Goal: Task Accomplishment & Management: Complete application form

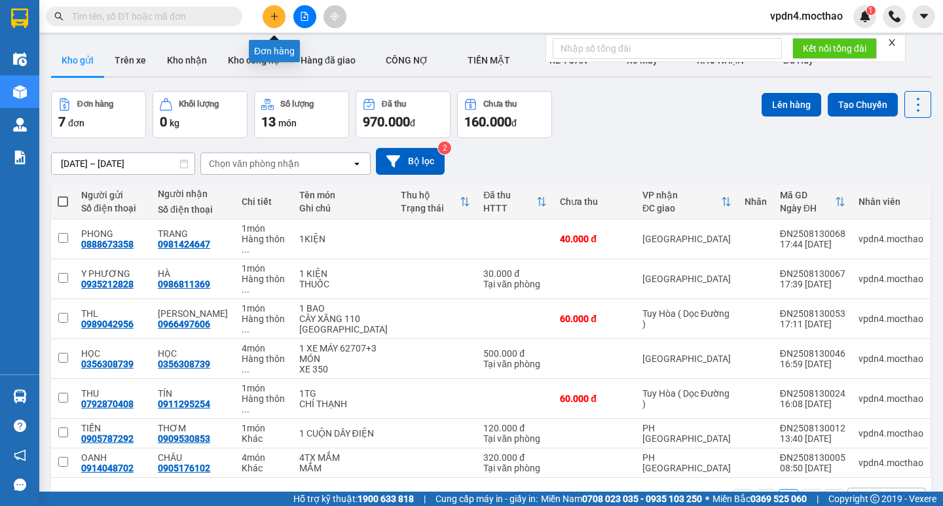
click at [280, 15] on button at bounding box center [274, 16] width 23 height 23
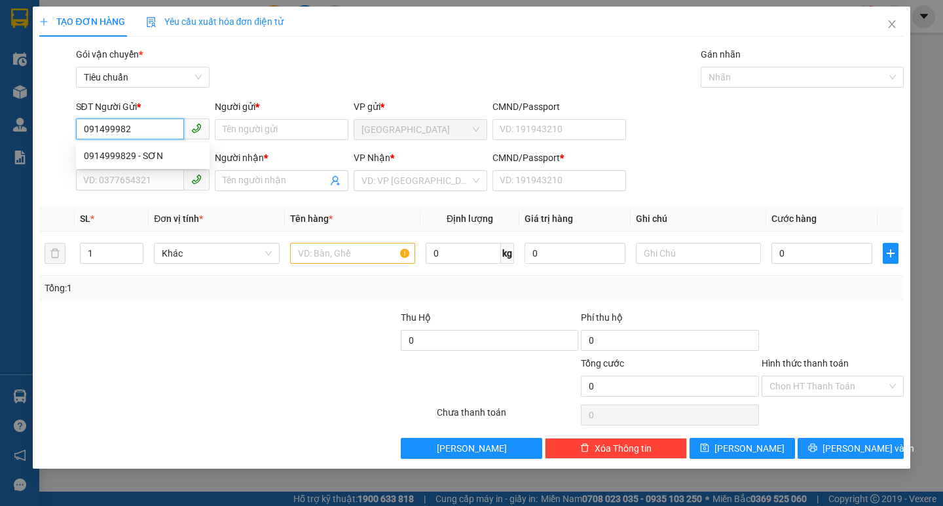
type input "0914999829"
click at [151, 154] on div "0914999829 - SƠN" at bounding box center [143, 156] width 118 height 14
type input "SƠN"
type input "0972750555"
type input "CƯỜNG"
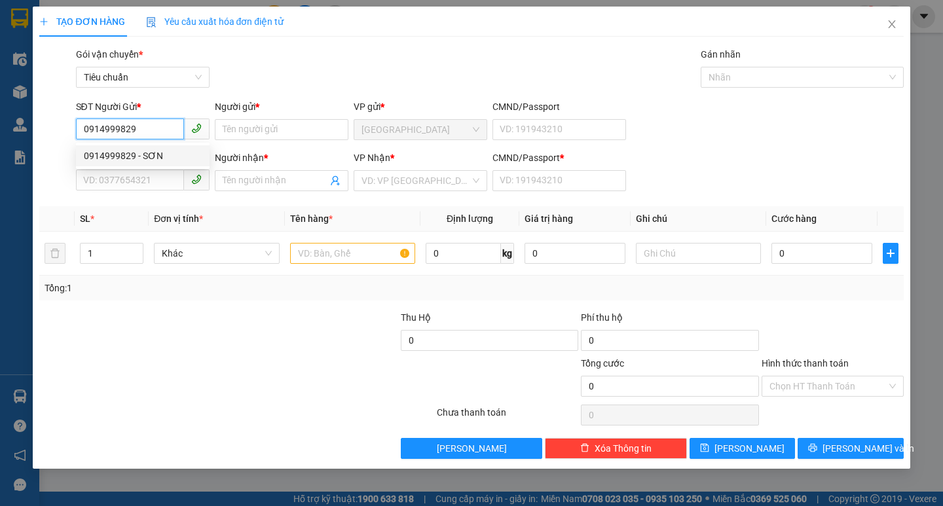
type input "0"
type input "60.000"
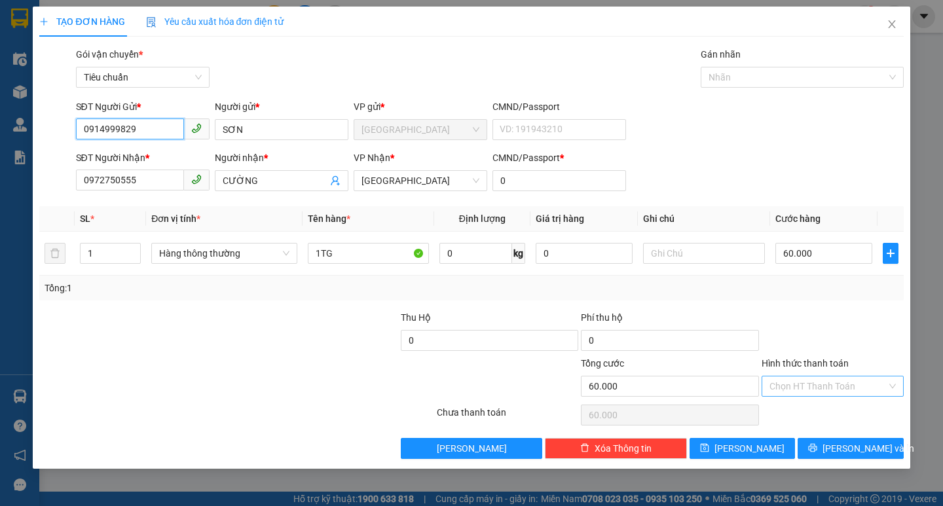
type input "0914999829"
click at [815, 384] on input "Hình thức thanh toán" at bounding box center [828, 387] width 117 height 20
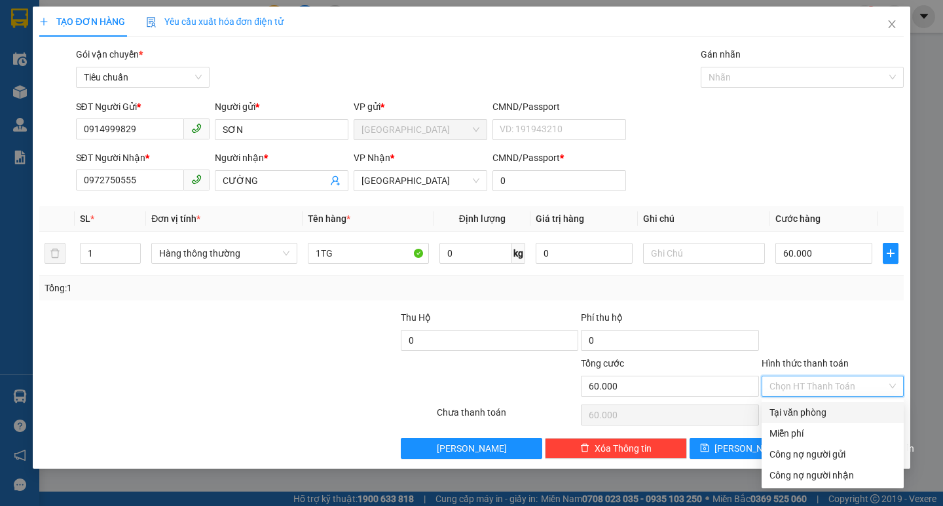
click at [811, 411] on div "Tại văn phòng" at bounding box center [833, 412] width 126 height 14
type input "0"
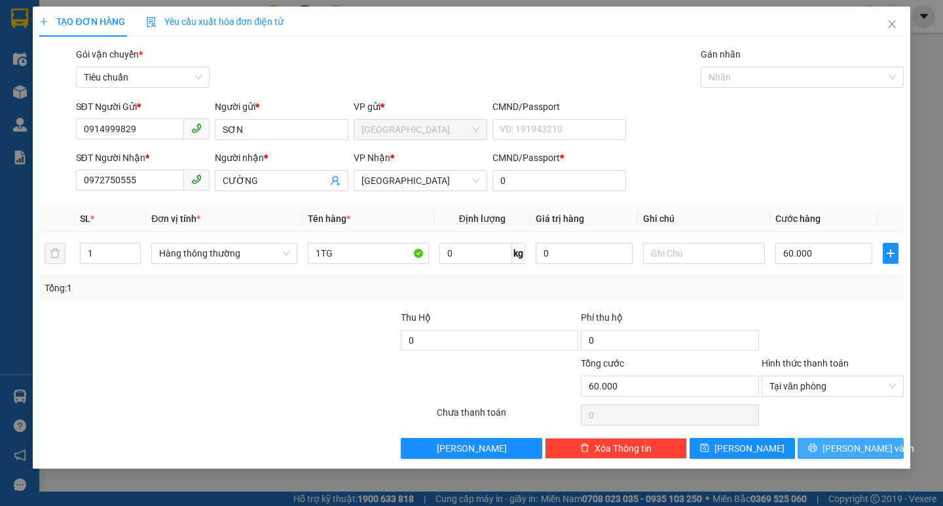
click at [838, 448] on button "[PERSON_NAME] và In" at bounding box center [850, 448] width 105 height 21
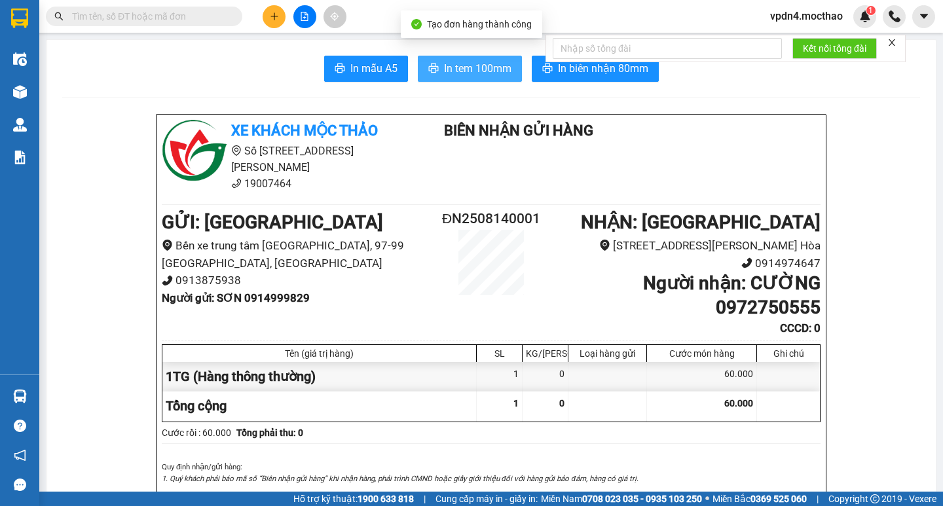
click at [463, 63] on span "In tem 100mm" at bounding box center [477, 68] width 67 height 16
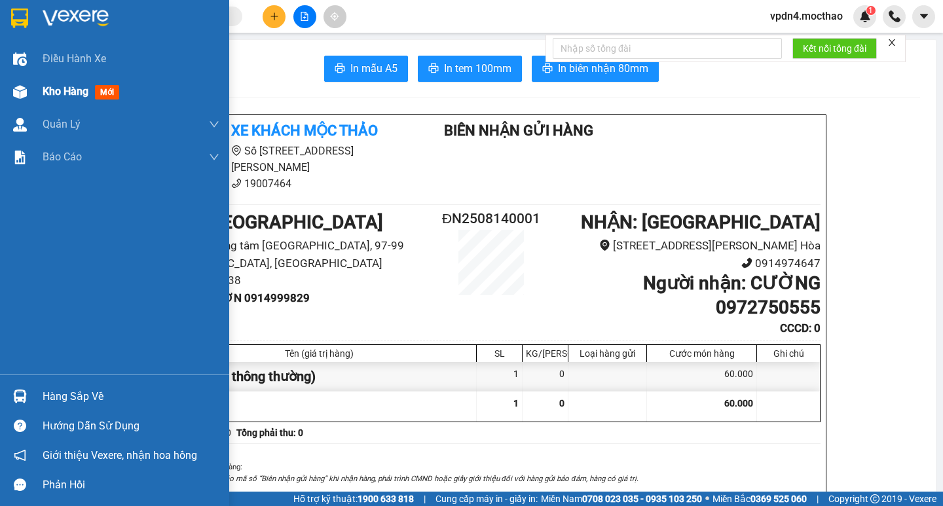
click at [68, 92] on span "Kho hàng" at bounding box center [66, 91] width 46 height 12
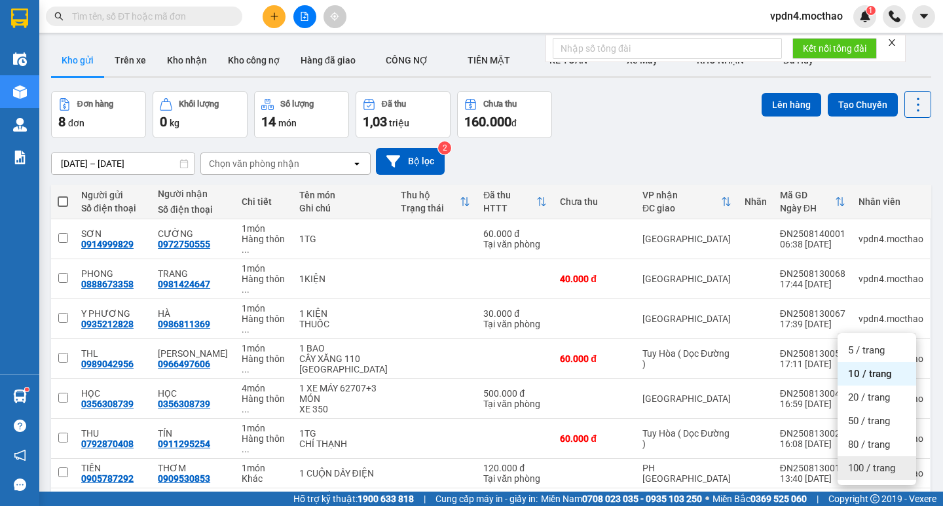
click at [878, 462] on span "100 / trang" at bounding box center [871, 468] width 47 height 13
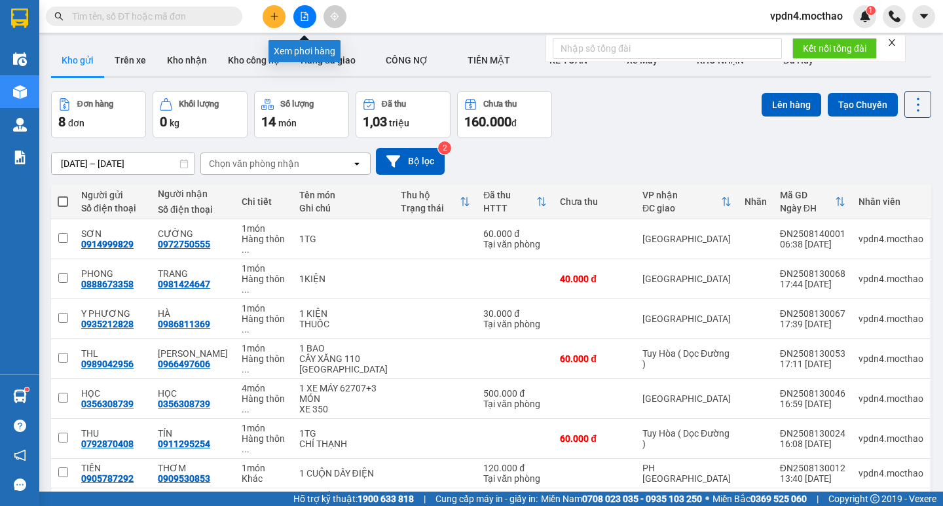
click at [306, 16] on icon "file-add" at bounding box center [304, 16] width 9 height 9
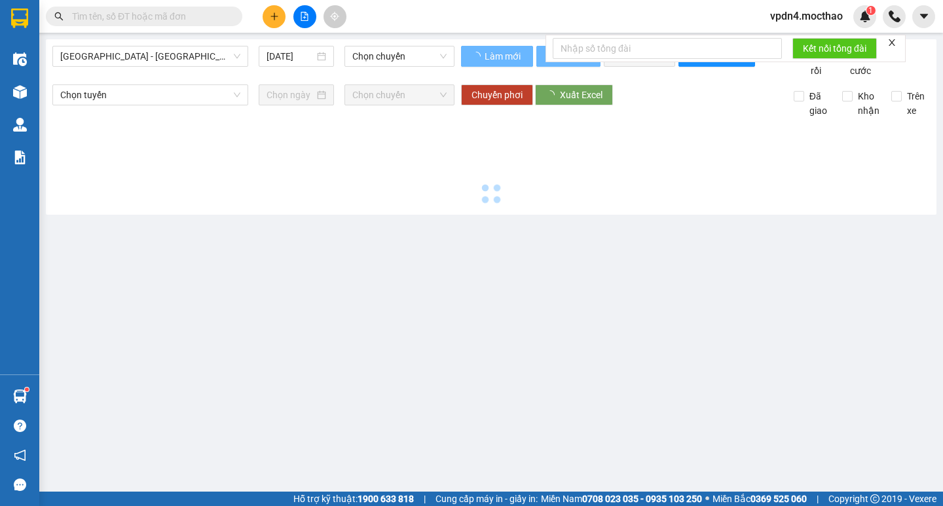
type input "[DATE]"
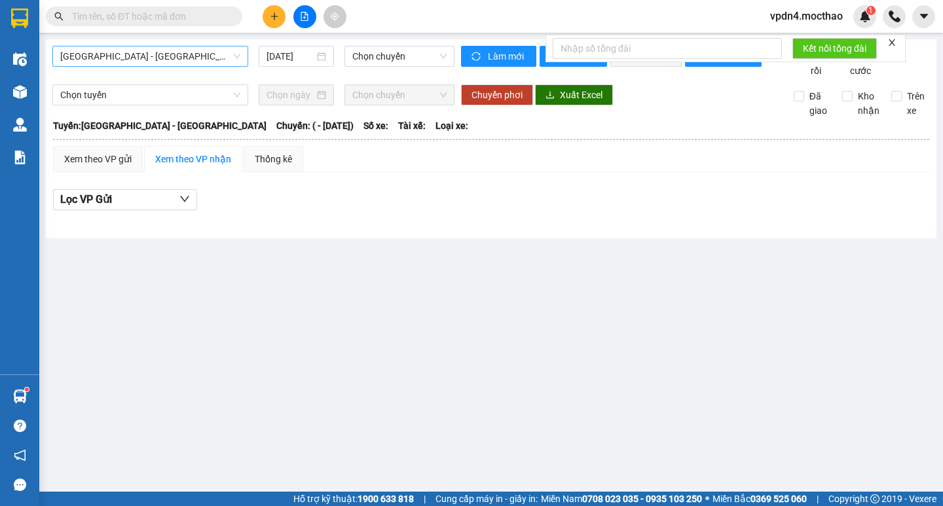
click at [199, 62] on span "[GEOGRAPHIC_DATA] - [GEOGRAPHIC_DATA]" at bounding box center [150, 56] width 180 height 20
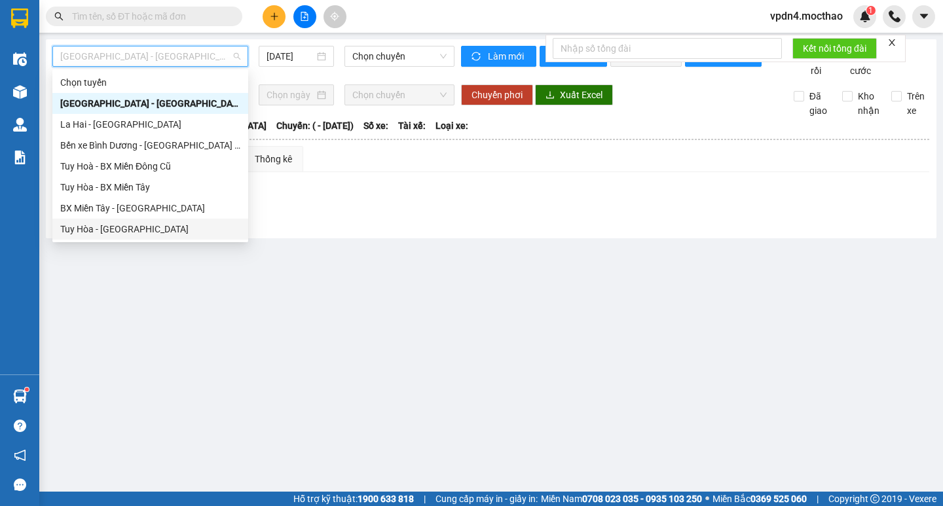
click at [112, 234] on div "Tuy Hòa - [GEOGRAPHIC_DATA]" at bounding box center [150, 229] width 180 height 14
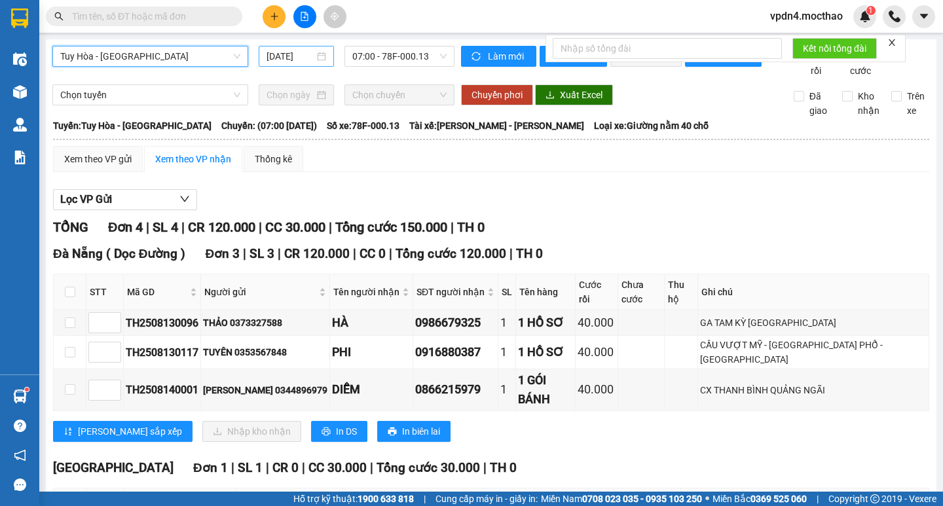
click at [321, 60] on div "[DATE]" at bounding box center [297, 56] width 60 height 14
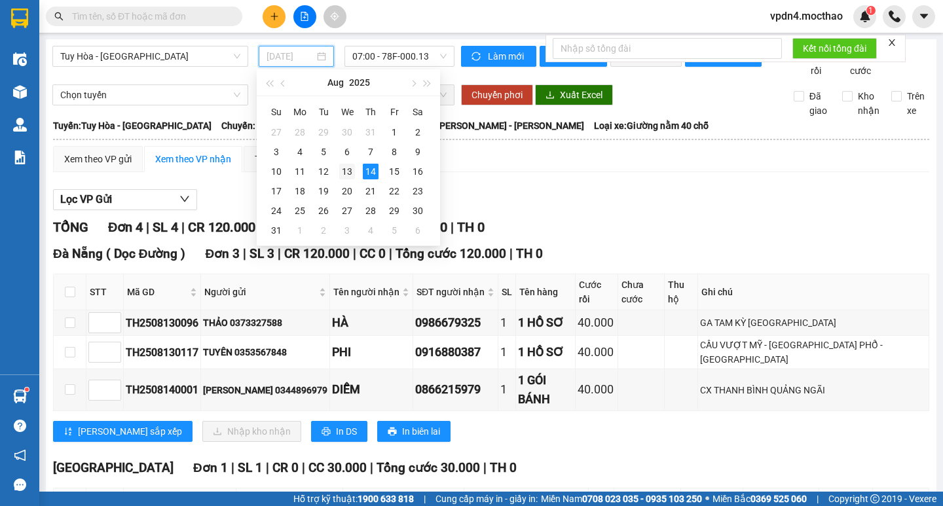
click at [347, 171] on div "13" at bounding box center [347, 172] width 16 height 16
type input "[DATE]"
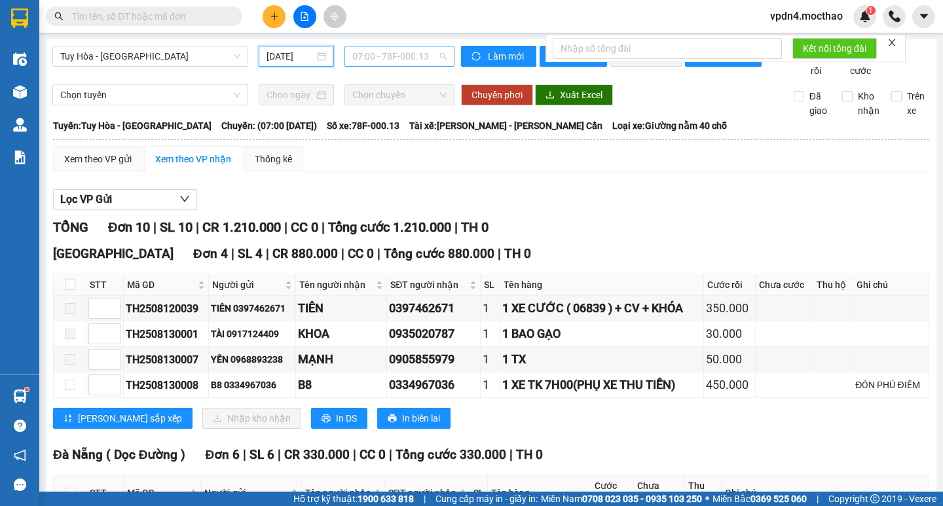
click at [413, 53] on span "07:00 - 78F-000.13" at bounding box center [399, 56] width 94 height 20
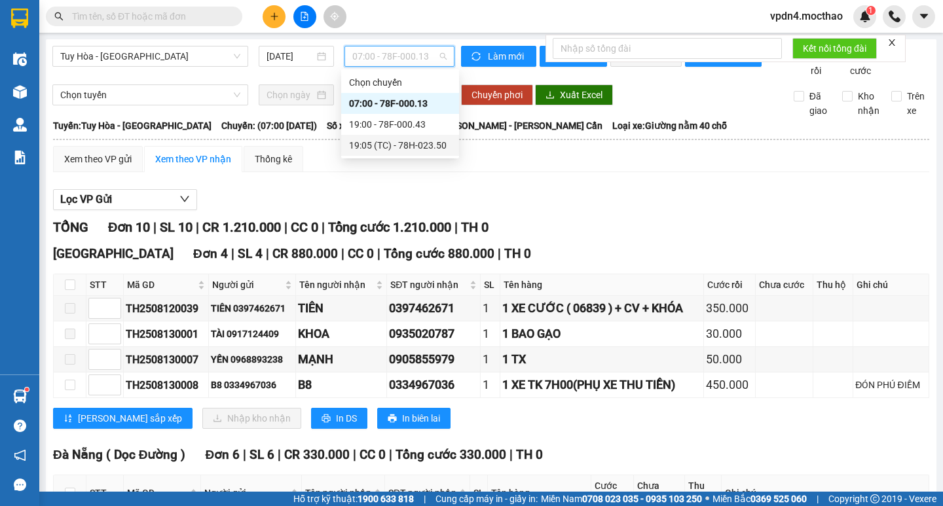
click at [394, 145] on div "19:05 (TC) - 78H-023.50" at bounding box center [400, 145] width 102 height 14
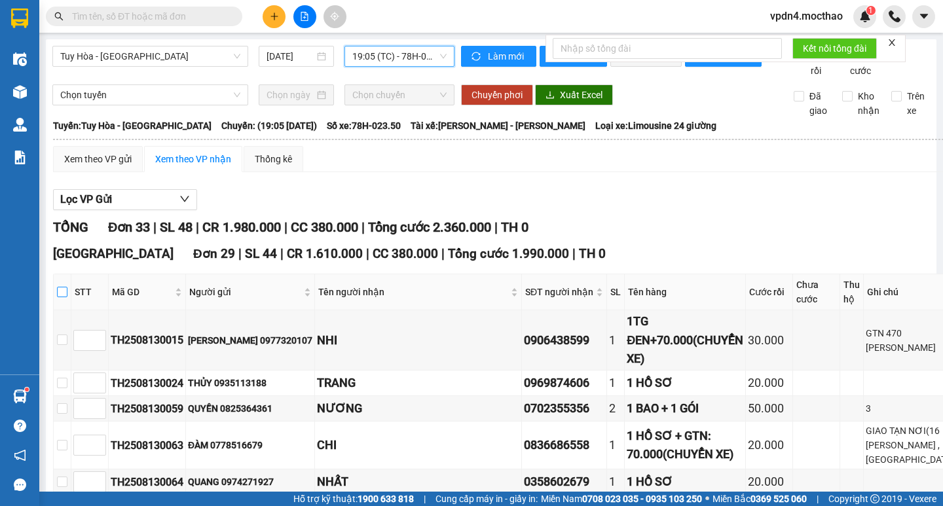
click at [67, 297] on input "checkbox" at bounding box center [62, 292] width 10 height 10
checkbox input "true"
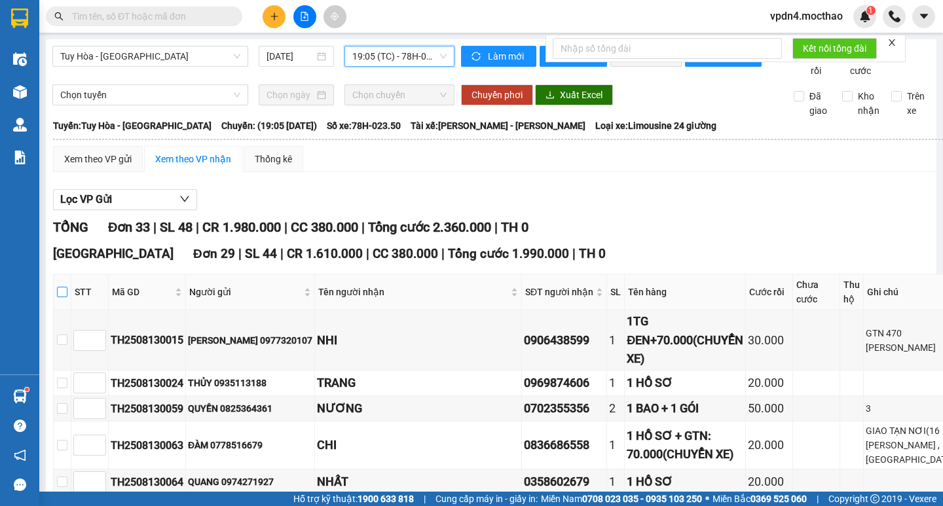
checkbox input "true"
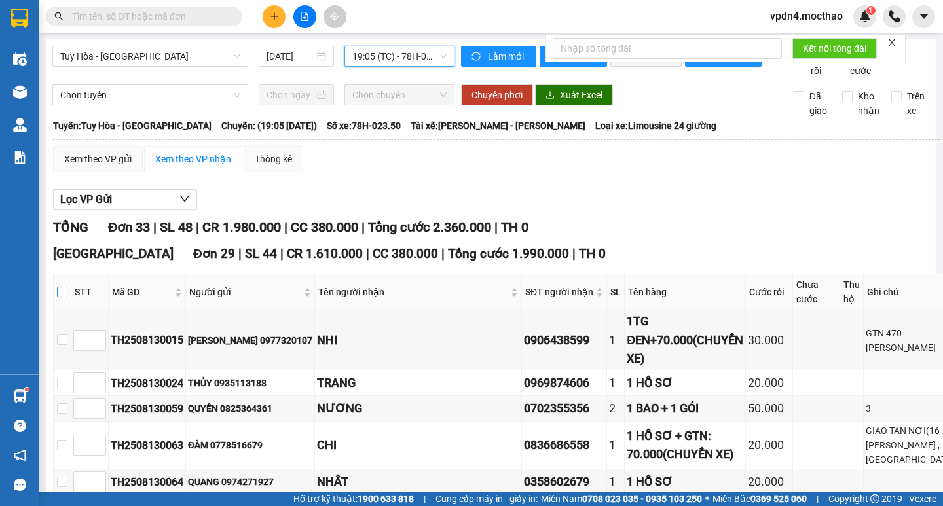
checkbox input "true"
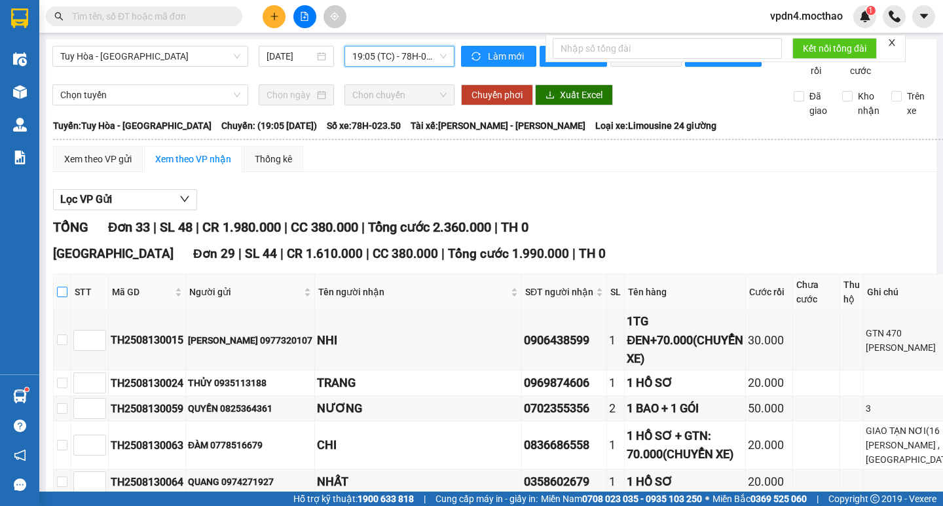
checkbox input "true"
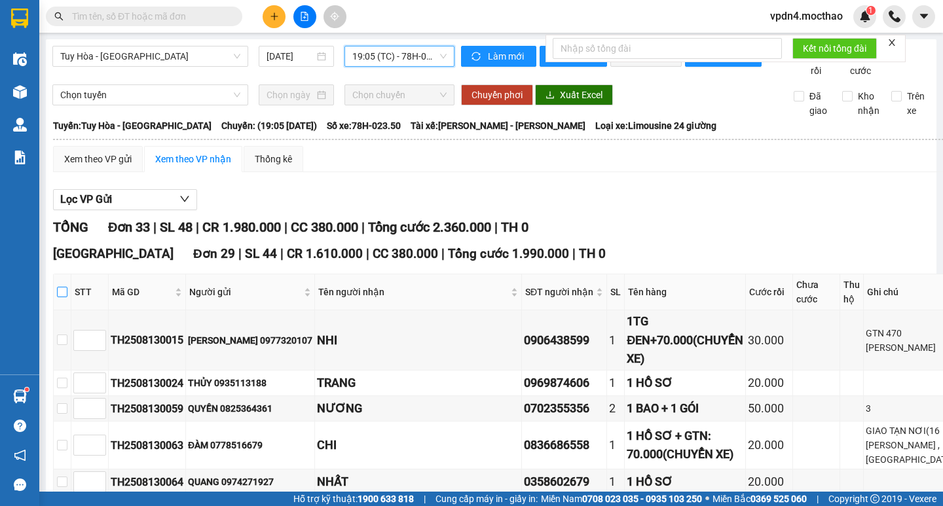
checkbox input "true"
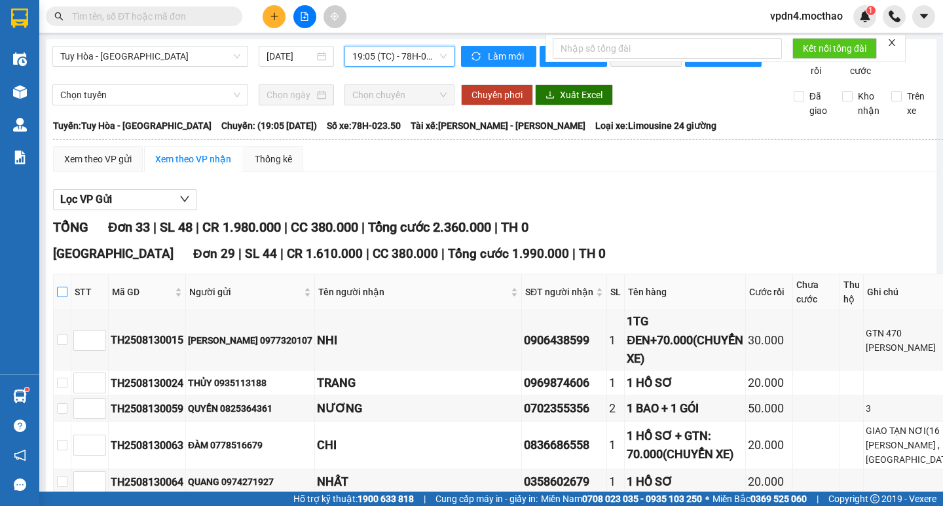
checkbox input "true"
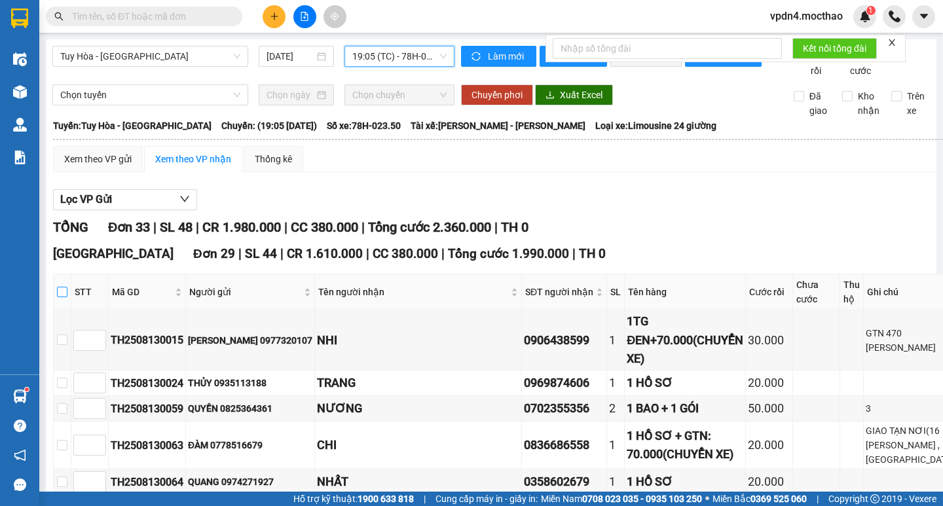
checkbox input "true"
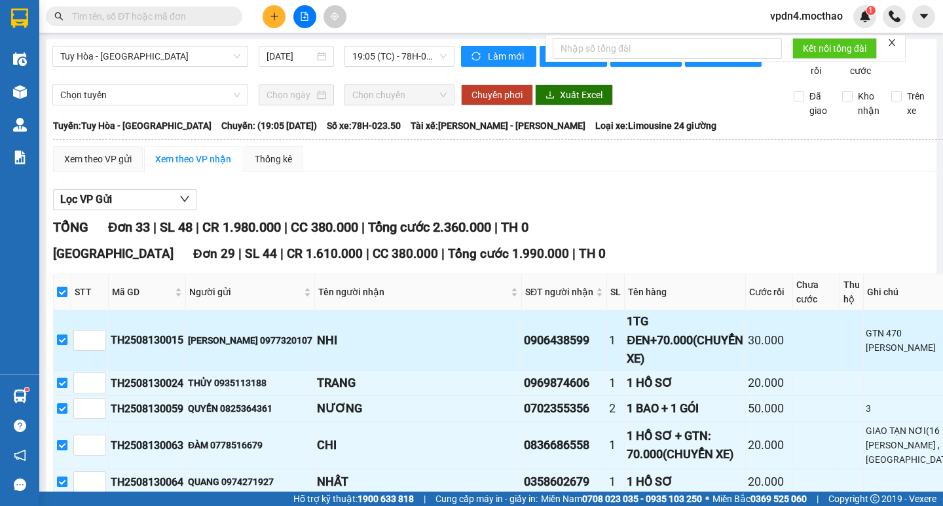
click at [67, 335] on input "checkbox" at bounding box center [62, 340] width 10 height 10
checkbox input "false"
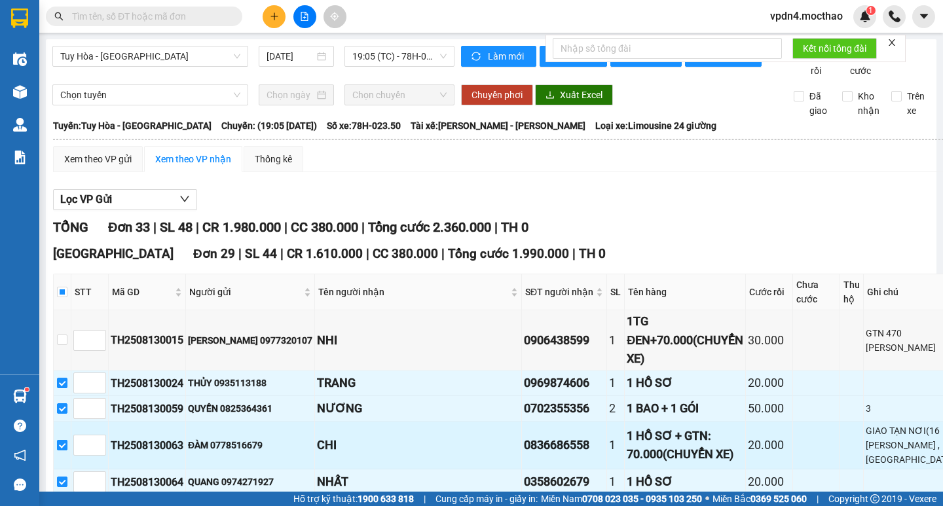
click at [67, 440] on input "checkbox" at bounding box center [62, 445] width 10 height 10
checkbox input "false"
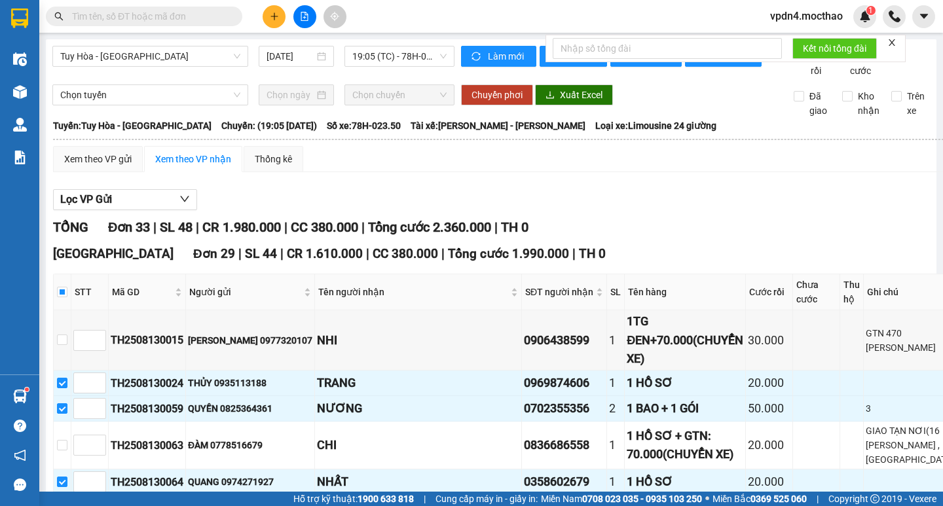
checkbox input "false"
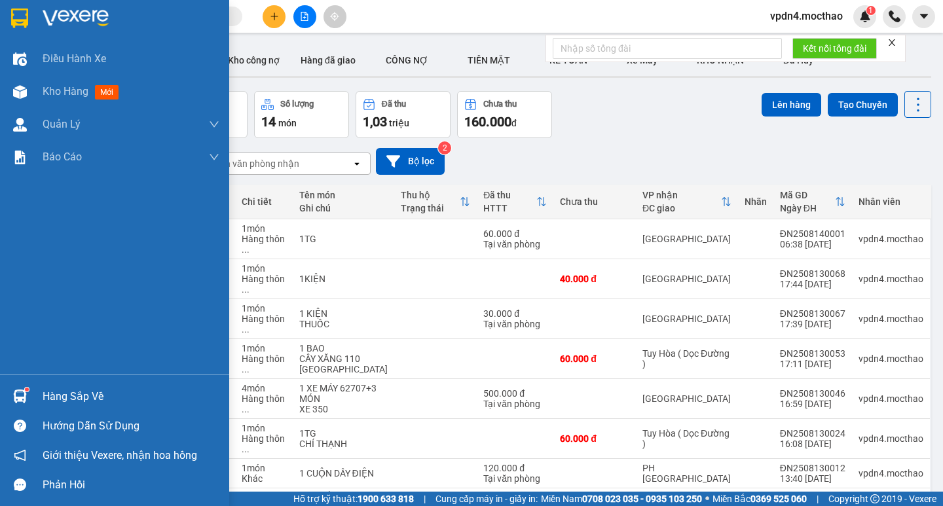
click at [98, 396] on div "Hàng sắp về" at bounding box center [131, 397] width 177 height 20
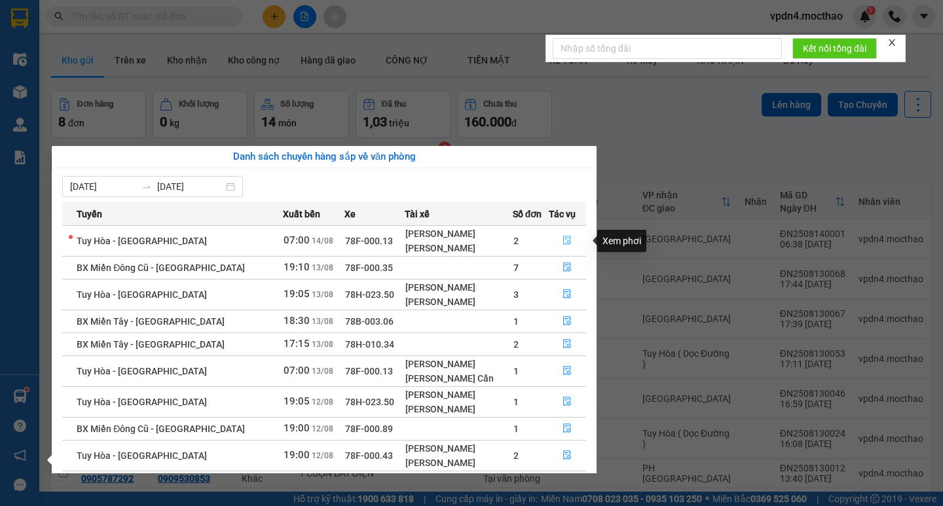
click at [566, 239] on icon "file-done" at bounding box center [567, 240] width 9 height 9
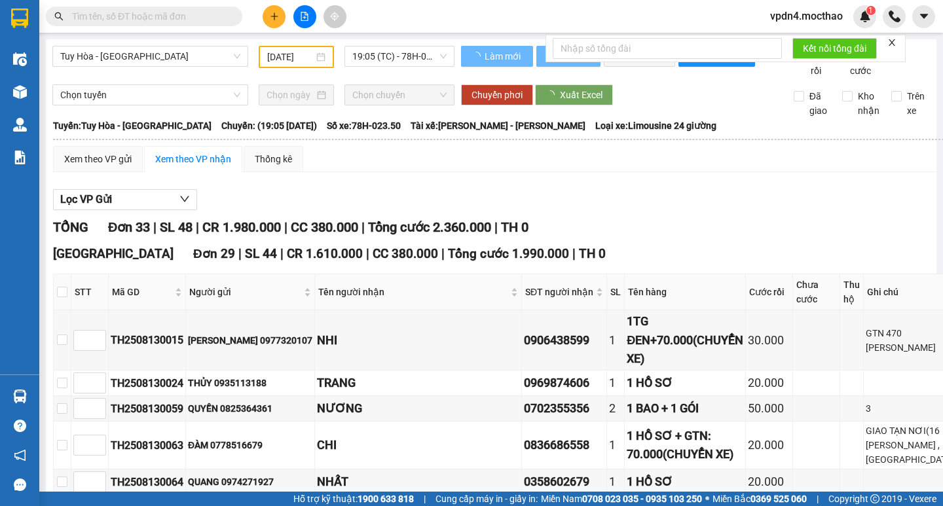
type input "[DATE]"
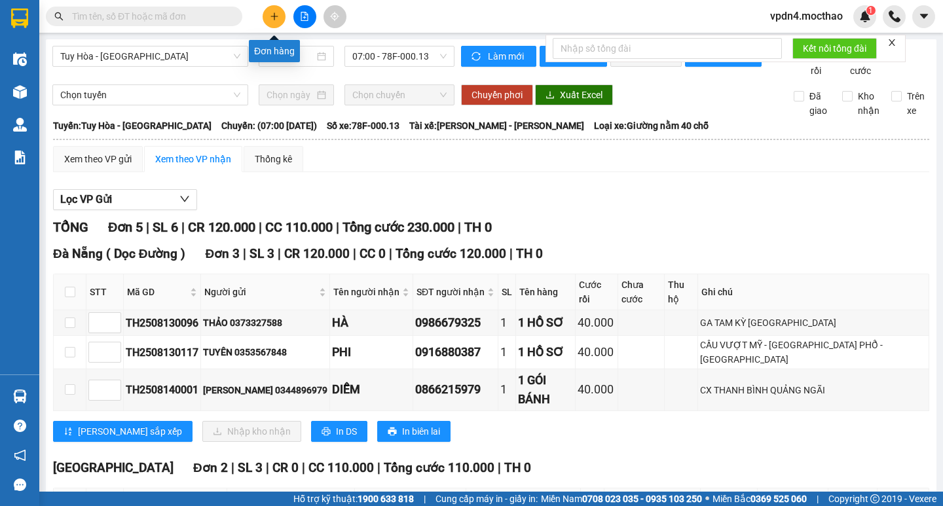
click at [279, 14] on button at bounding box center [274, 16] width 23 height 23
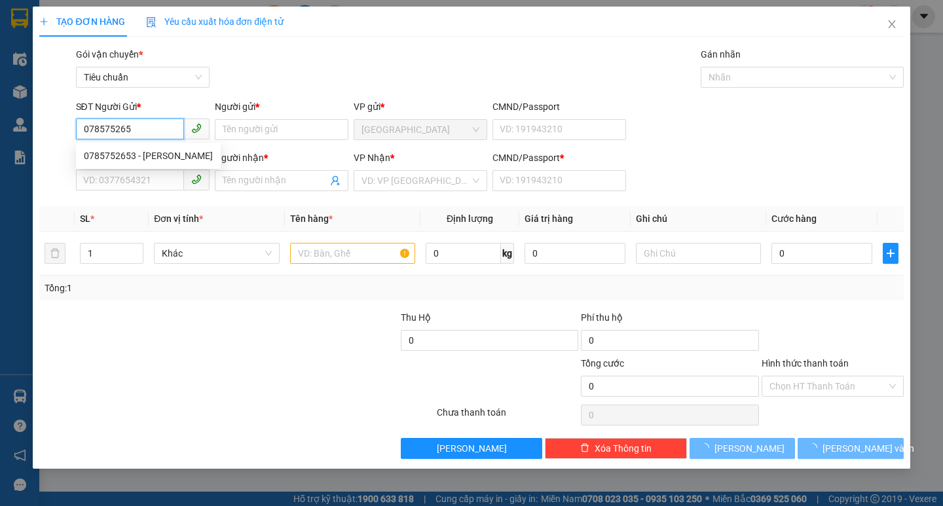
type input "0785752653"
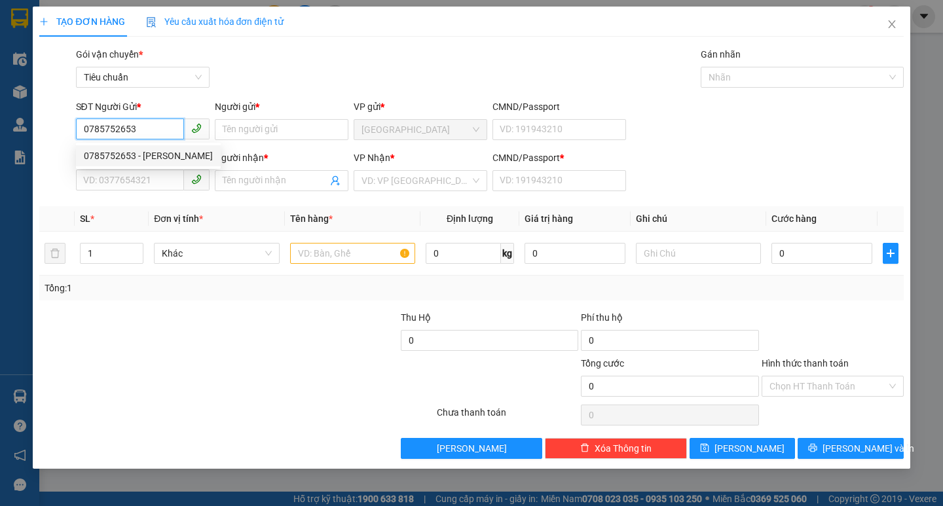
click at [149, 158] on div "0785752653 - NGỌC" at bounding box center [148, 156] width 129 height 14
type input "NGỌC"
type input "0967039931"
type input "K TÊN"
type input "0"
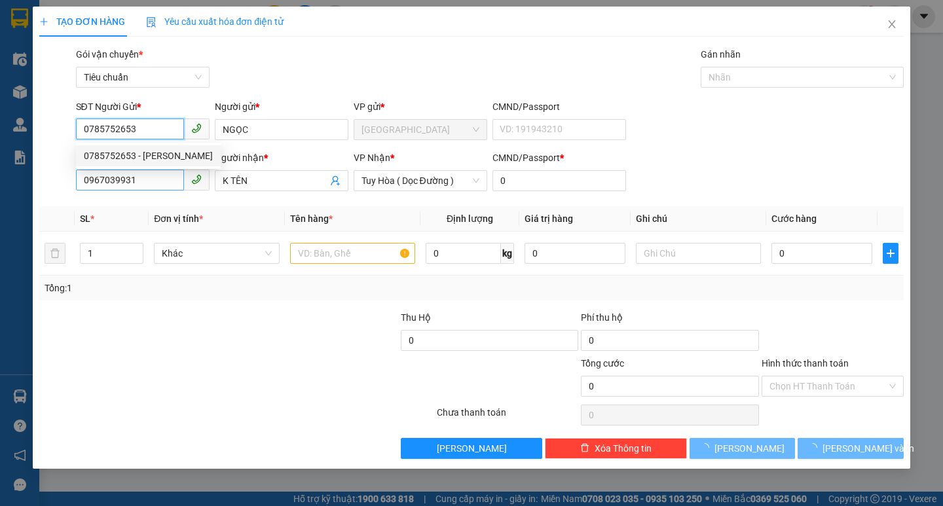
type input "100.000"
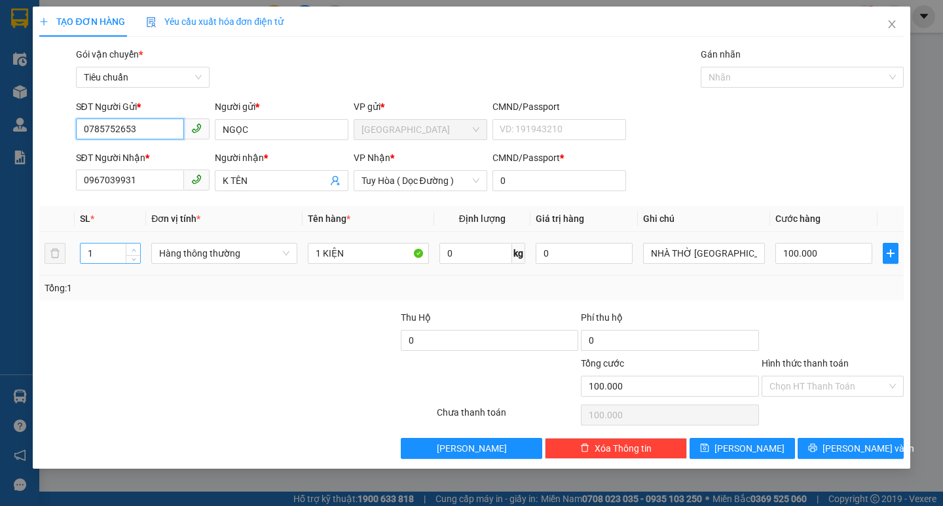
type input "0785752653"
click at [136, 245] on span "Increase Value" at bounding box center [133, 250] width 14 height 12
type input "1"
click at [132, 258] on icon "down" at bounding box center [134, 257] width 5 height 5
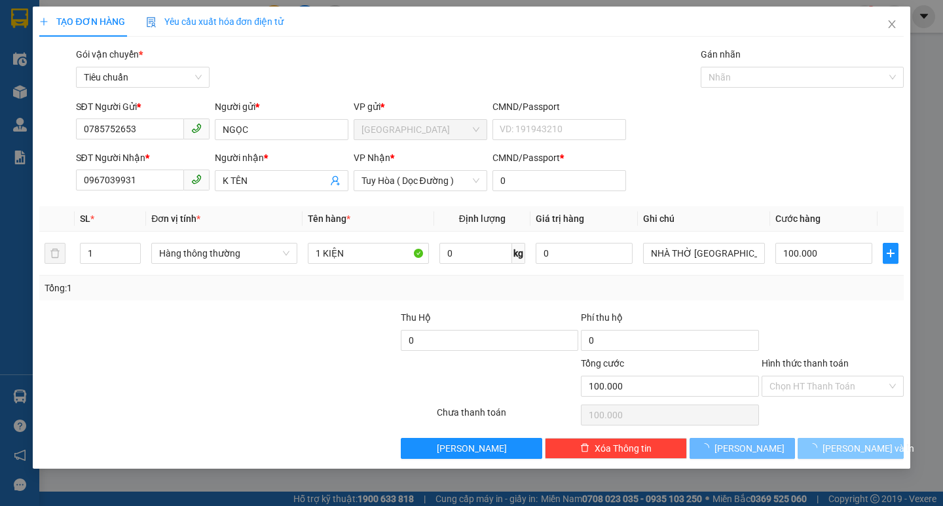
click at [842, 448] on span "[PERSON_NAME] và In" at bounding box center [869, 448] width 92 height 14
type input "0"
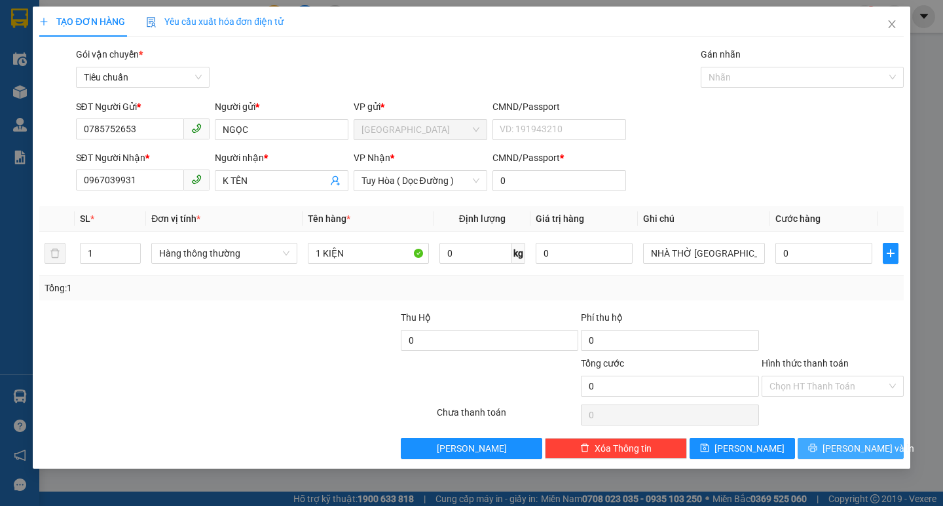
click at [843, 447] on span "[PERSON_NAME] và In" at bounding box center [869, 448] width 92 height 14
click at [787, 252] on input "0" at bounding box center [824, 253] width 98 height 21
click at [837, 448] on button "[PERSON_NAME] và In" at bounding box center [850, 448] width 105 height 21
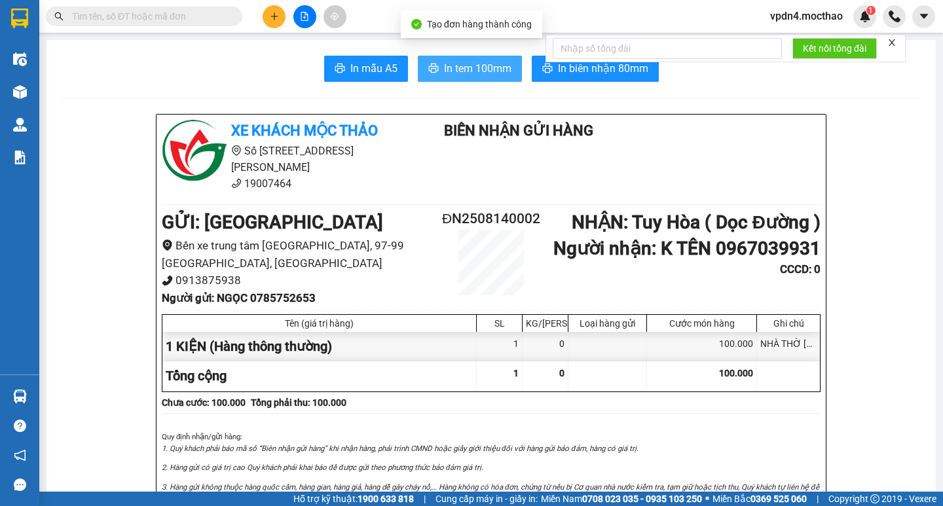
click at [466, 64] on span "In tem 100mm" at bounding box center [477, 68] width 67 height 16
click at [470, 75] on span "In tem 100mm" at bounding box center [477, 68] width 67 height 16
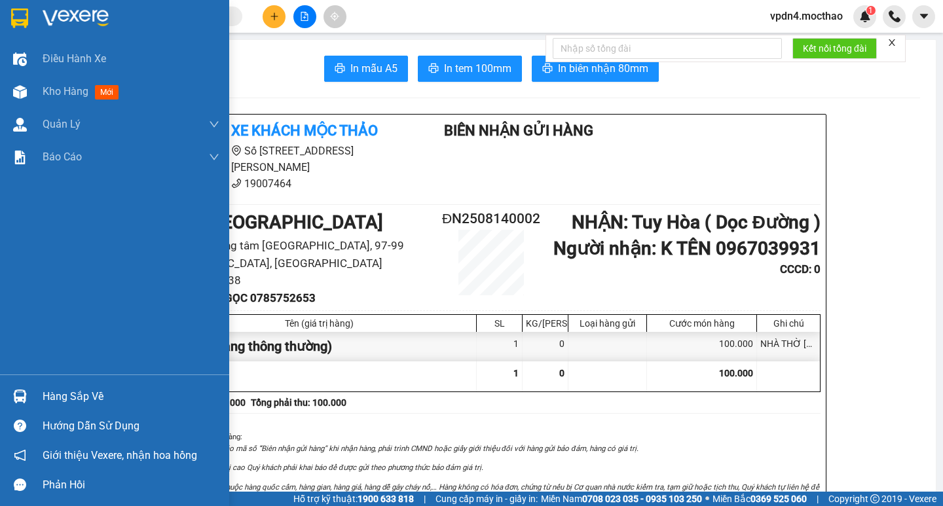
click at [83, 401] on div "Hàng sắp về" at bounding box center [131, 397] width 177 height 20
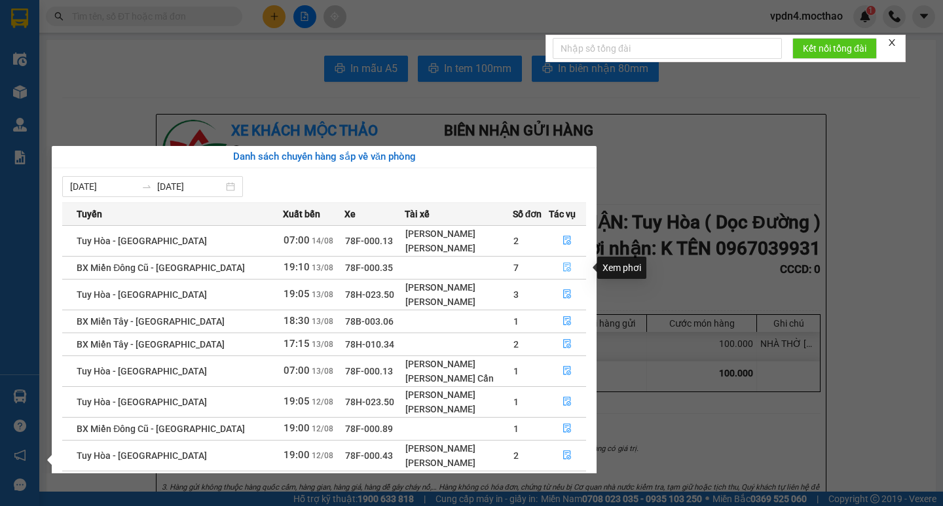
click at [564, 269] on icon "file-done" at bounding box center [567, 267] width 9 height 9
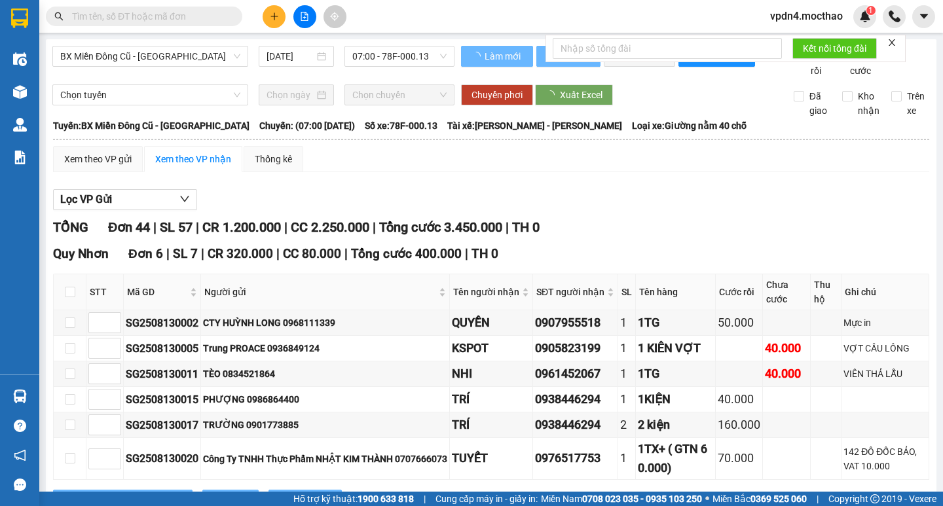
type input "[DATE]"
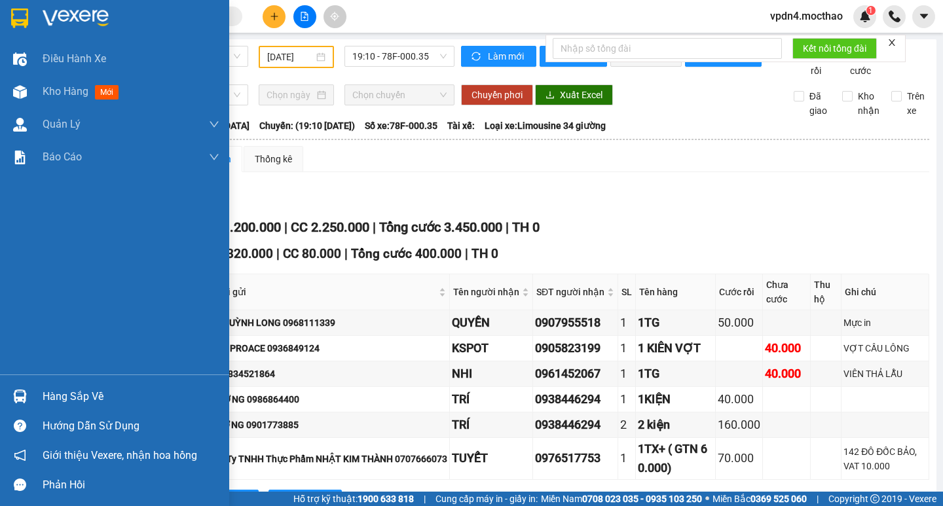
click at [89, 397] on div "Hàng sắp về" at bounding box center [131, 397] width 177 height 20
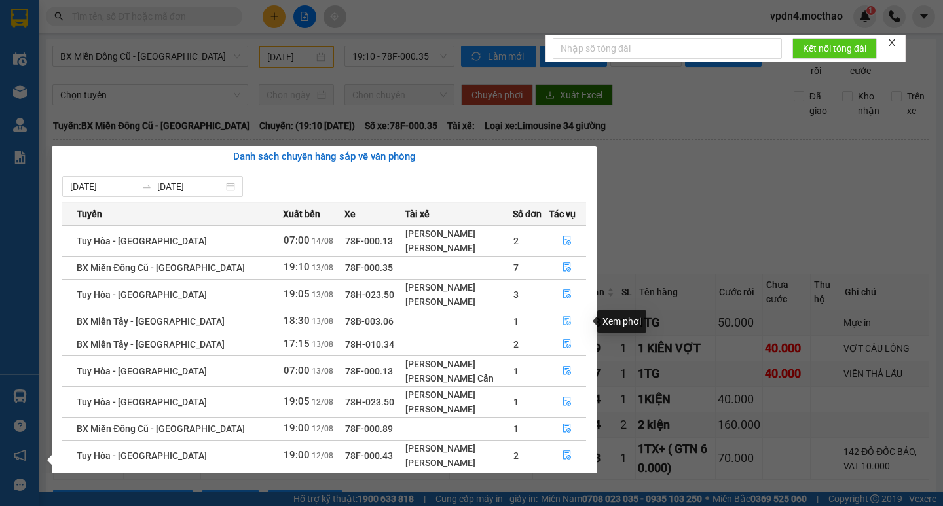
click at [557, 325] on button "button" at bounding box center [567, 321] width 37 height 21
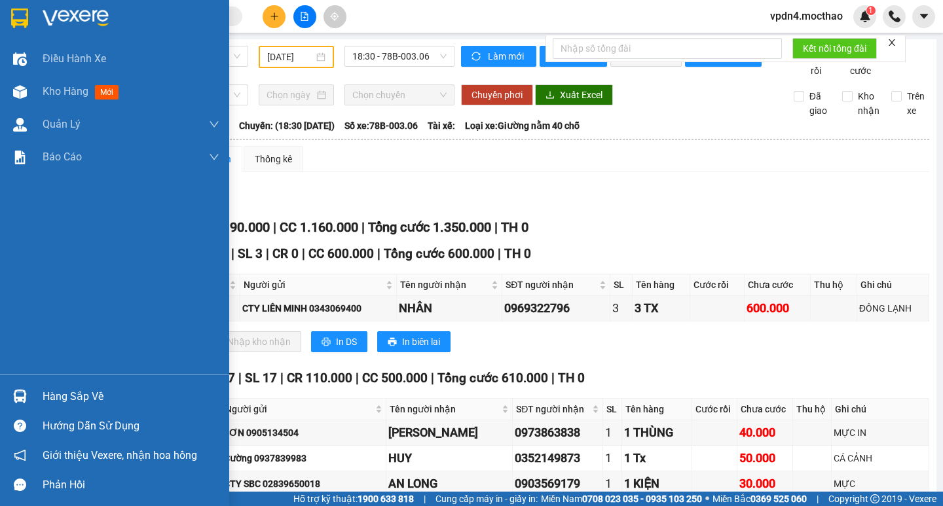
click at [64, 401] on div "Hàng sắp về" at bounding box center [131, 397] width 177 height 20
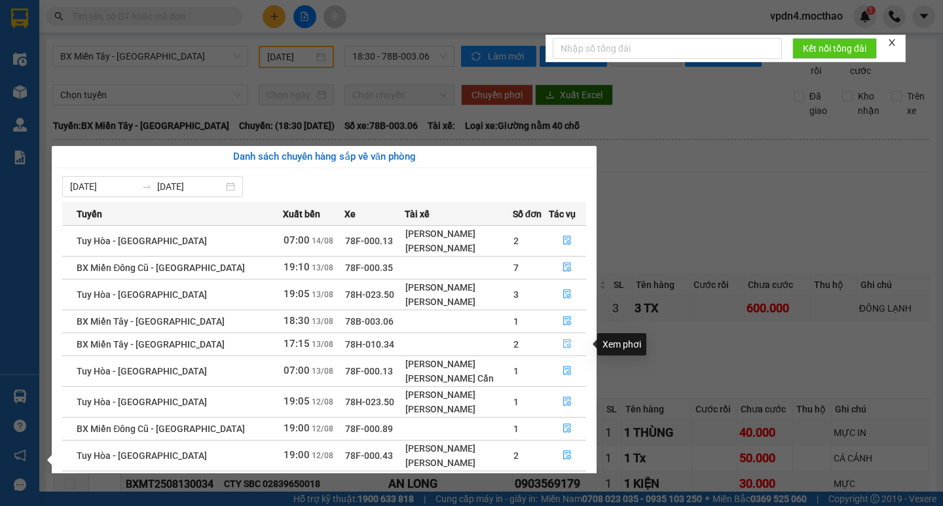
click at [568, 340] on icon "file-done" at bounding box center [567, 343] width 9 height 9
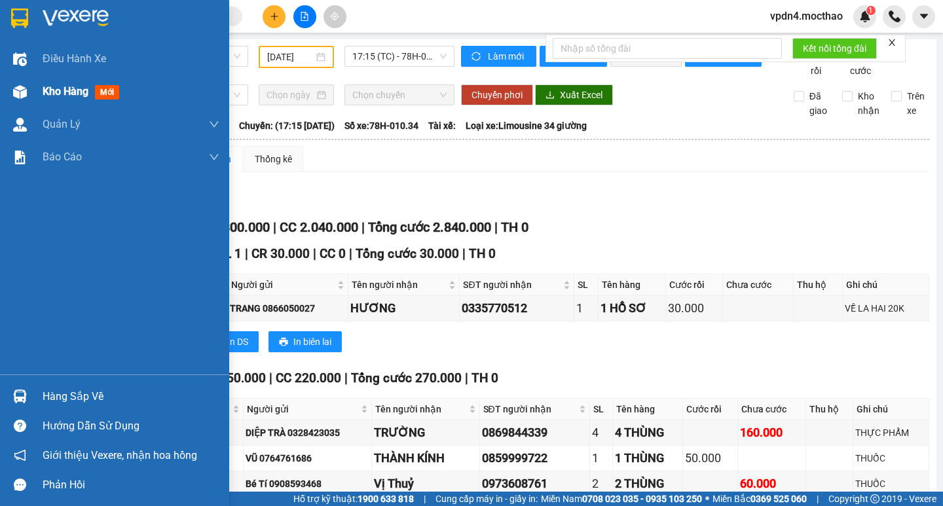
click at [84, 89] on span "Kho hàng" at bounding box center [66, 91] width 46 height 12
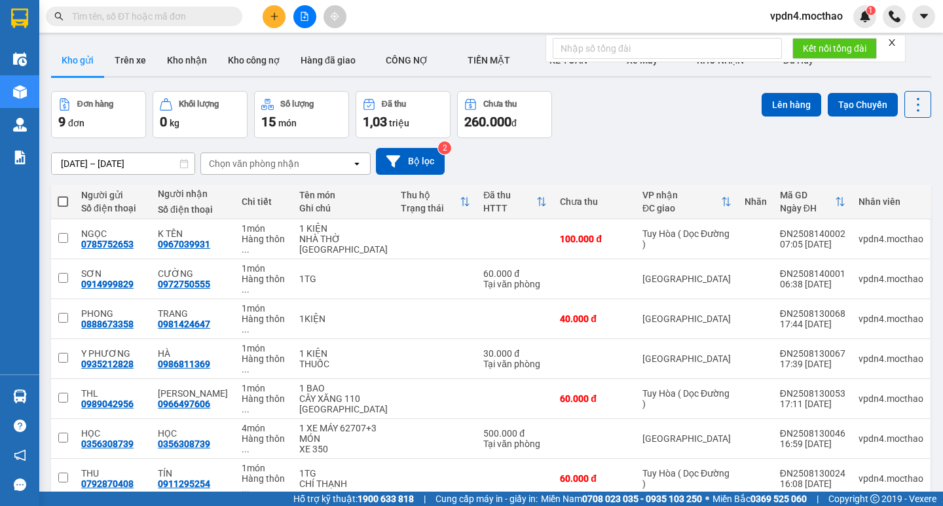
click at [62, 198] on span at bounding box center [63, 201] width 10 height 10
click at [63, 195] on input "checkbox" at bounding box center [63, 195] width 0 height 0
checkbox input "true"
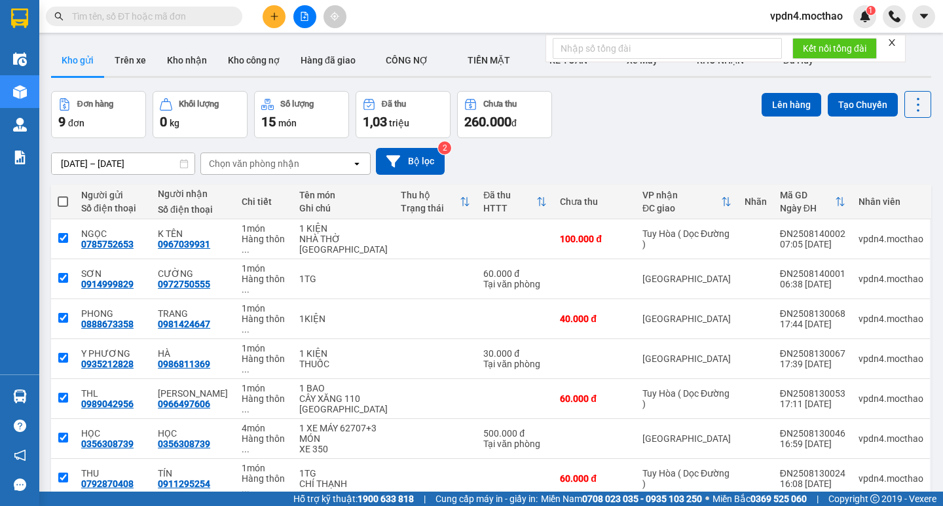
checkbox input "true"
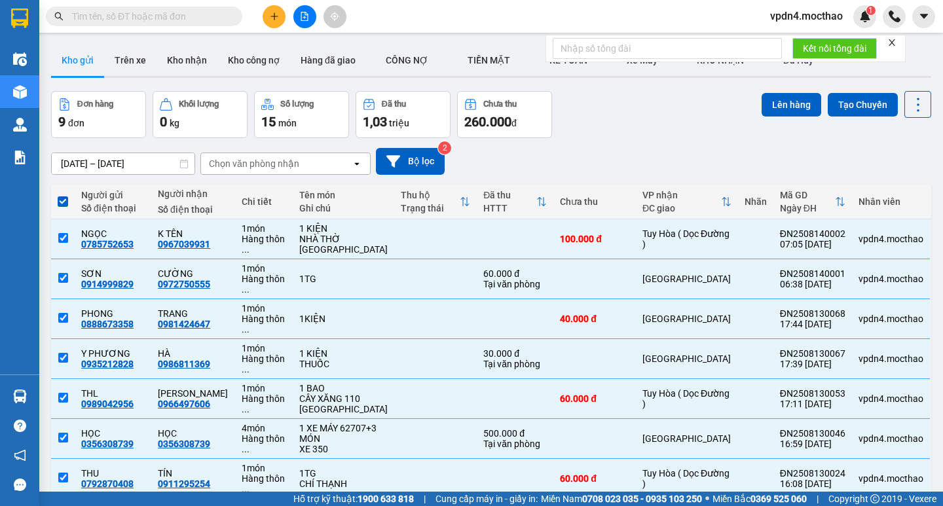
checkbox input "false"
click at [62, 506] on input "checkbox" at bounding box center [63, 513] width 10 height 10
checkbox input "false"
click at [64, 459] on td at bounding box center [63, 479] width 24 height 40
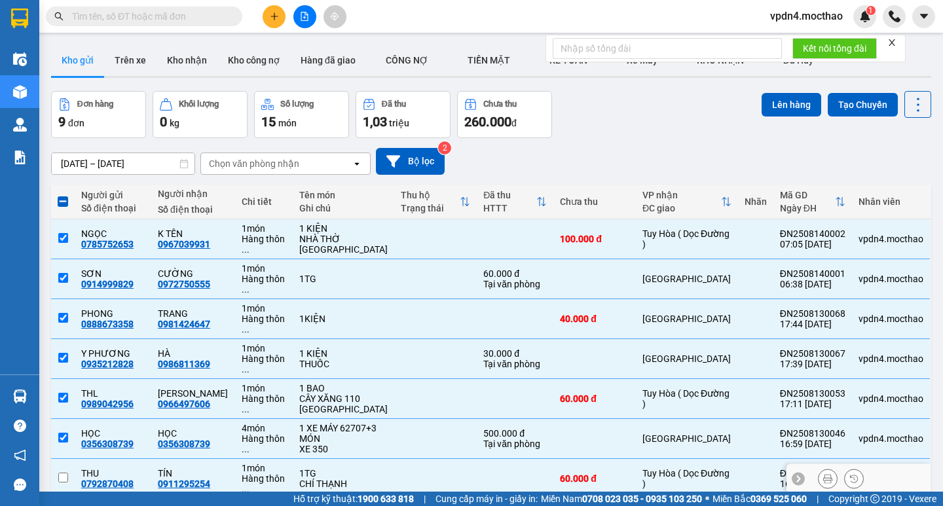
checkbox input "false"
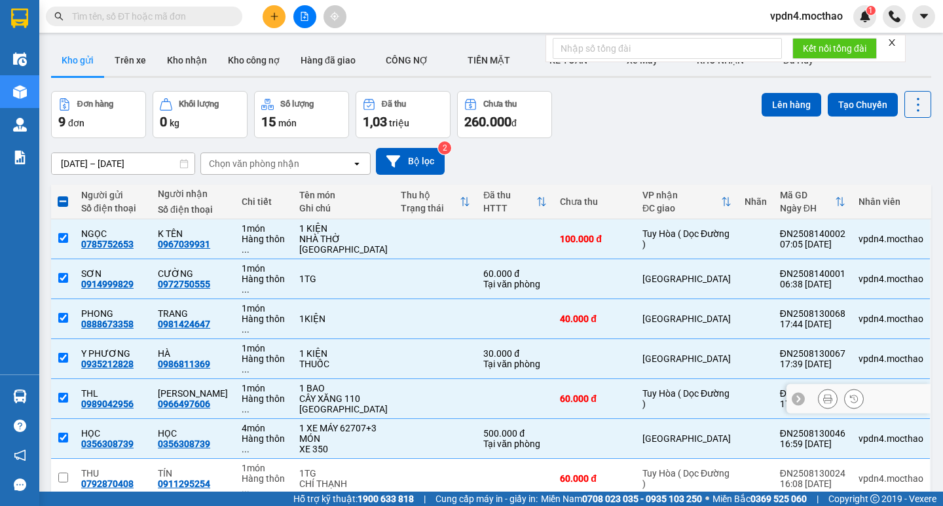
click at [60, 393] on input "checkbox" at bounding box center [63, 398] width 10 height 10
checkbox input "false"
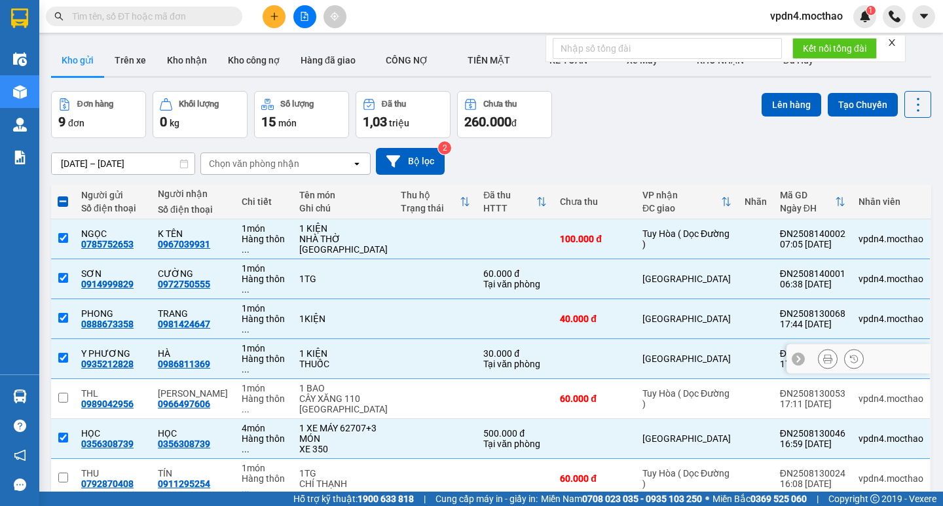
click at [65, 339] on td at bounding box center [63, 359] width 24 height 40
checkbox input "false"
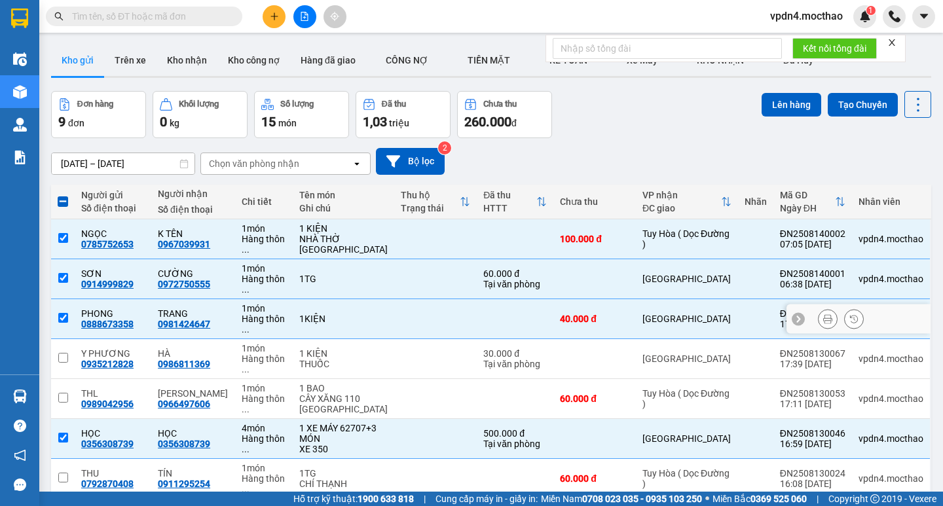
click at [69, 299] on td at bounding box center [63, 319] width 24 height 40
checkbox input "false"
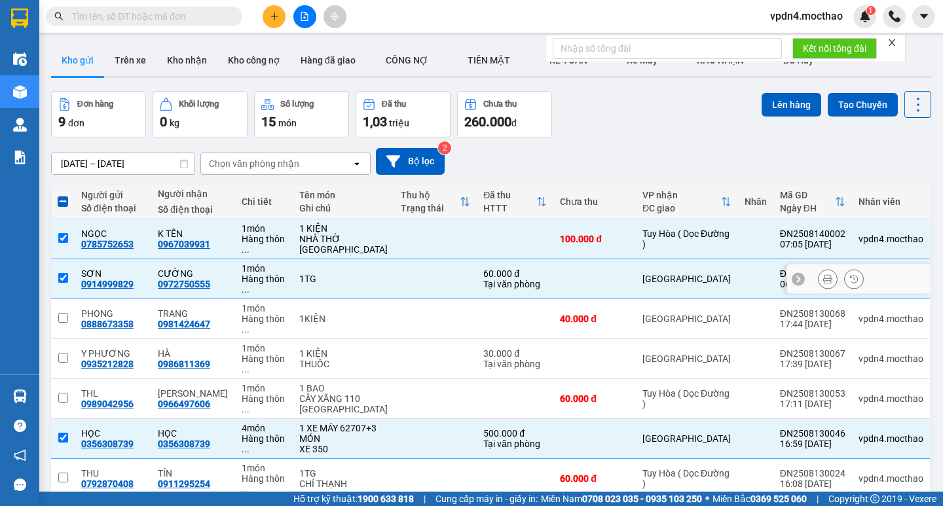
click at [64, 259] on td at bounding box center [63, 279] width 24 height 40
checkbox input "false"
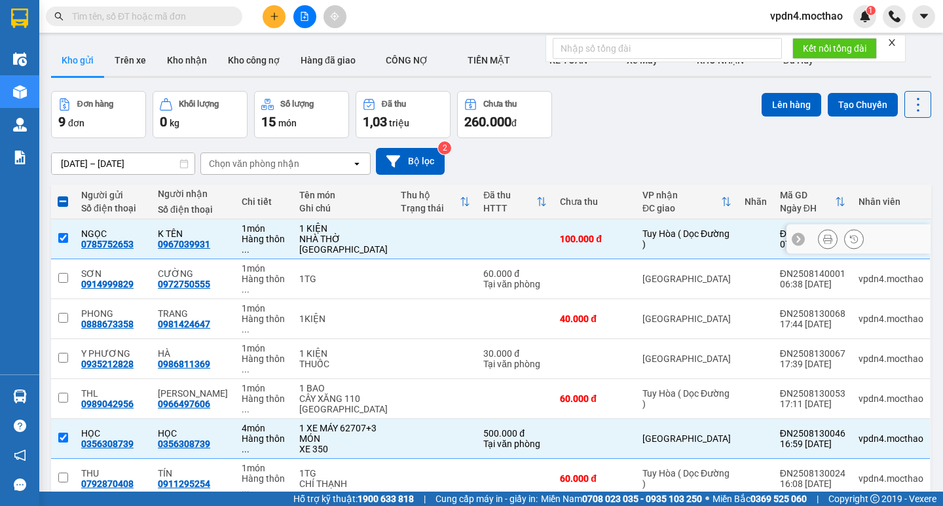
click at [65, 233] on input "checkbox" at bounding box center [63, 238] width 10 height 10
checkbox input "false"
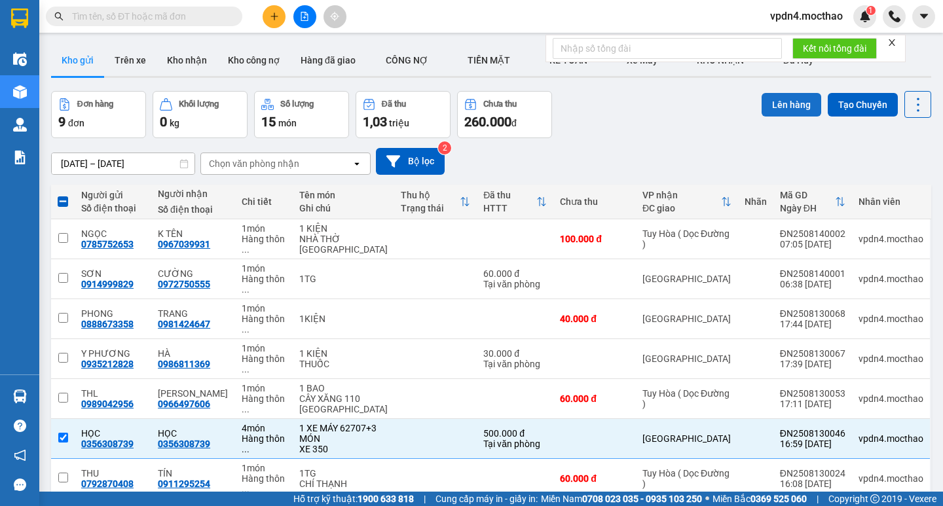
click at [789, 93] on button "Lên hàng" at bounding box center [792, 105] width 60 height 24
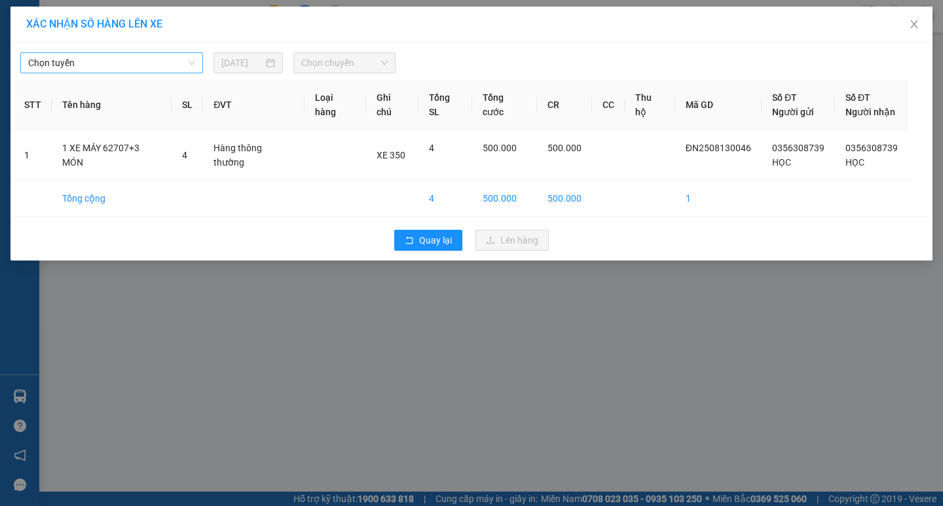
drag, startPoint x: 126, startPoint y: 70, endPoint x: 132, endPoint y: 64, distance: 8.4
click at [126, 69] on span "Chọn tuyến" at bounding box center [111, 63] width 167 height 20
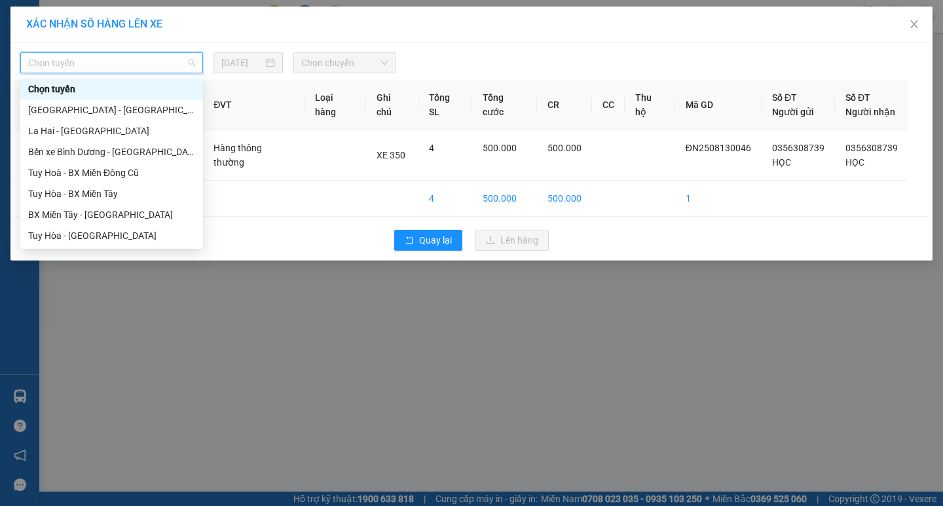
type input "d"
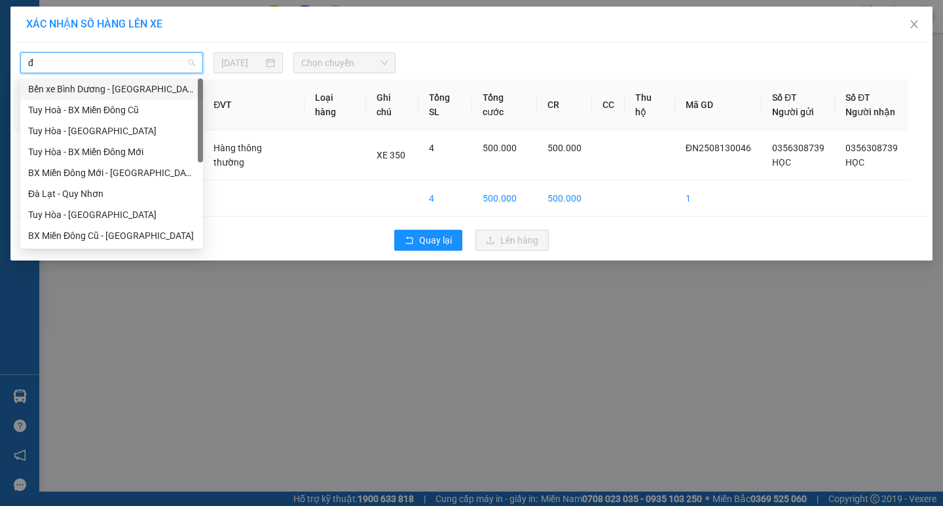
type input "đa"
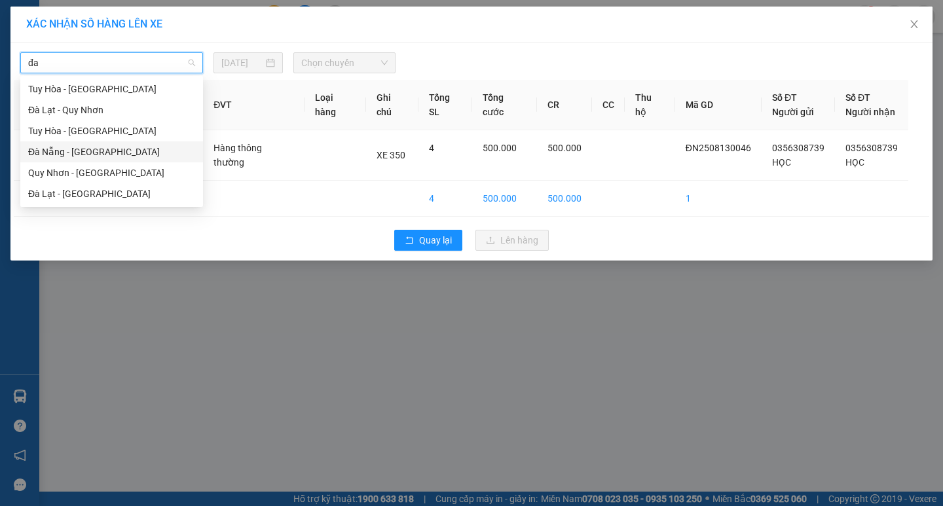
click at [66, 153] on div "Đà Nẵng - [GEOGRAPHIC_DATA]" at bounding box center [111, 152] width 167 height 14
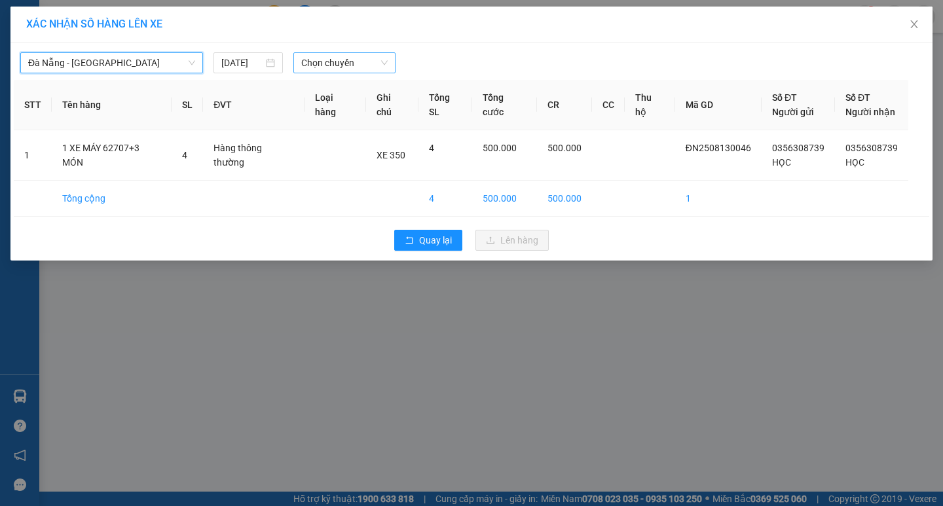
click at [351, 72] on span "Chọn chuyến" at bounding box center [344, 63] width 86 height 20
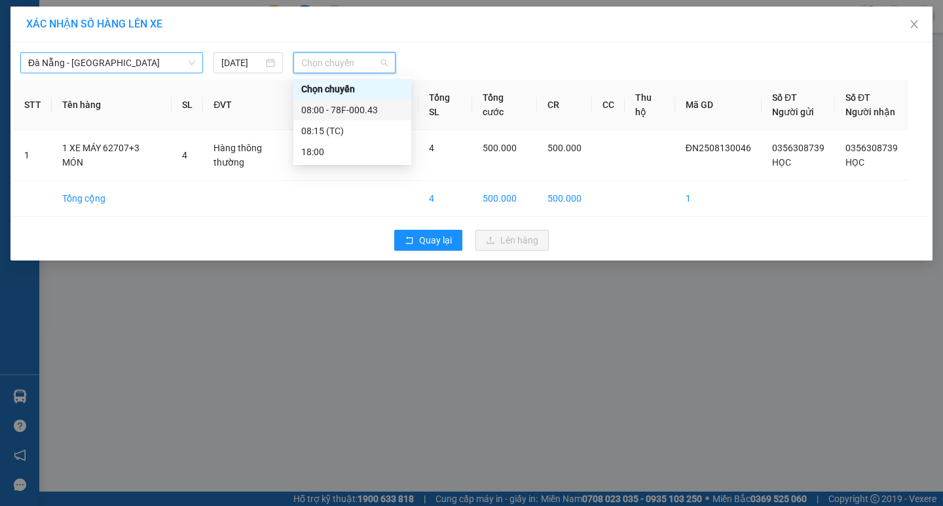
click at [333, 105] on div "08:00 - 78F-000.43" at bounding box center [352, 110] width 102 height 14
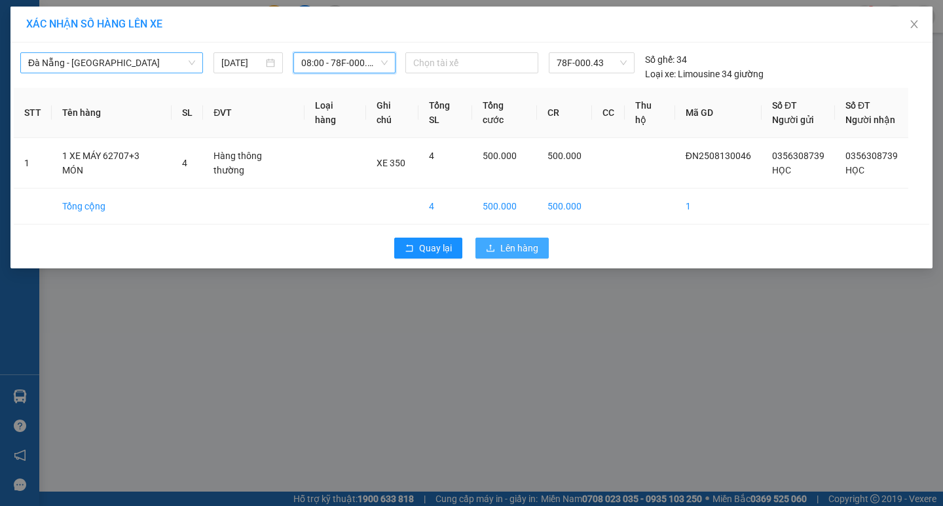
click at [508, 244] on span "Lên hàng" at bounding box center [519, 248] width 38 height 14
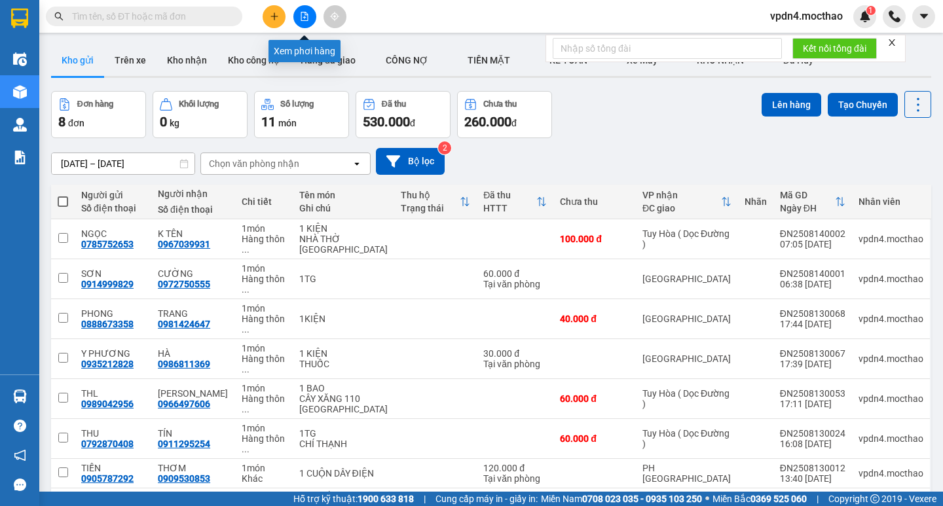
click at [303, 16] on icon "file-add" at bounding box center [304, 16] width 9 height 9
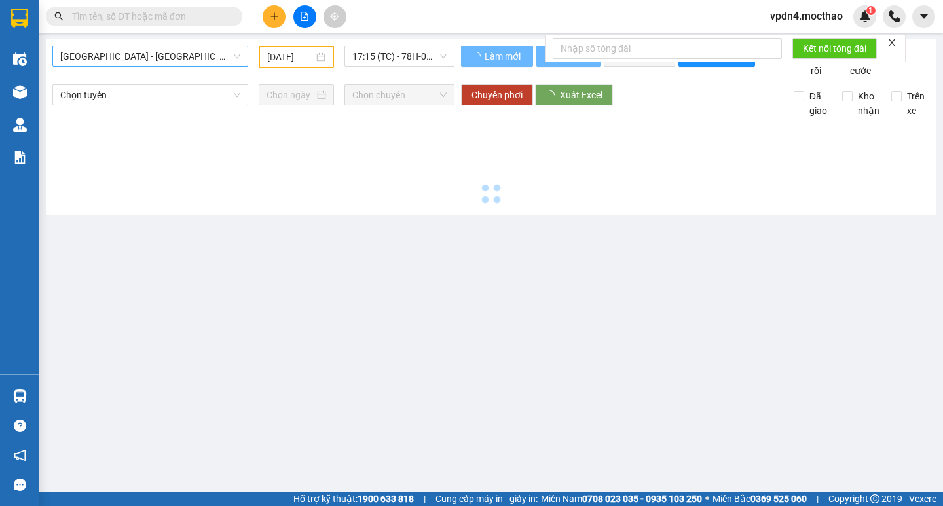
type input "[DATE]"
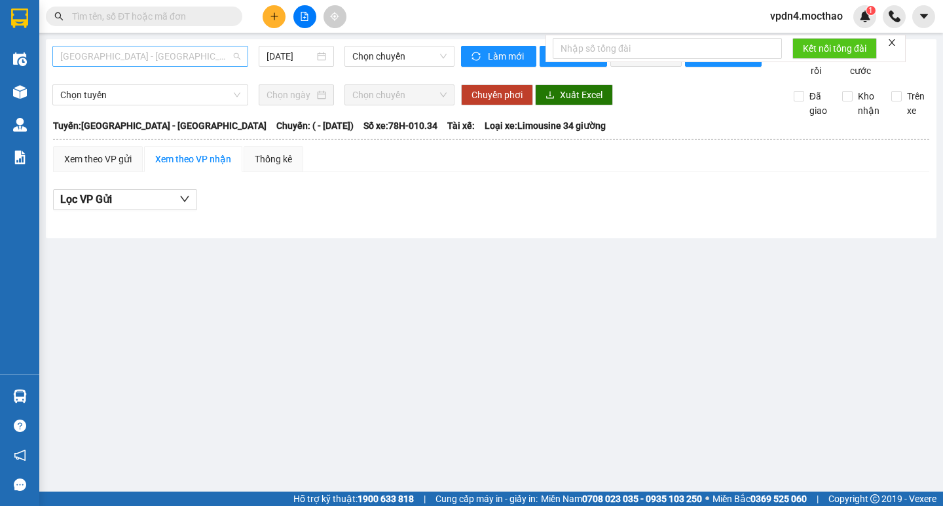
click at [147, 63] on span "[GEOGRAPHIC_DATA] - [GEOGRAPHIC_DATA]" at bounding box center [150, 56] width 180 height 20
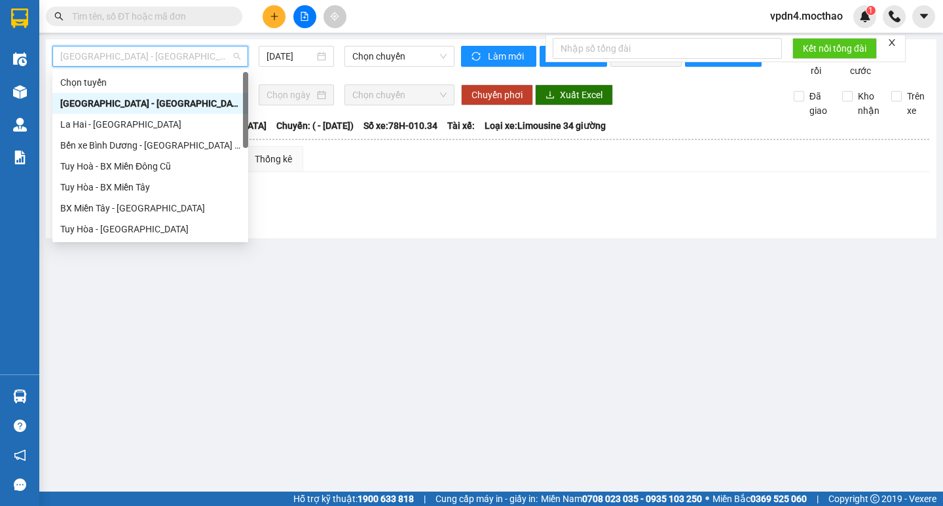
type input "d"
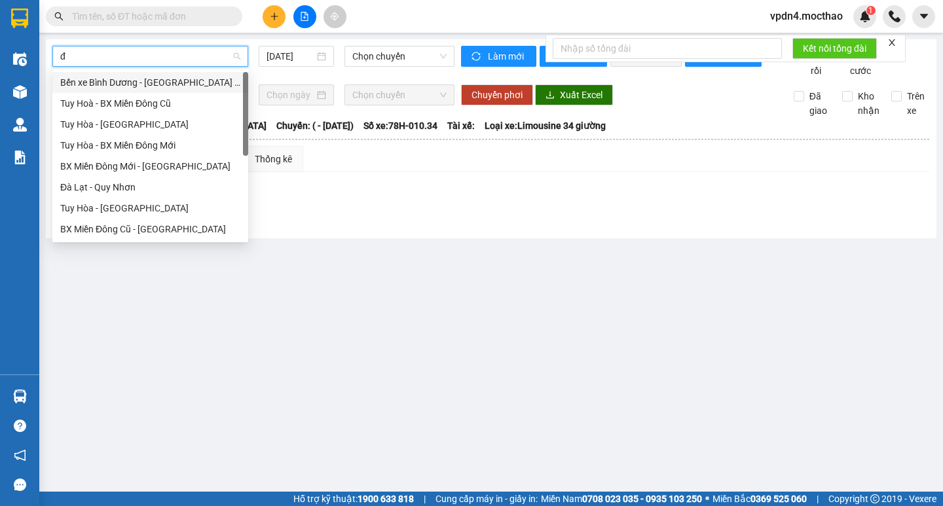
type input "đa"
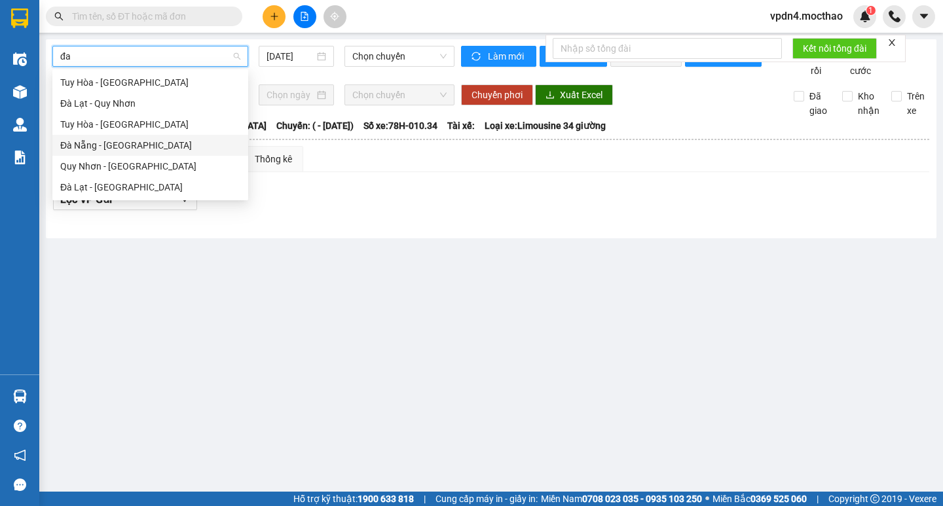
click at [112, 143] on div "Đà Nẵng - [GEOGRAPHIC_DATA]" at bounding box center [150, 145] width 180 height 14
type input "[DATE]"
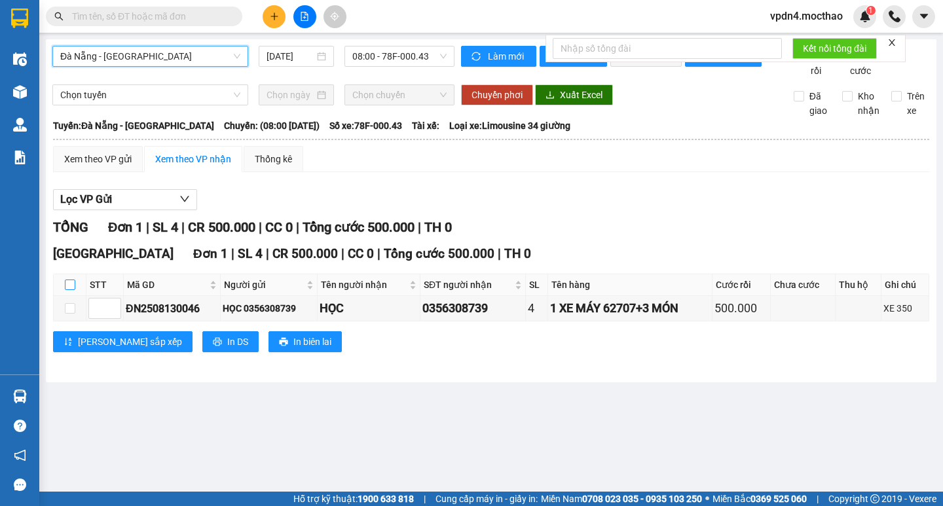
click at [71, 290] on input "checkbox" at bounding box center [70, 285] width 10 height 10
checkbox input "true"
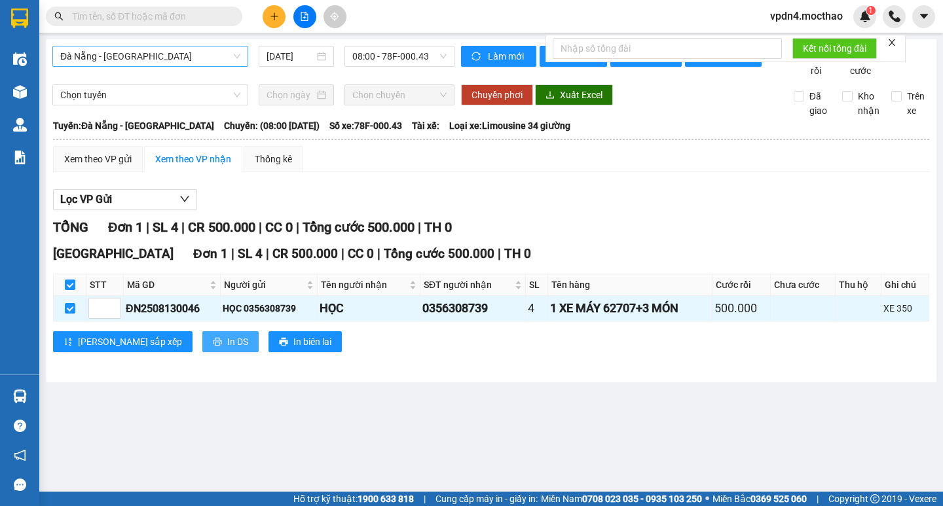
click at [227, 349] on span "In DS" at bounding box center [237, 342] width 21 height 14
click at [269, 22] on button at bounding box center [274, 16] width 23 height 23
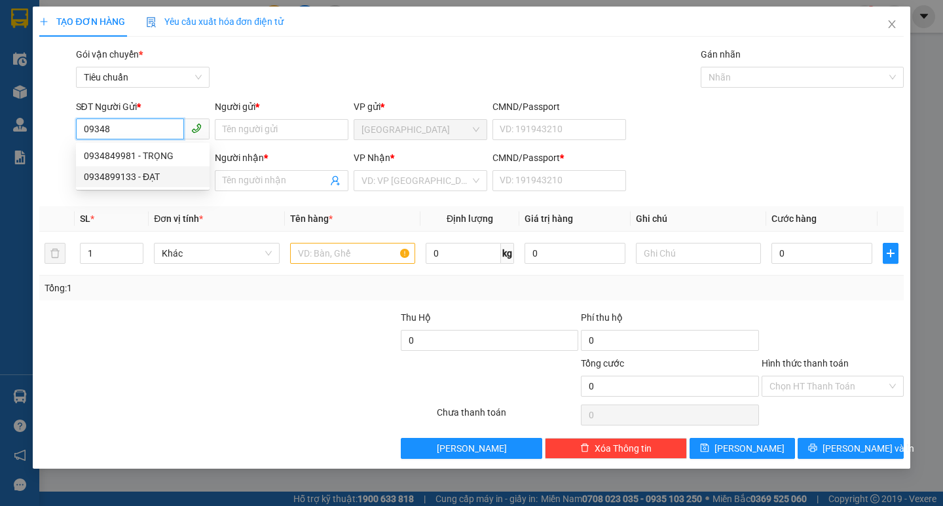
click at [146, 176] on div "0934899133 - ĐẠT" at bounding box center [143, 177] width 118 height 14
type input "0934899133"
type input "ĐẠT"
type input "0765502842"
type input "K TÊN"
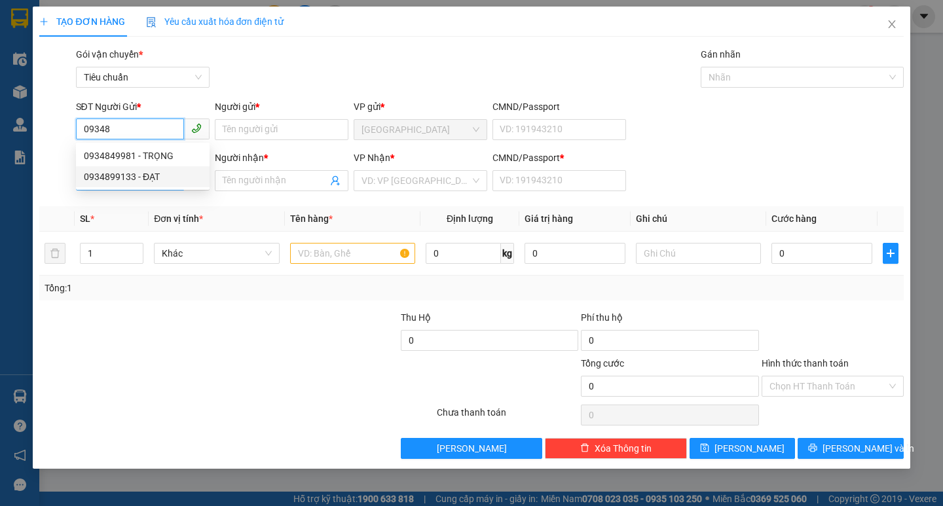
type input "0"
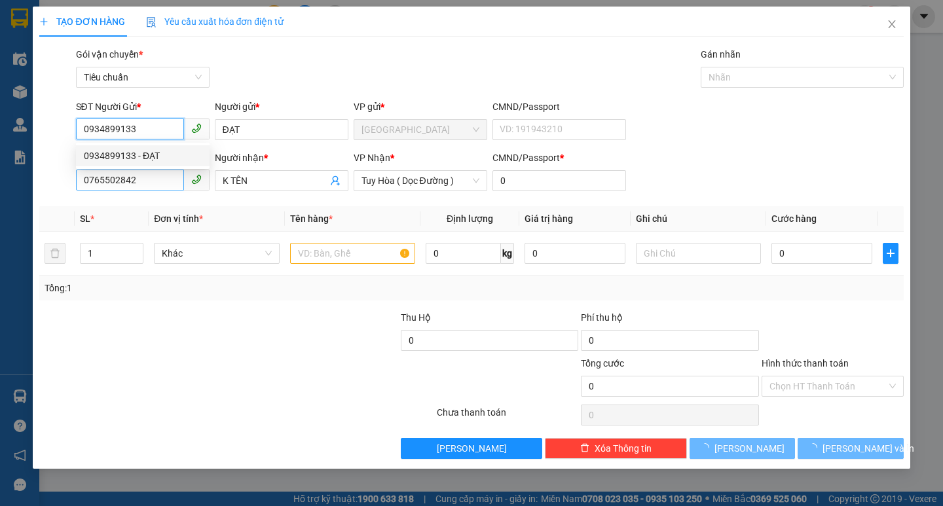
type input "50.000"
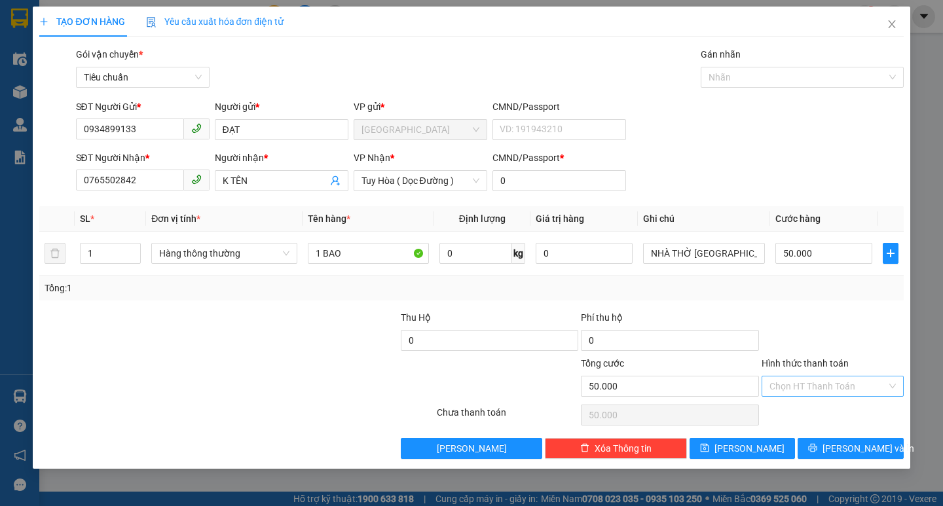
click at [824, 391] on input "Hình thức thanh toán" at bounding box center [828, 387] width 117 height 20
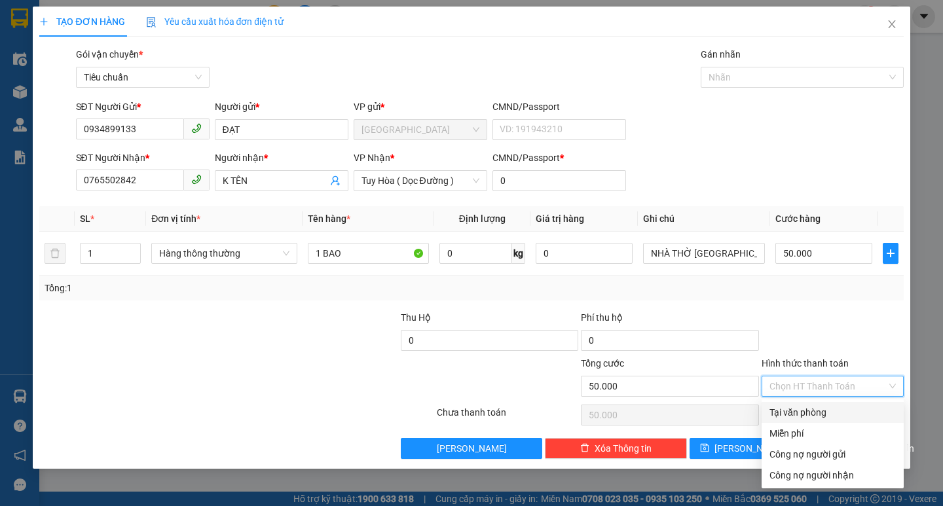
click at [817, 413] on div "Tại văn phòng" at bounding box center [833, 412] width 126 height 14
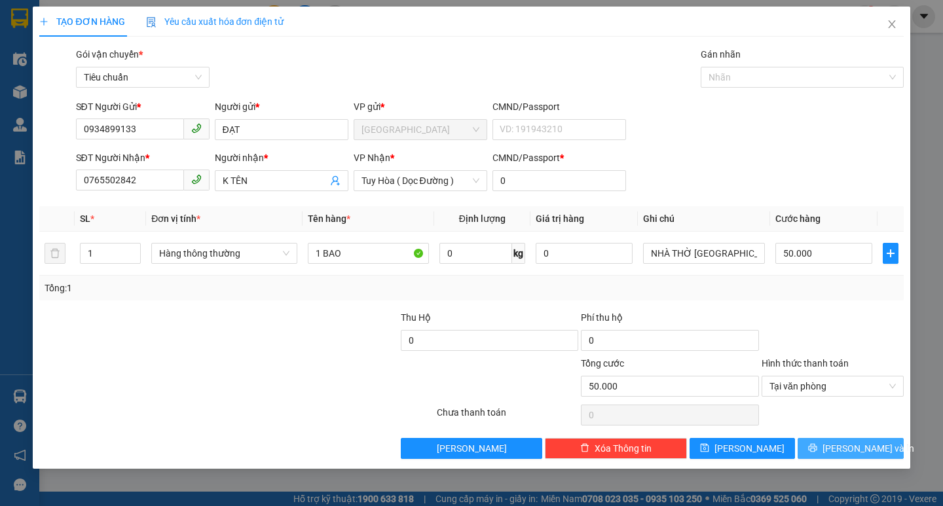
click at [817, 448] on icon "printer" at bounding box center [812, 447] width 9 height 9
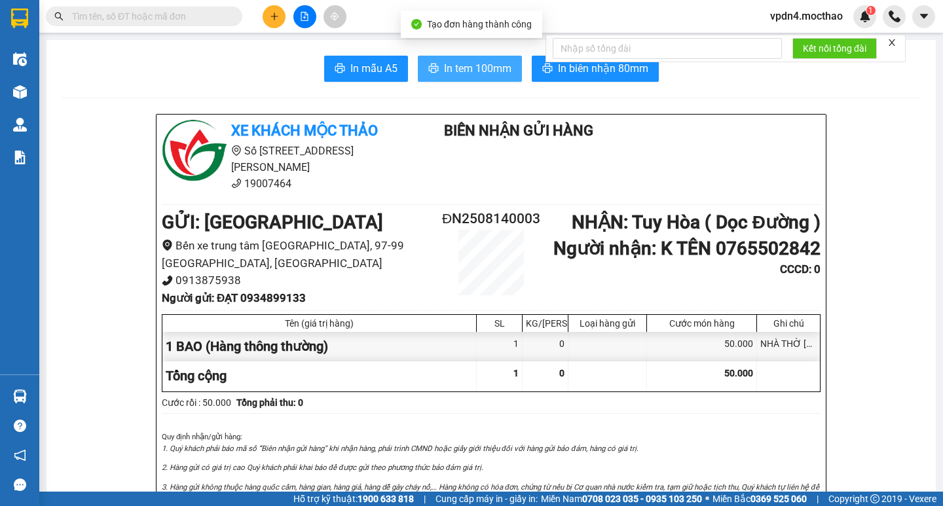
click at [475, 69] on span "In tem 100mm" at bounding box center [477, 68] width 67 height 16
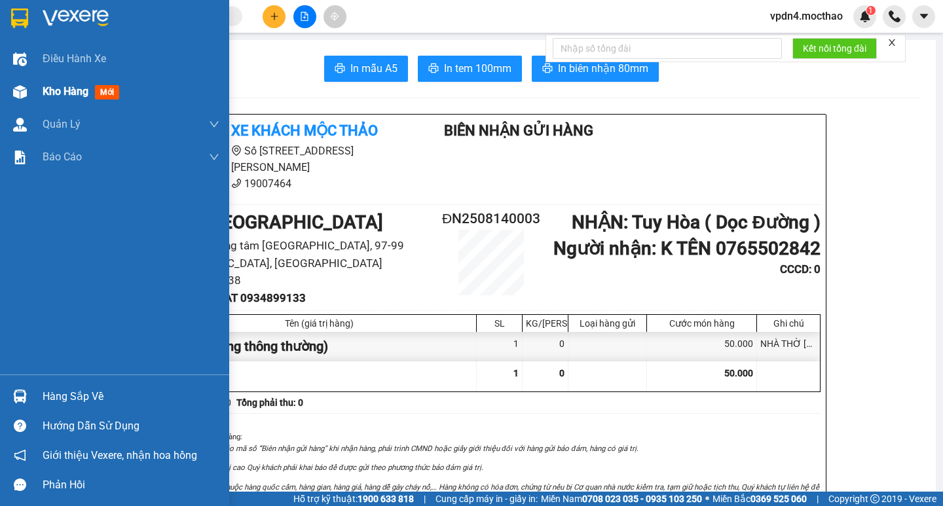
click at [60, 96] on span "Kho hàng" at bounding box center [66, 91] width 46 height 12
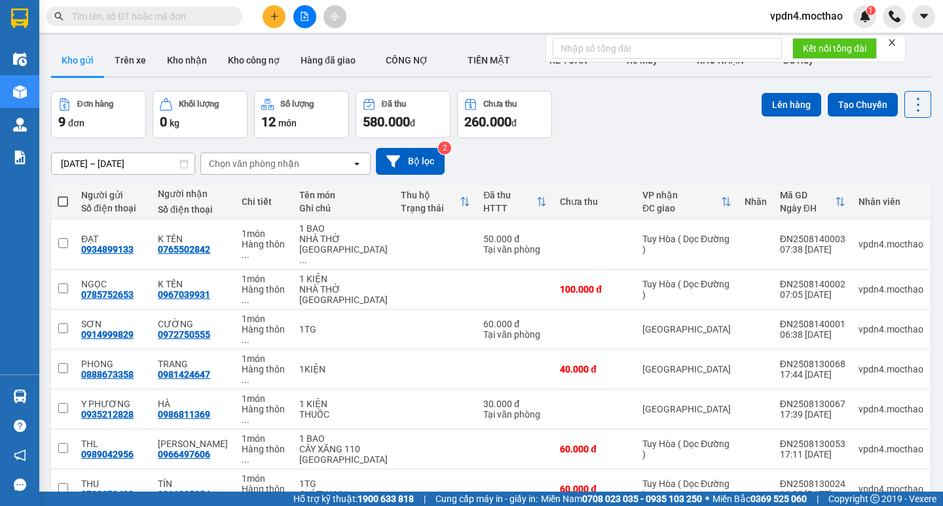
click at [64, 198] on span at bounding box center [63, 201] width 10 height 10
click at [63, 195] on input "checkbox" at bounding box center [63, 195] width 0 height 0
checkbox input "true"
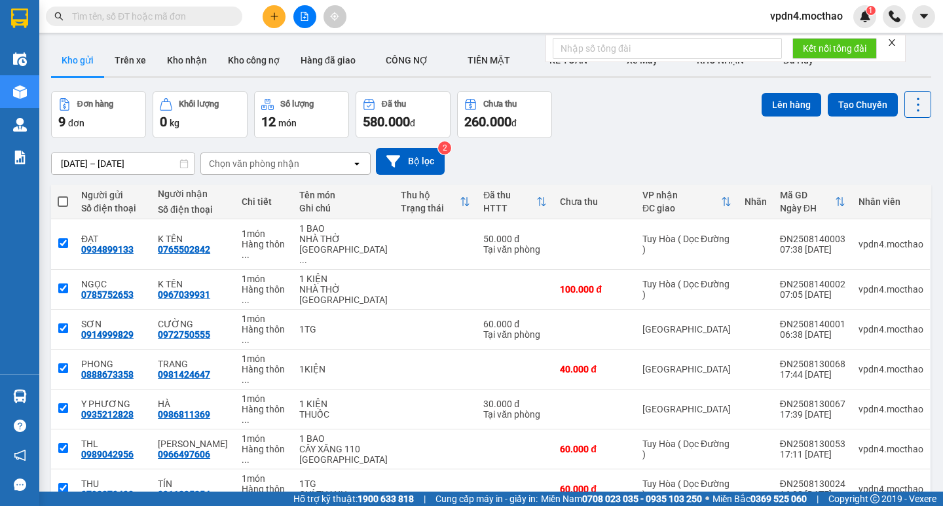
checkbox input "true"
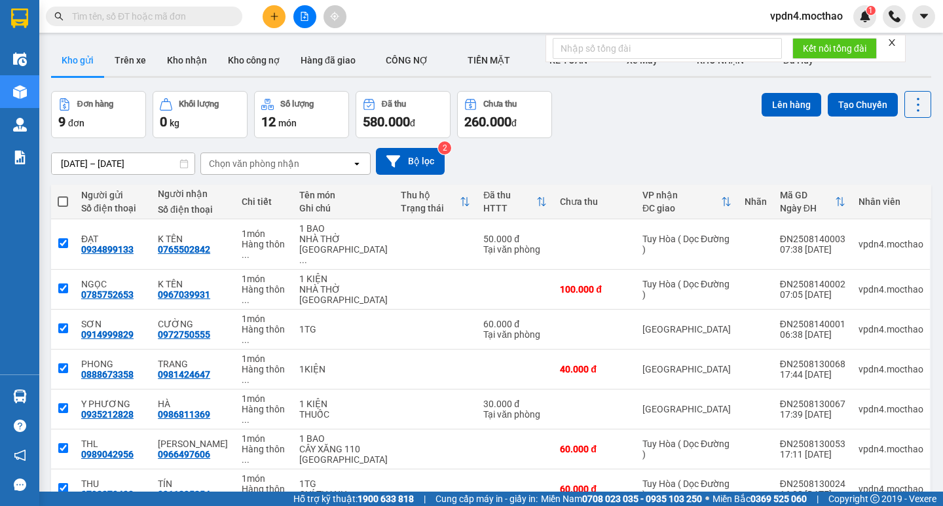
checkbox input "true"
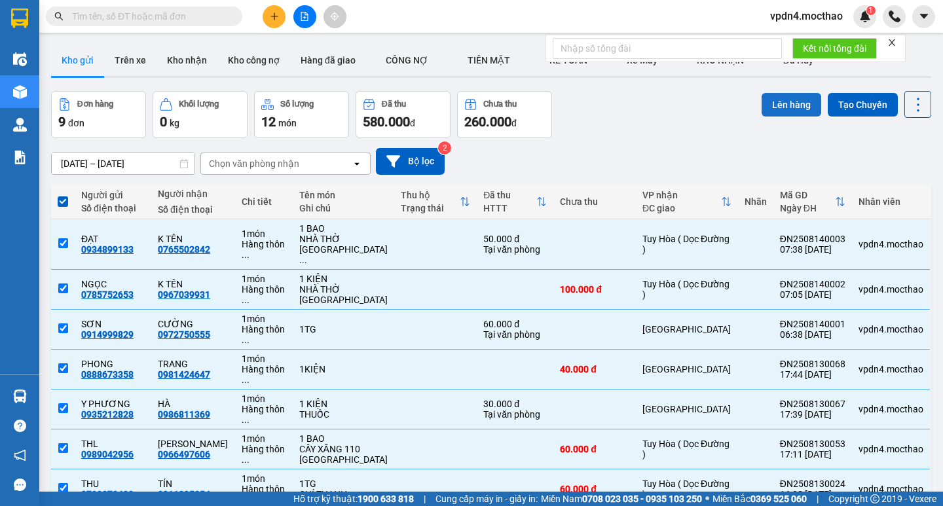
click at [792, 112] on button "Lên hàng" at bounding box center [792, 105] width 60 height 24
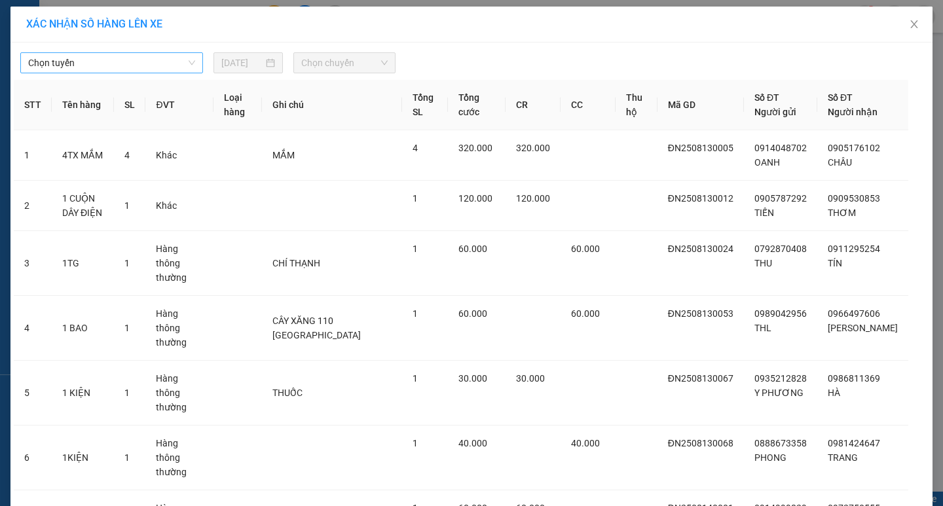
click at [73, 61] on span "Chọn tuyến" at bounding box center [111, 63] width 167 height 20
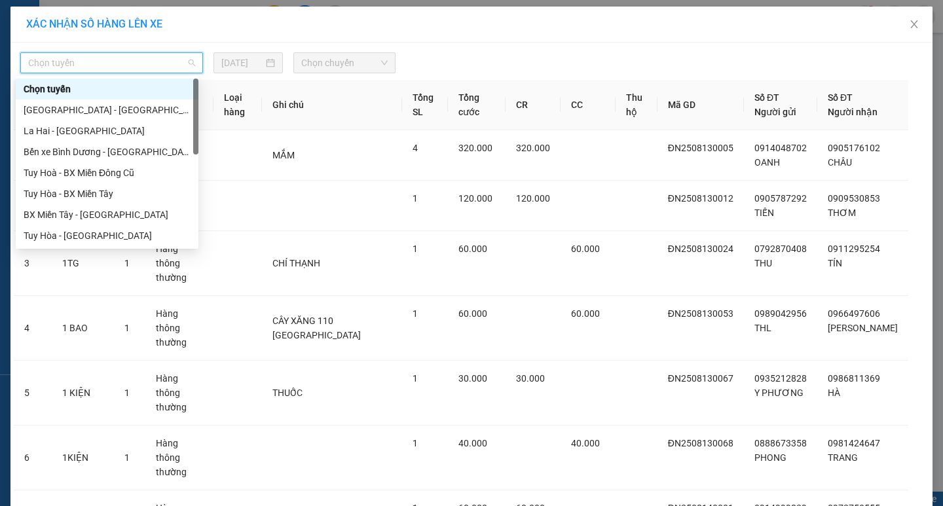
type input "d"
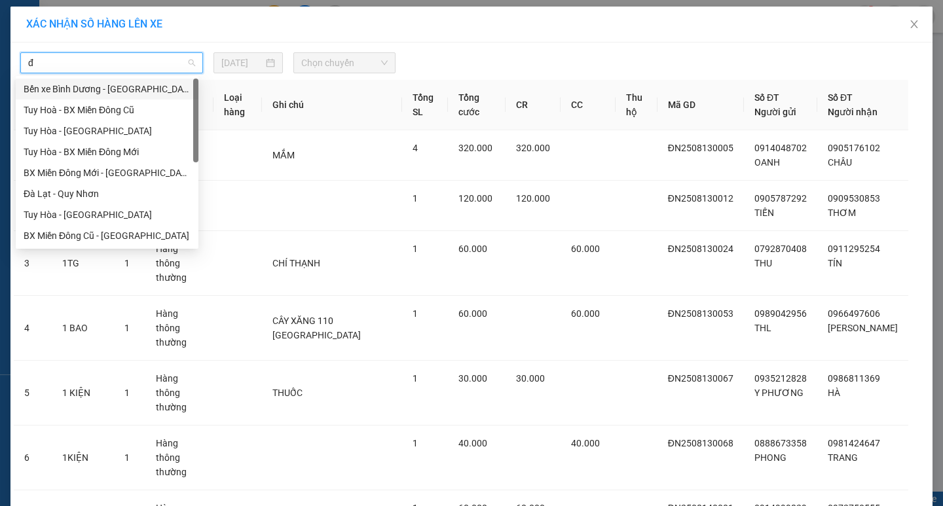
type input "đa"
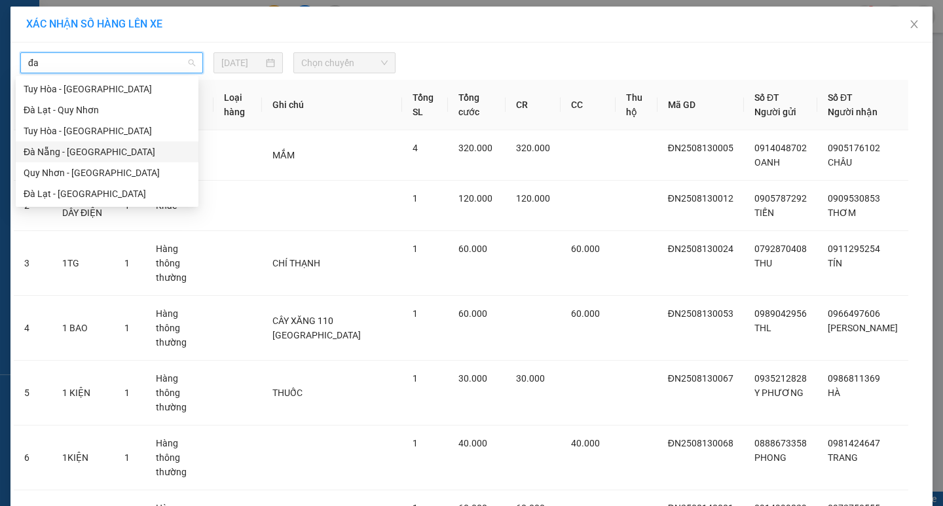
click at [65, 149] on div "Đà Nẵng - [GEOGRAPHIC_DATA]" at bounding box center [107, 152] width 167 height 14
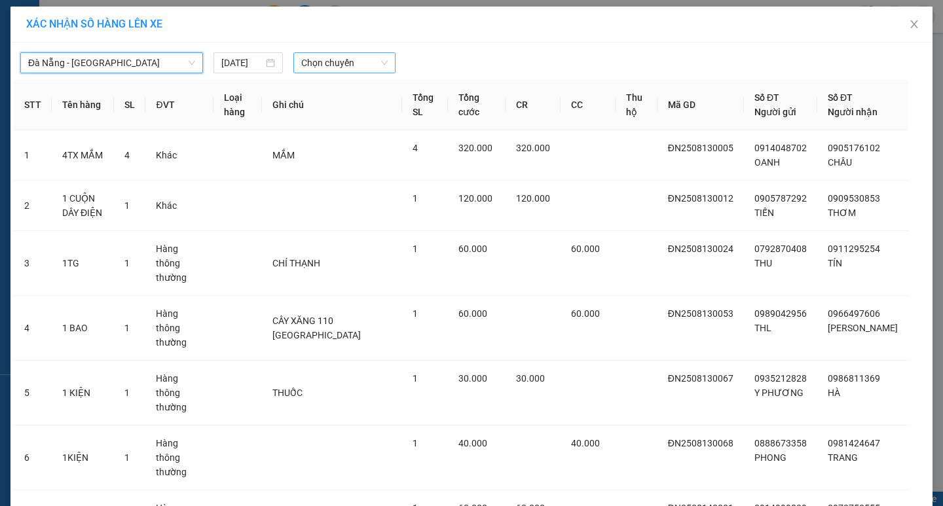
click at [339, 56] on span "Chọn chuyến" at bounding box center [344, 63] width 86 height 20
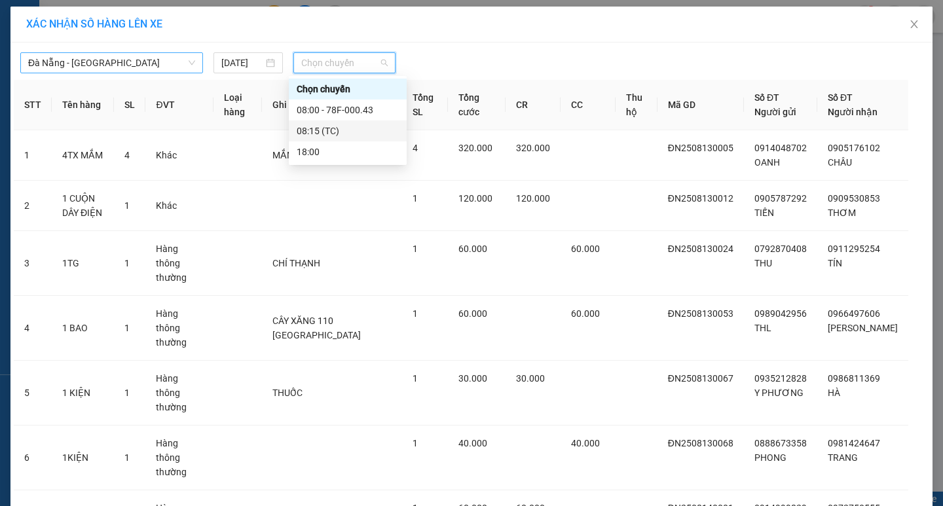
click at [332, 131] on div "08:15 (TC)" at bounding box center [348, 131] width 102 height 14
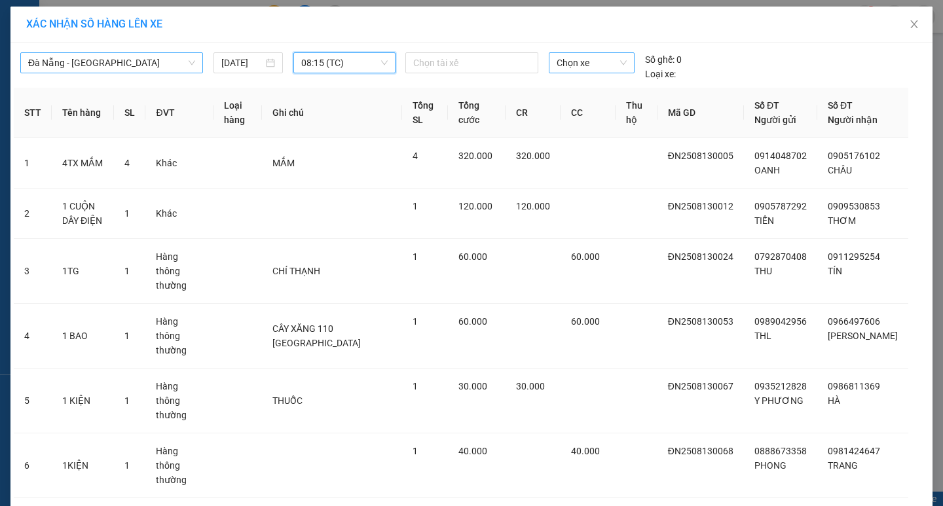
click at [612, 69] on span "Chọn xe" at bounding box center [591, 63] width 69 height 20
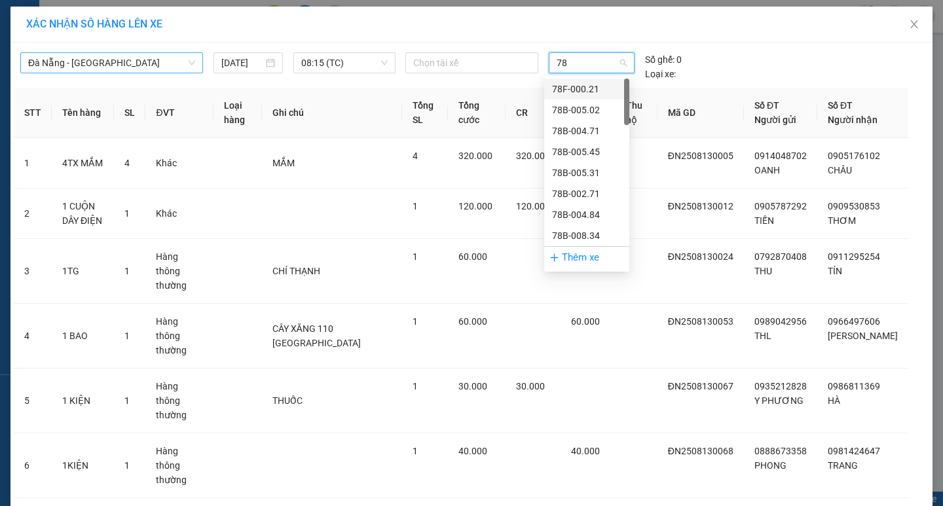
type input "78h"
click at [582, 175] on div "78H-023.50" at bounding box center [586, 173] width 69 height 14
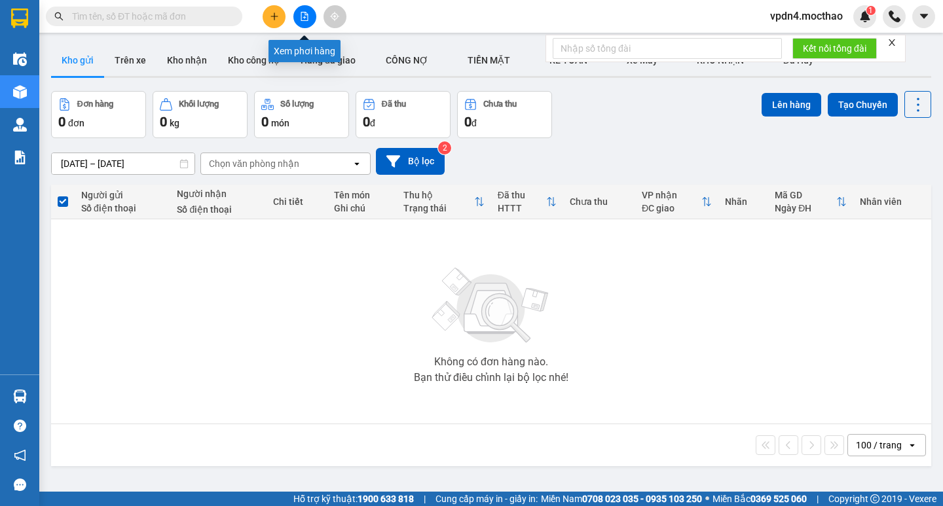
click at [306, 24] on button at bounding box center [304, 16] width 23 height 23
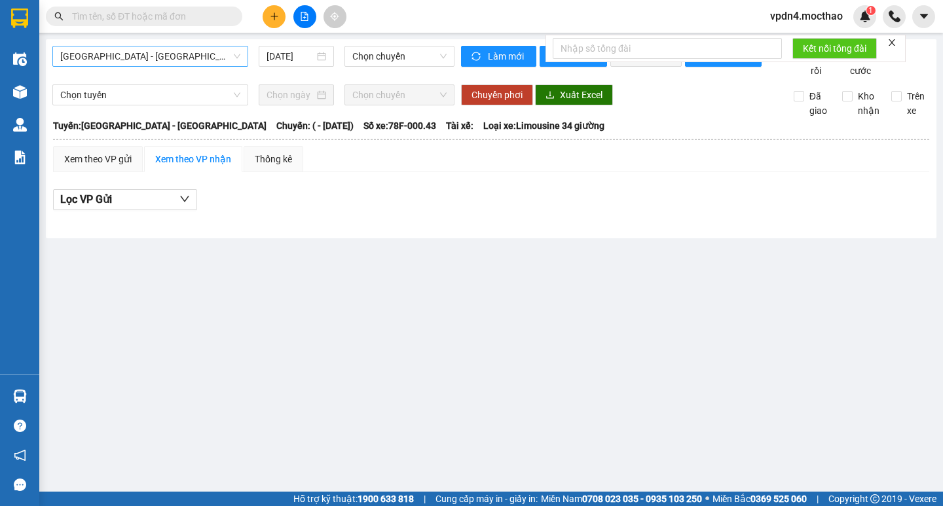
click at [151, 56] on span "[GEOGRAPHIC_DATA] - [GEOGRAPHIC_DATA]" at bounding box center [150, 56] width 180 height 20
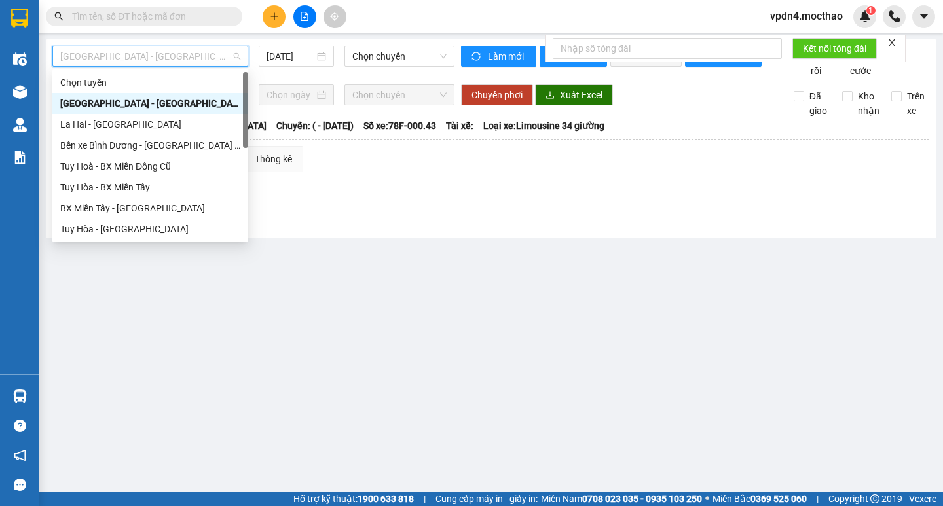
type input "d"
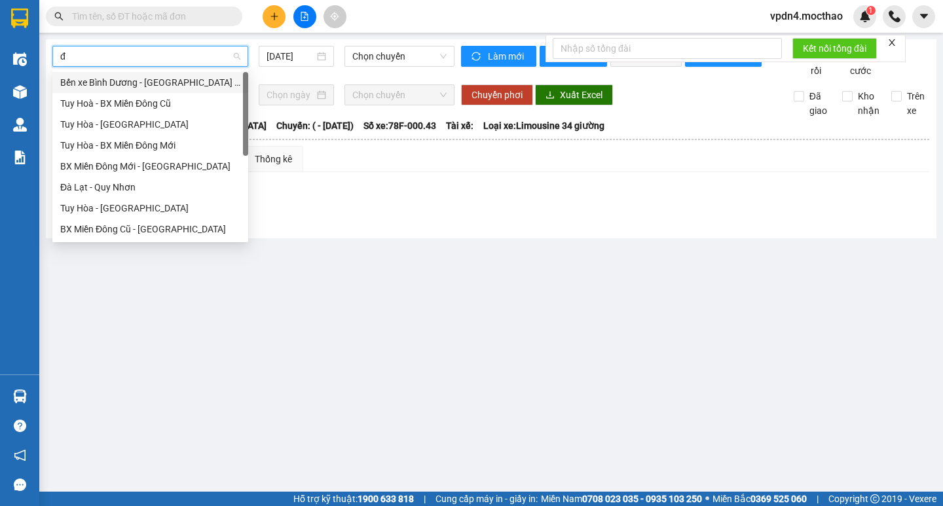
type input "đa"
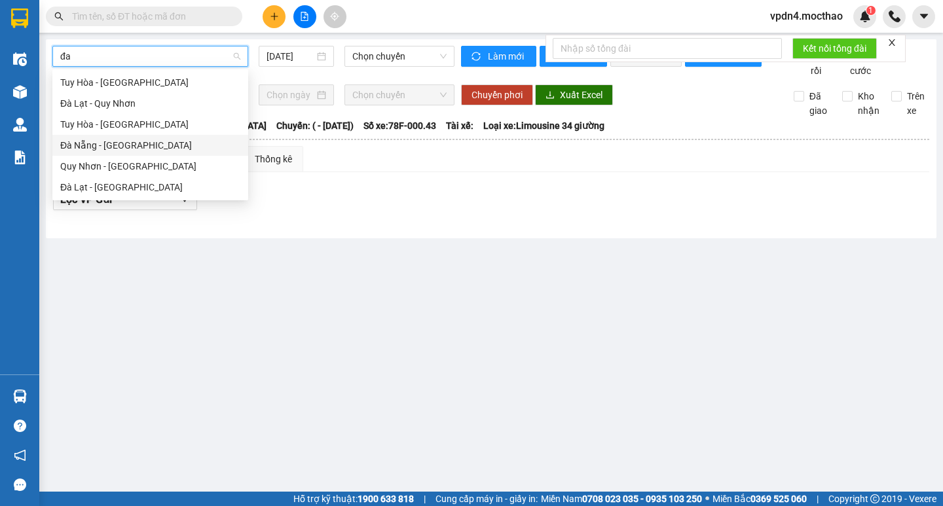
click at [101, 147] on div "Đà Nẵng - [GEOGRAPHIC_DATA]" at bounding box center [150, 145] width 180 height 14
type input "[DATE]"
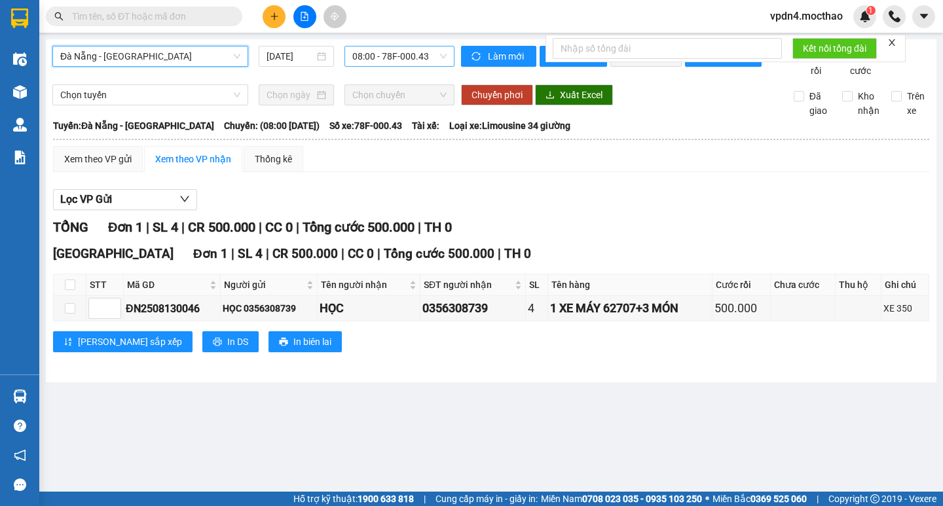
click at [402, 58] on span "08:00 - 78F-000.43" at bounding box center [399, 56] width 94 height 20
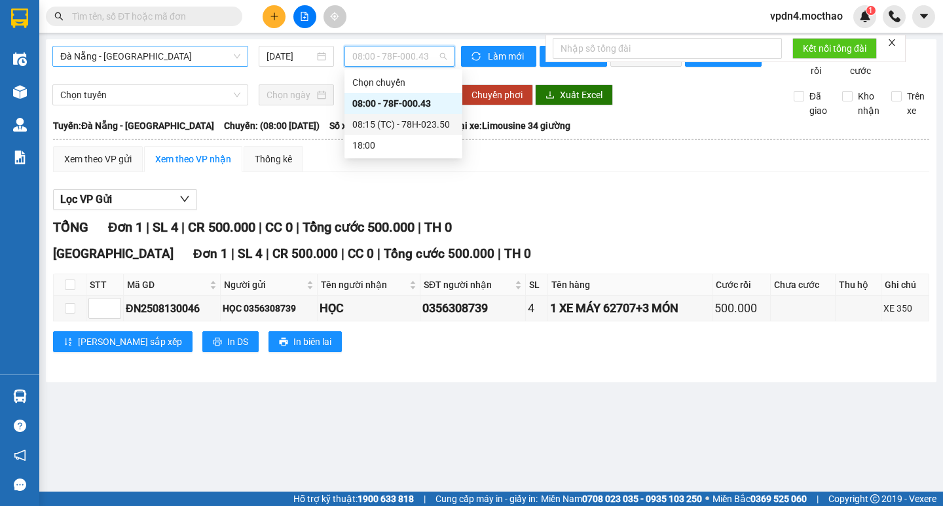
click at [370, 124] on div "08:15 (TC) - 78H-023.50" at bounding box center [403, 124] width 102 height 14
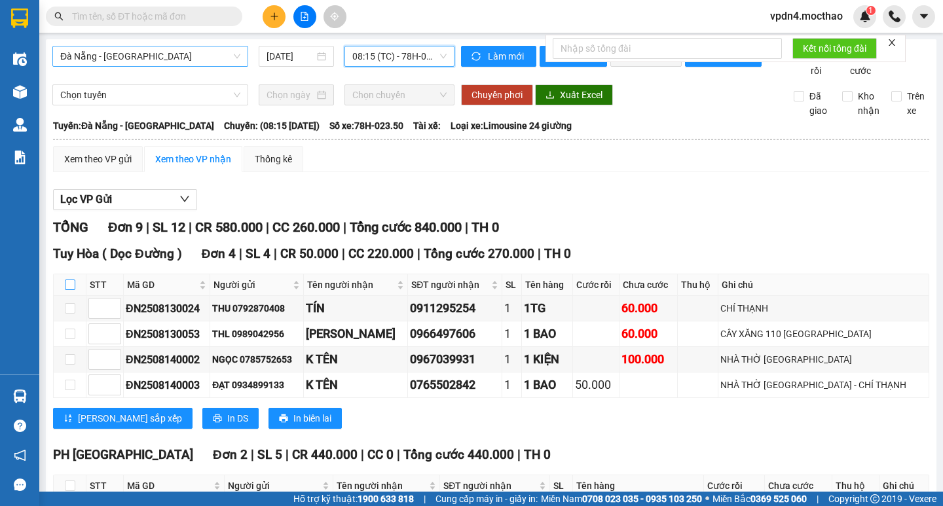
click at [67, 280] on input "checkbox" at bounding box center [70, 285] width 10 height 10
checkbox input "true"
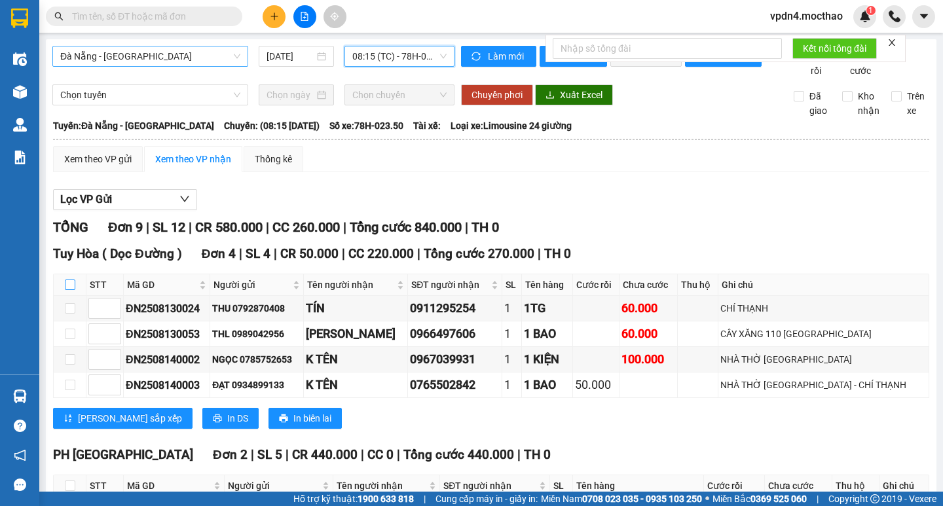
checkbox input "true"
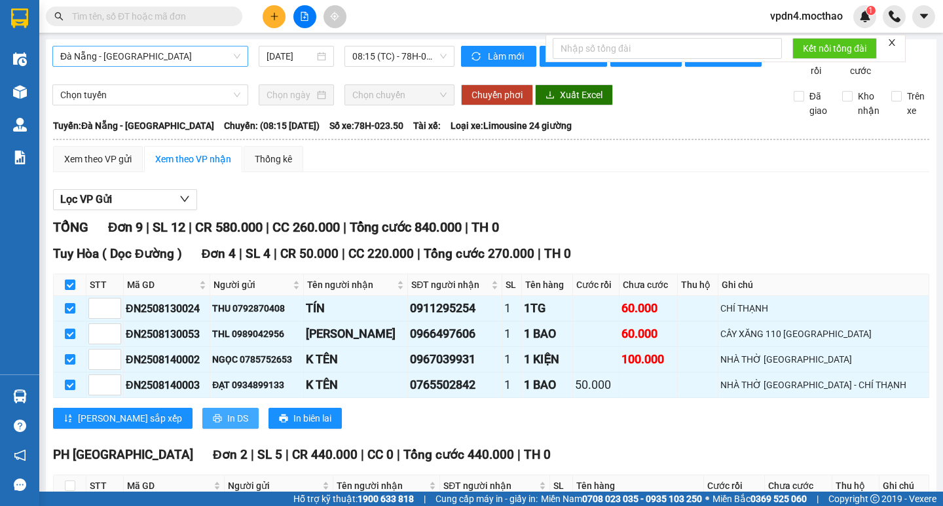
drag, startPoint x: 186, startPoint y: 305, endPoint x: 193, endPoint y: 305, distance: 6.6
click at [227, 411] on span "In DS" at bounding box center [237, 418] width 21 height 14
click at [69, 481] on input "checkbox" at bounding box center [70, 486] width 10 height 10
checkbox input "true"
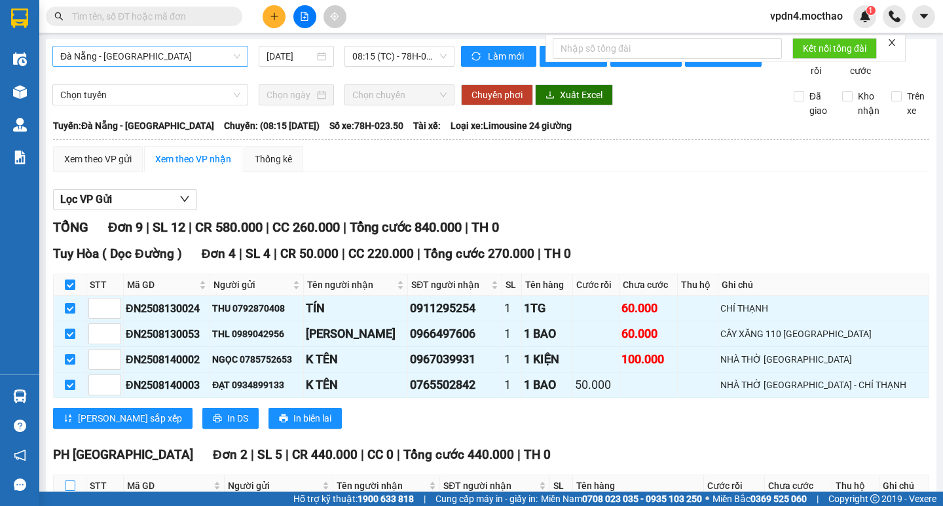
checkbox input "true"
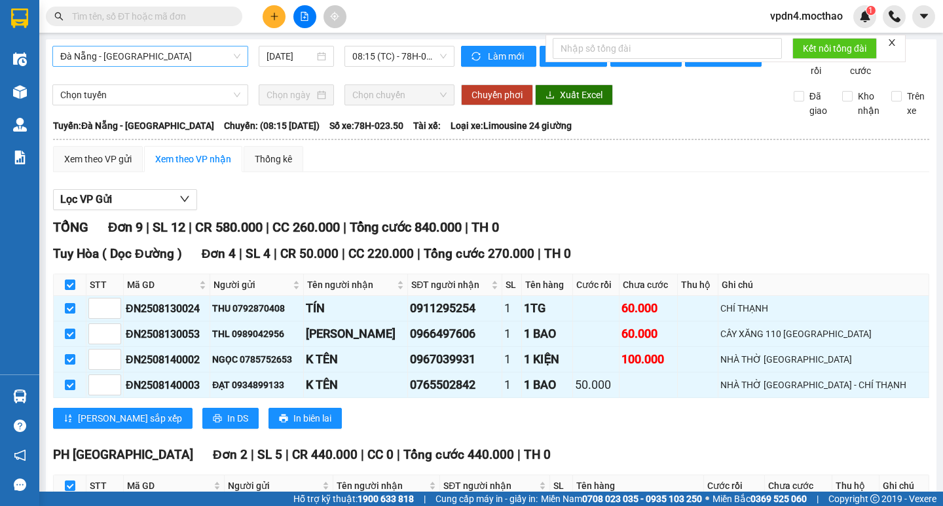
checkbox input "true"
click at [272, 20] on icon "plus" at bounding box center [274, 16] width 9 height 9
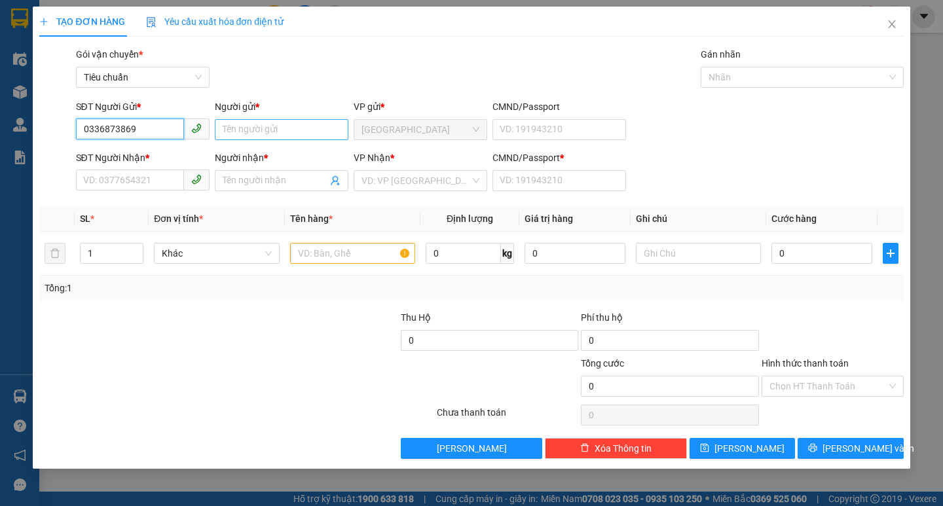
type input "0336873869"
click at [275, 131] on input "Người gửi *" at bounding box center [282, 129] width 134 height 21
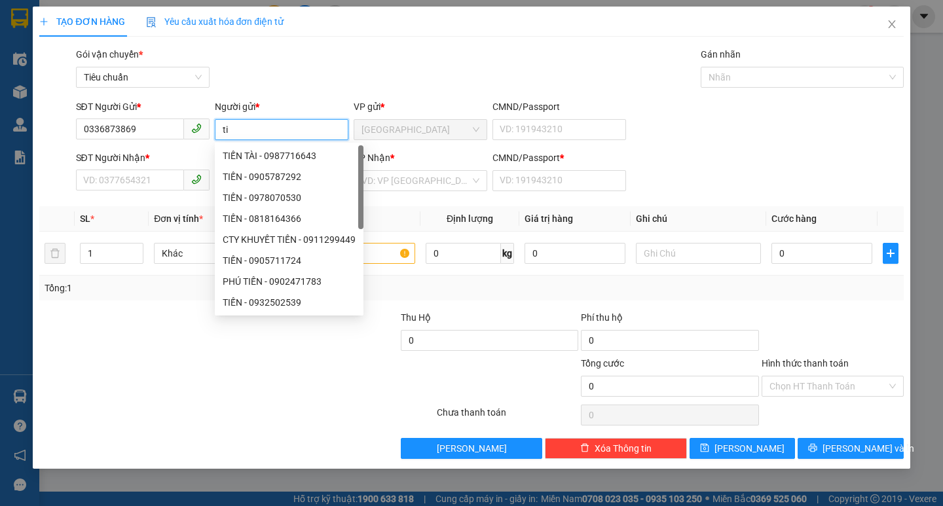
type input "t"
type input "TIẾN"
click at [117, 185] on input "SĐT Người Nhận *" at bounding box center [130, 180] width 108 height 21
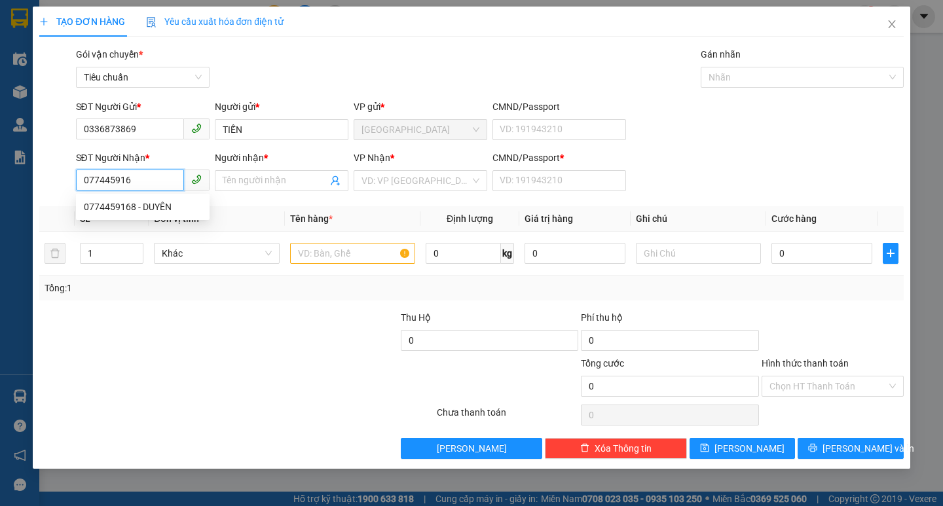
type input "0774459168"
click at [149, 205] on div "0774459168 - DUYÊN" at bounding box center [143, 207] width 118 height 14
type input "DUYÊN"
type input "0"
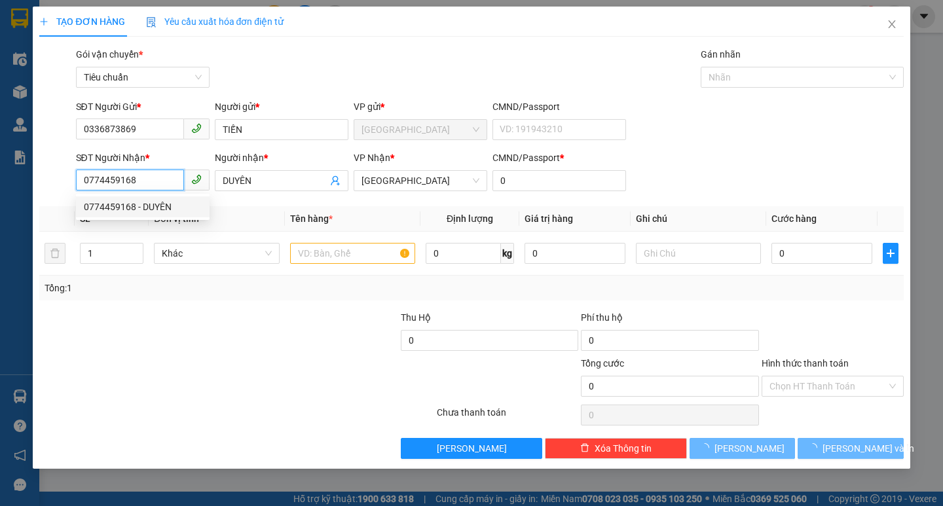
type input "40.000"
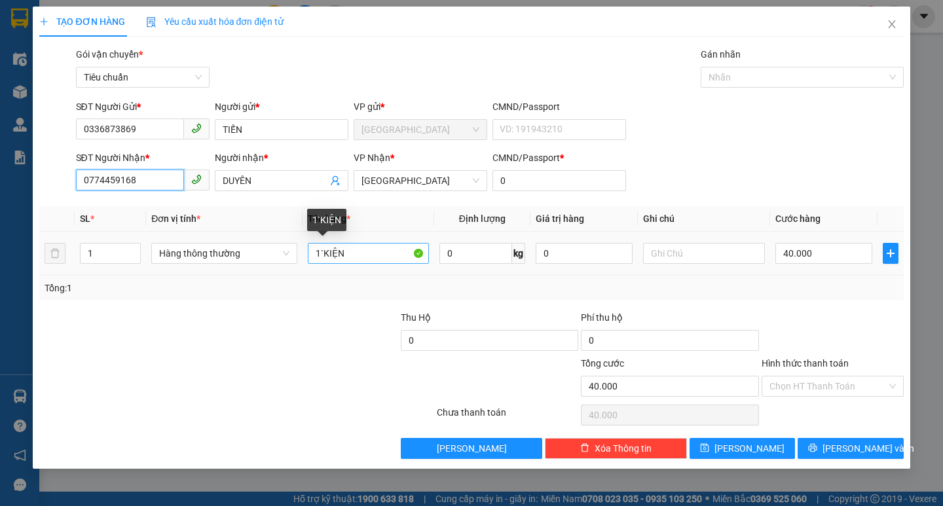
type input "0774459168"
click at [347, 258] on input "1`KIỆN" at bounding box center [368, 253] width 121 height 21
type input "1`GÓI"
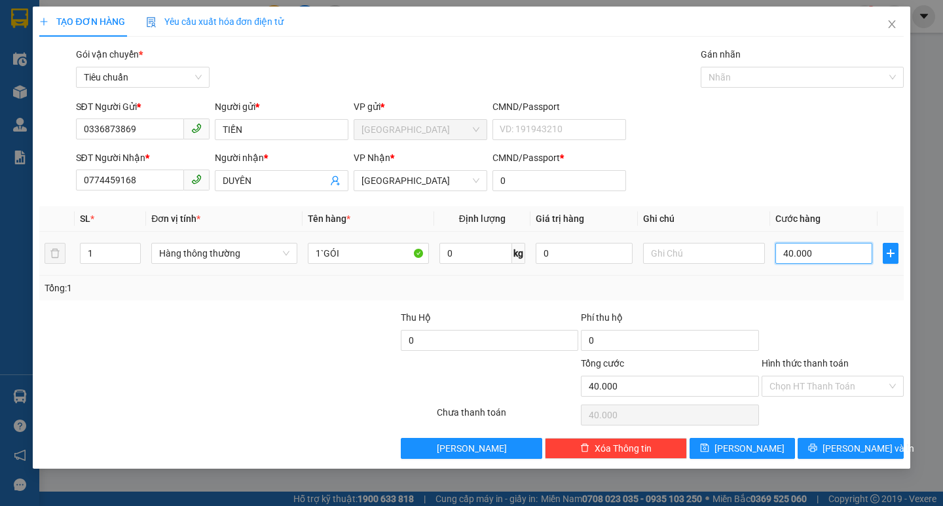
click at [821, 249] on input "40.000" at bounding box center [824, 253] width 98 height 21
type input "3"
type input "30"
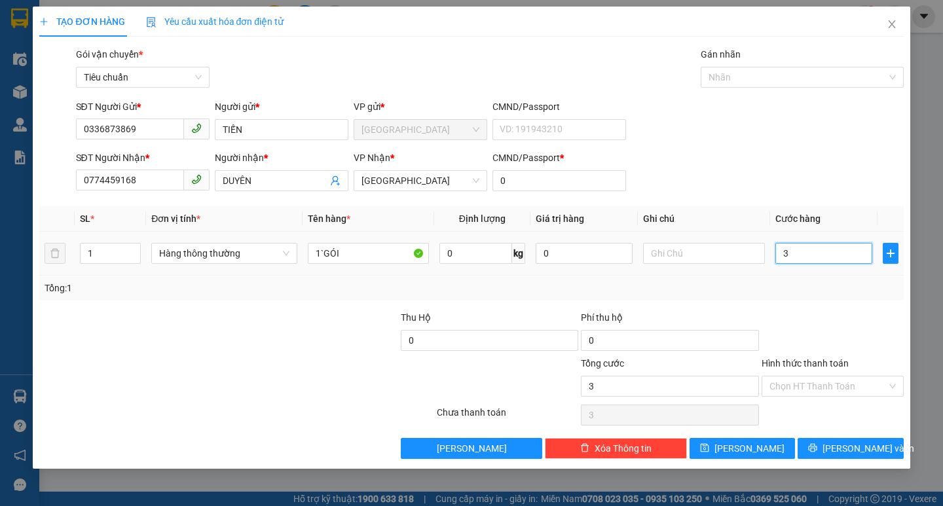
type input "30"
click at [800, 386] on input "Hình thức thanh toán" at bounding box center [828, 387] width 117 height 20
type input "30.000"
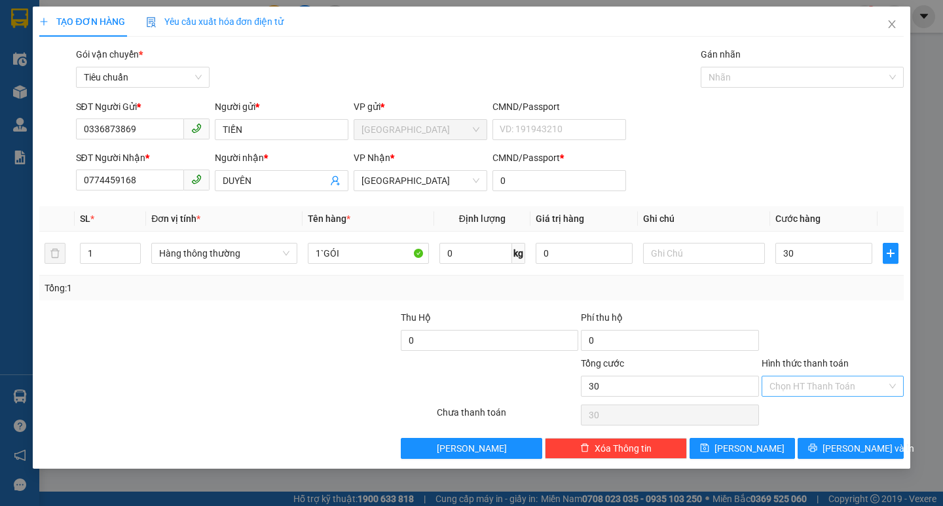
type input "30.000"
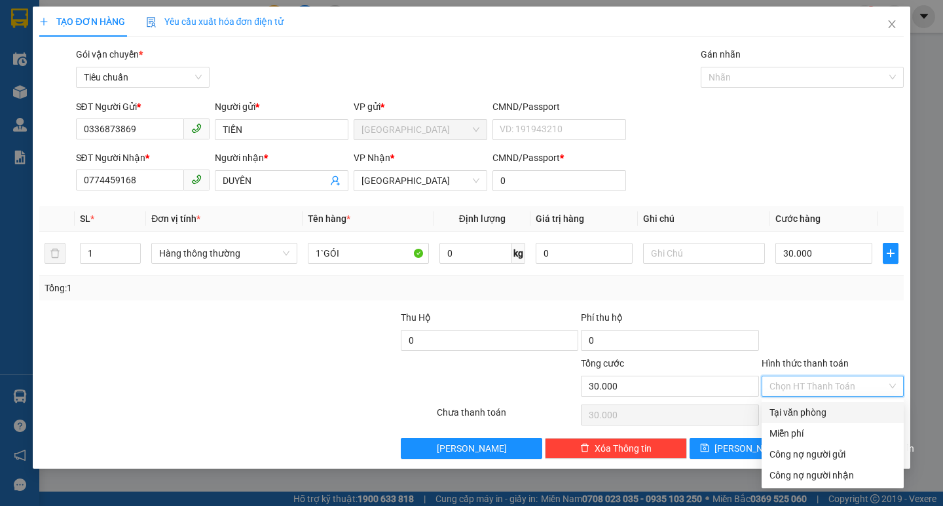
click at [790, 415] on div "Tại văn phòng" at bounding box center [833, 412] width 126 height 14
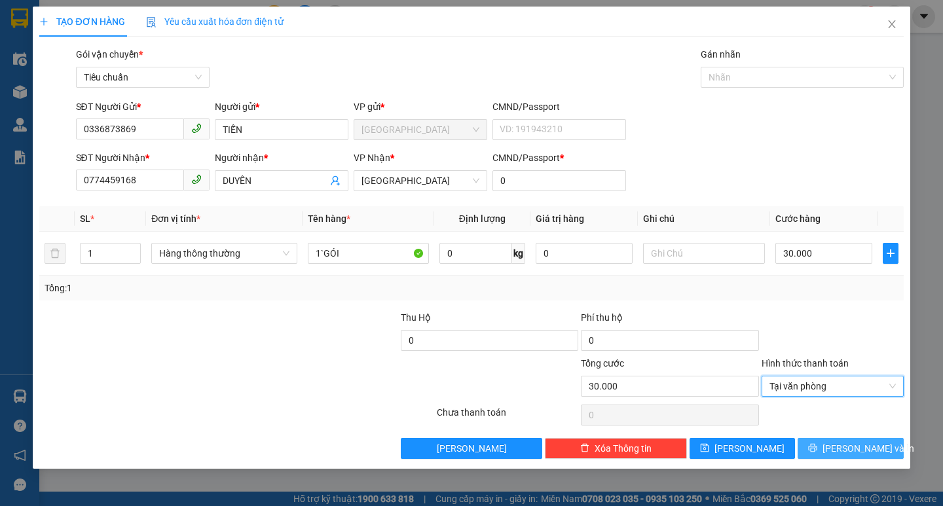
click at [834, 455] on button "[PERSON_NAME] và In" at bounding box center [850, 448] width 105 height 21
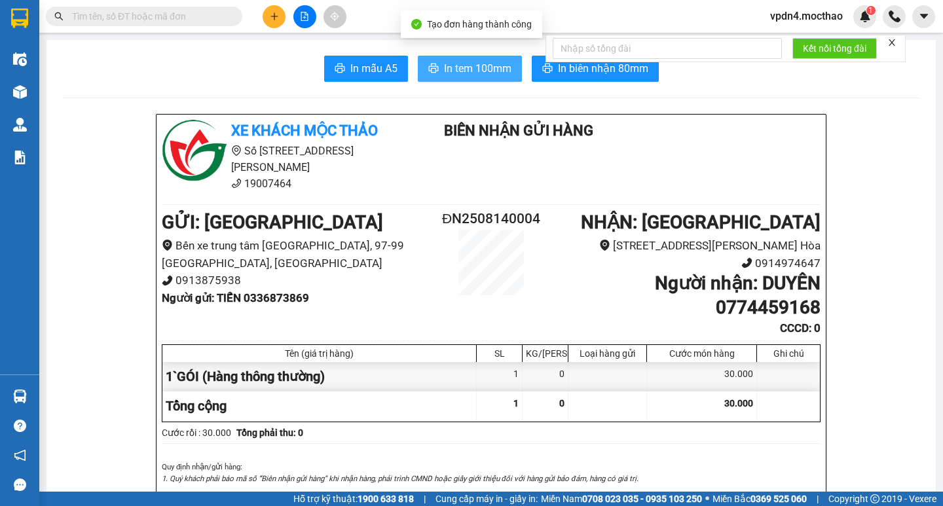
click at [463, 61] on span "In tem 100mm" at bounding box center [477, 68] width 67 height 16
click at [464, 62] on span "In tem 100mm" at bounding box center [477, 68] width 67 height 16
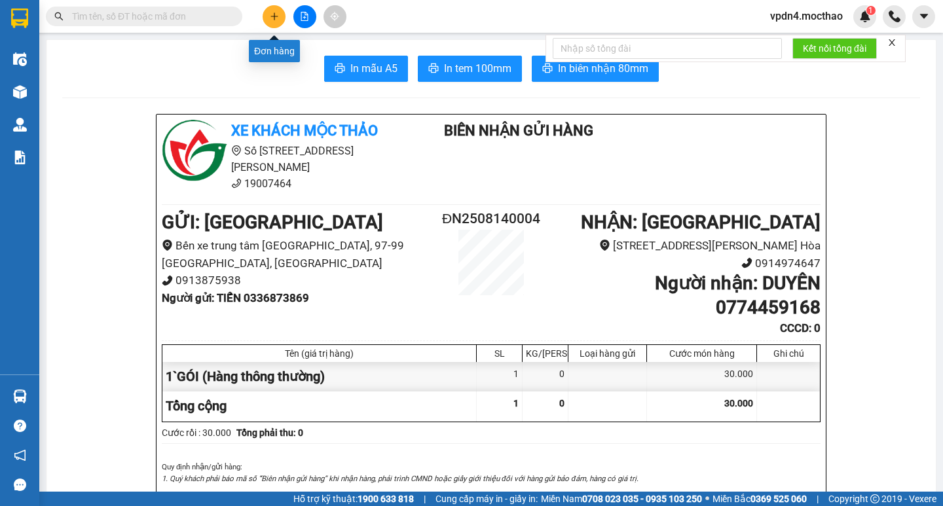
click at [274, 10] on button at bounding box center [274, 16] width 23 height 23
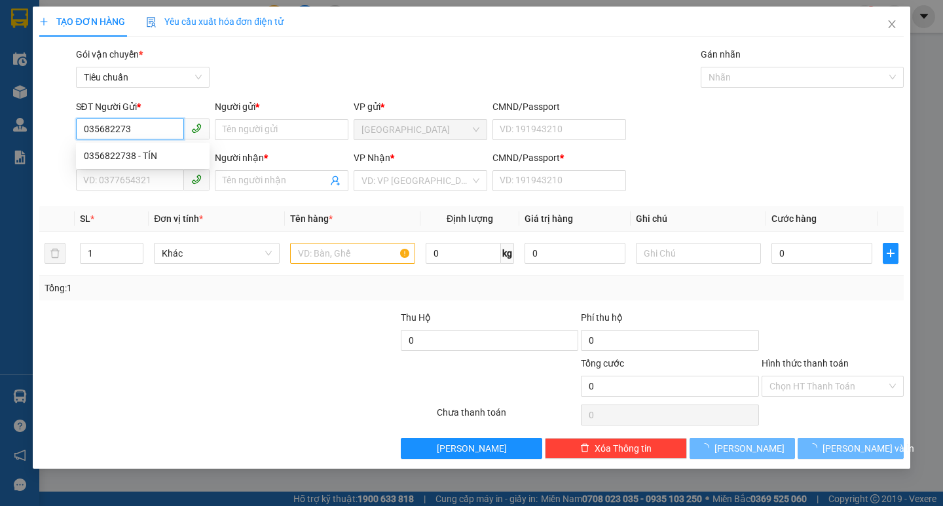
type input "0356822738"
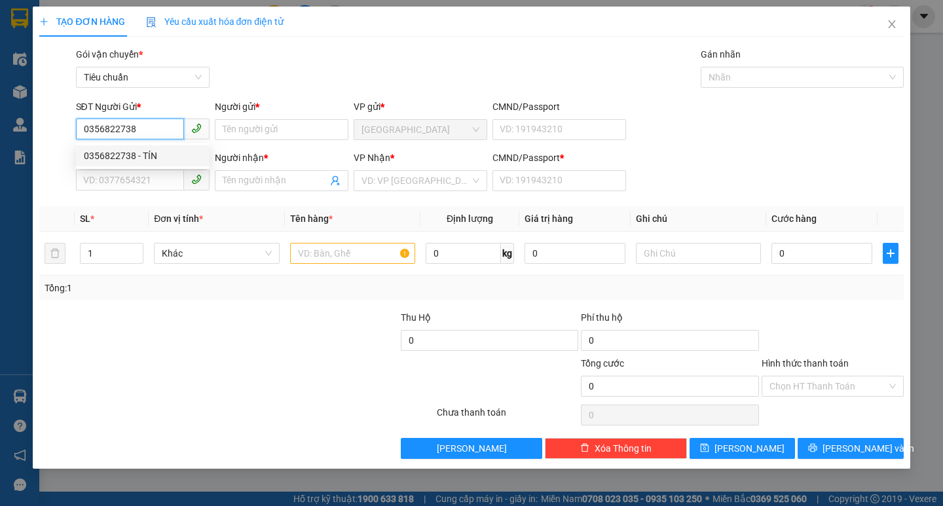
click at [146, 157] on div "0356822738 - TÍN" at bounding box center [143, 156] width 118 height 14
type input "TÍN"
type input "0396740778"
type input "DUYÊN"
type input "0"
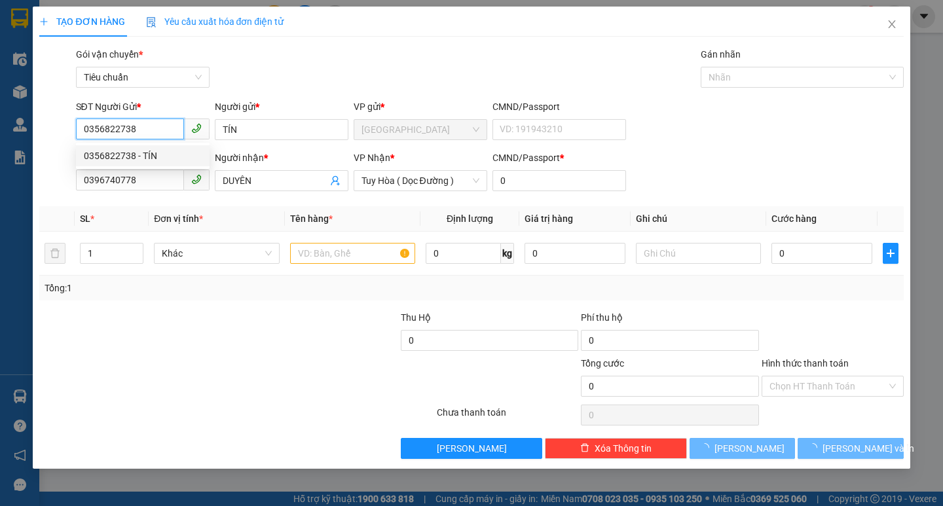
type input "50.000"
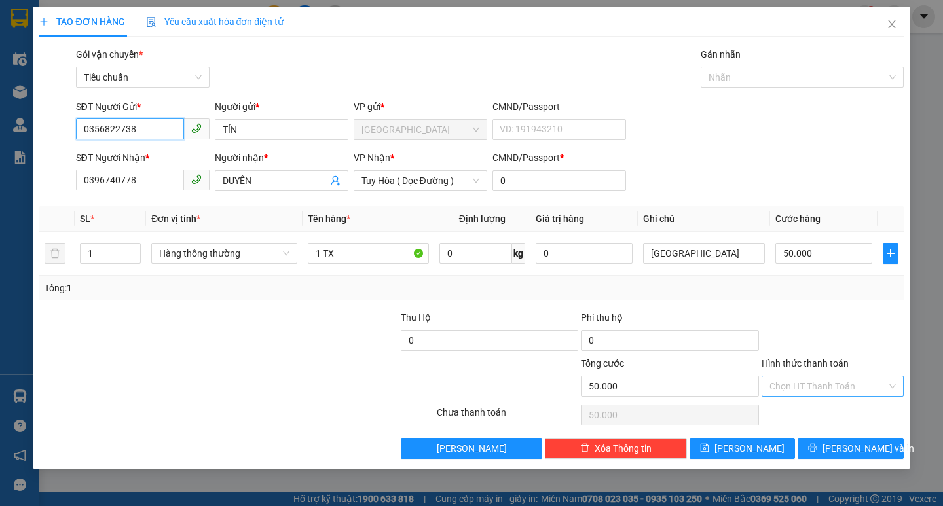
type input "0356822738"
click at [809, 391] on input "Hình thức thanh toán" at bounding box center [828, 387] width 117 height 20
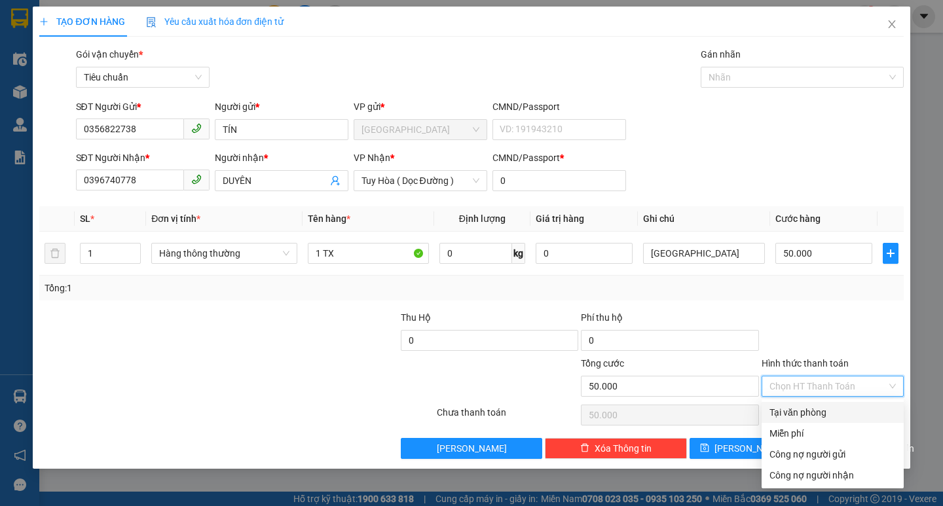
click at [797, 416] on div "Tại văn phòng" at bounding box center [833, 412] width 126 height 14
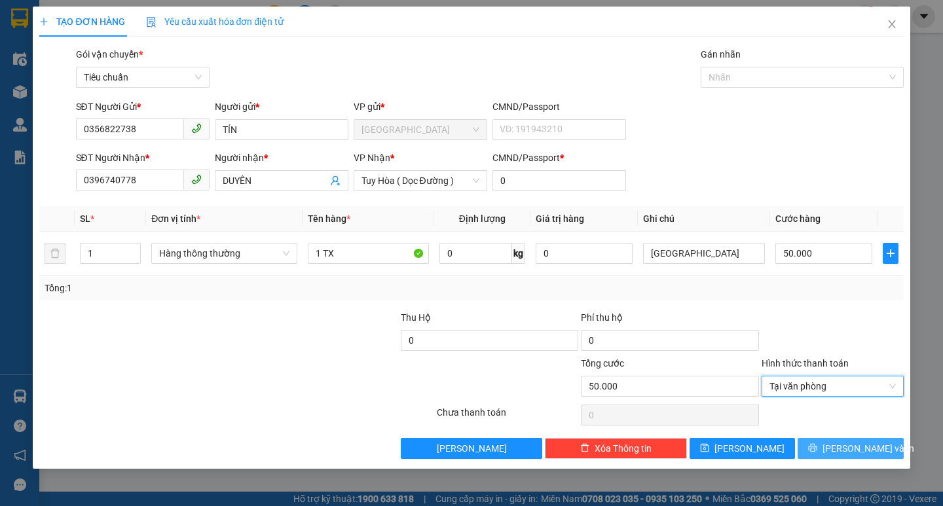
click at [853, 448] on span "[PERSON_NAME] và In" at bounding box center [869, 448] width 92 height 14
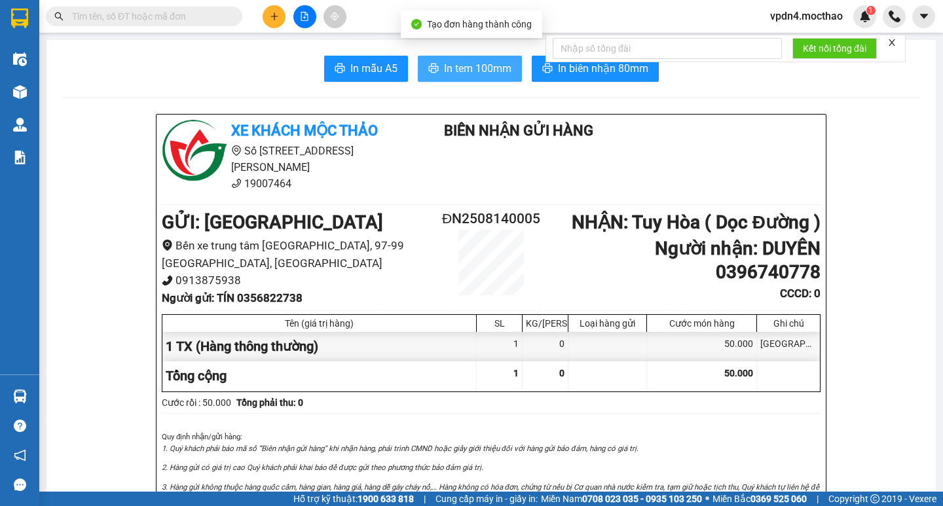
click at [488, 67] on span "In tem 100mm" at bounding box center [477, 68] width 67 height 16
click at [451, 73] on span "In tem 100mm" at bounding box center [477, 68] width 67 height 16
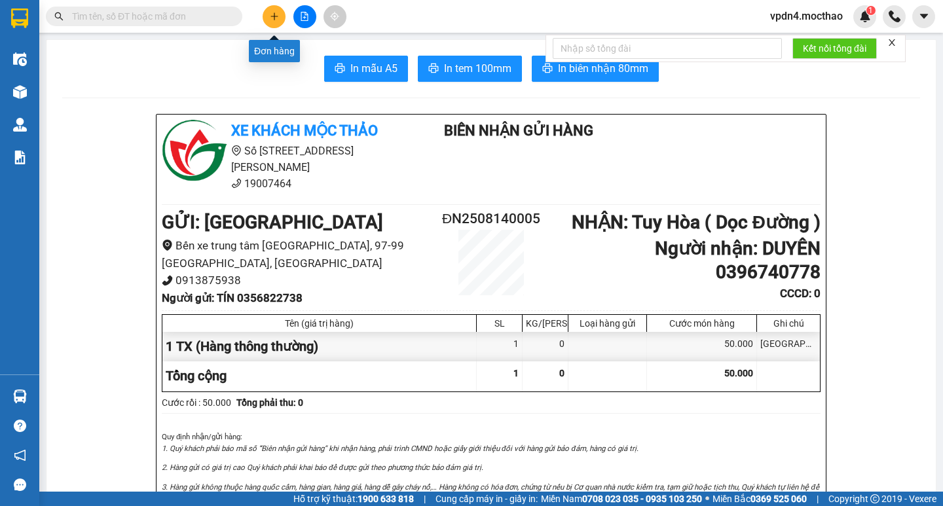
click at [273, 10] on button at bounding box center [274, 16] width 23 height 23
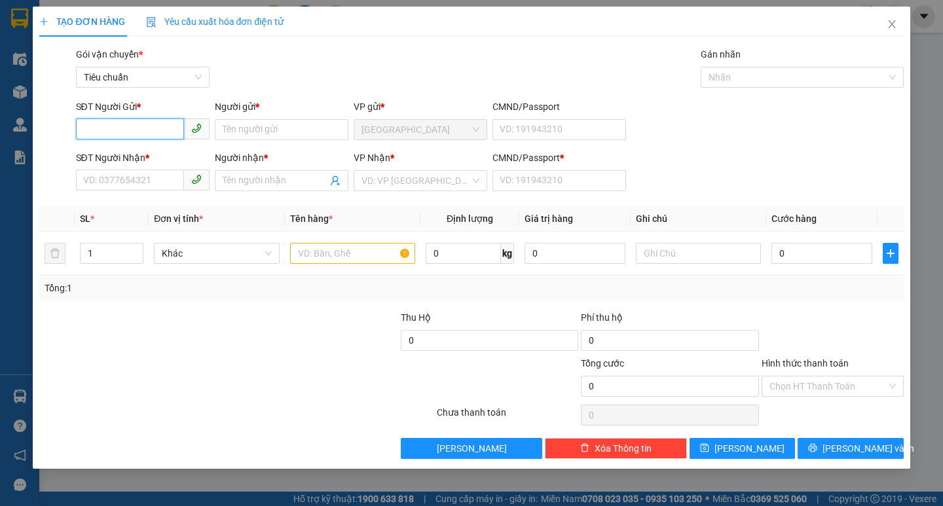
click at [150, 137] on input "SĐT Người Gửi *" at bounding box center [130, 129] width 108 height 21
click at [149, 150] on div "0766555571 - DŨNG" at bounding box center [143, 156] width 118 height 14
type input "0766555571"
type input "DŨNG"
type input "0903102372"
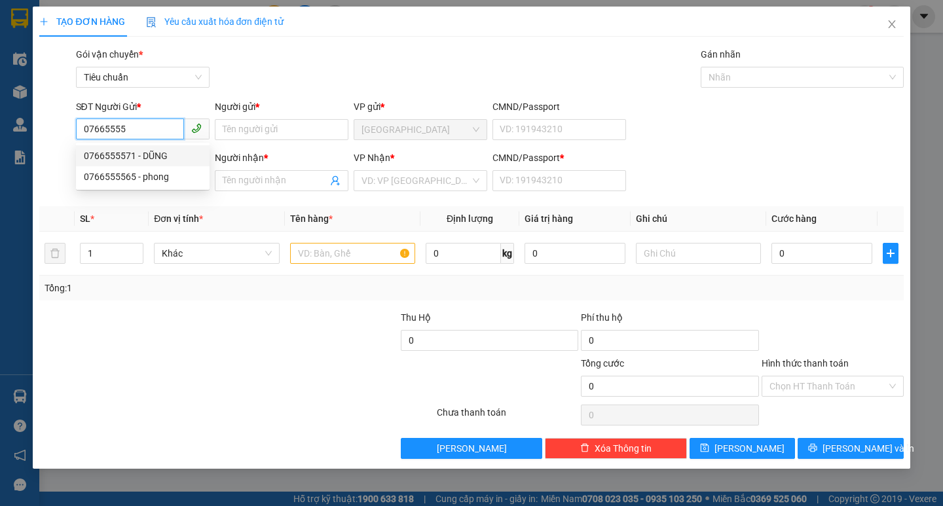
type input "HẢI"
type input "0"
type input "140.000"
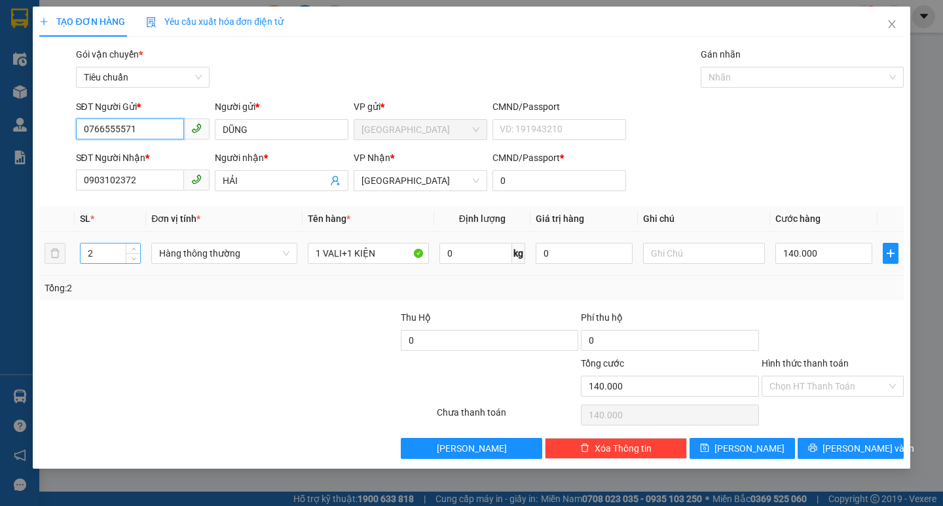
type input "0766555571"
click at [119, 249] on input "2" at bounding box center [111, 254] width 60 height 20
type input "1"
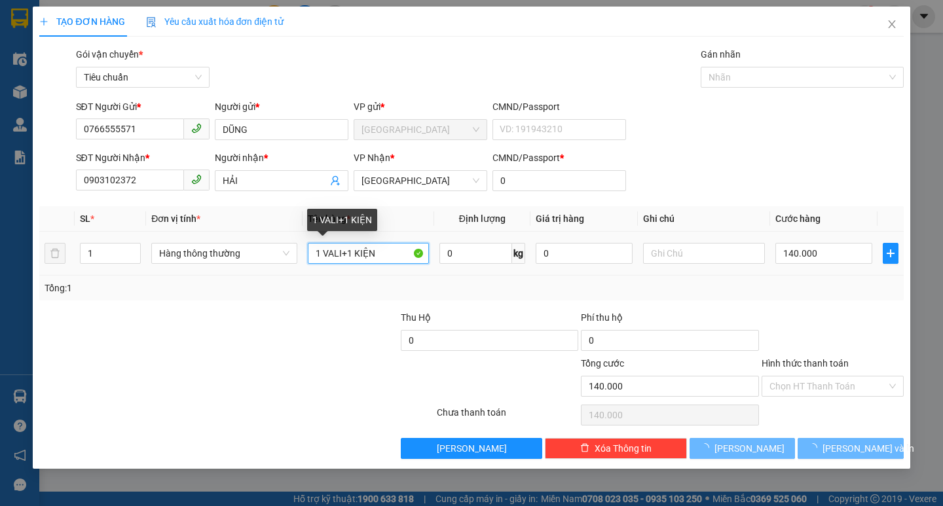
click at [349, 252] on input "1 VALI+1 KIỆN" at bounding box center [368, 253] width 121 height 21
type input "0"
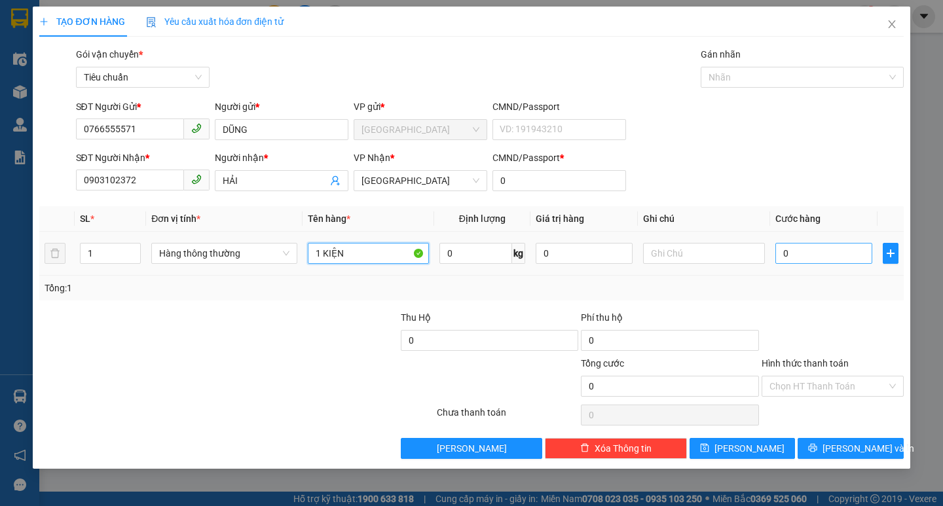
type input "1 KIỆN"
click at [824, 255] on input "0" at bounding box center [824, 253] width 98 height 21
type input "7"
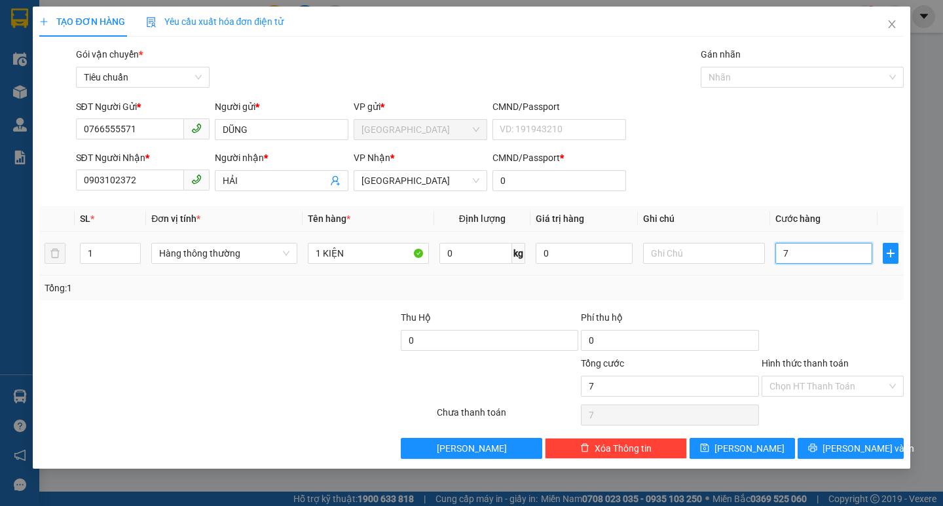
type input "70"
type input "70.000"
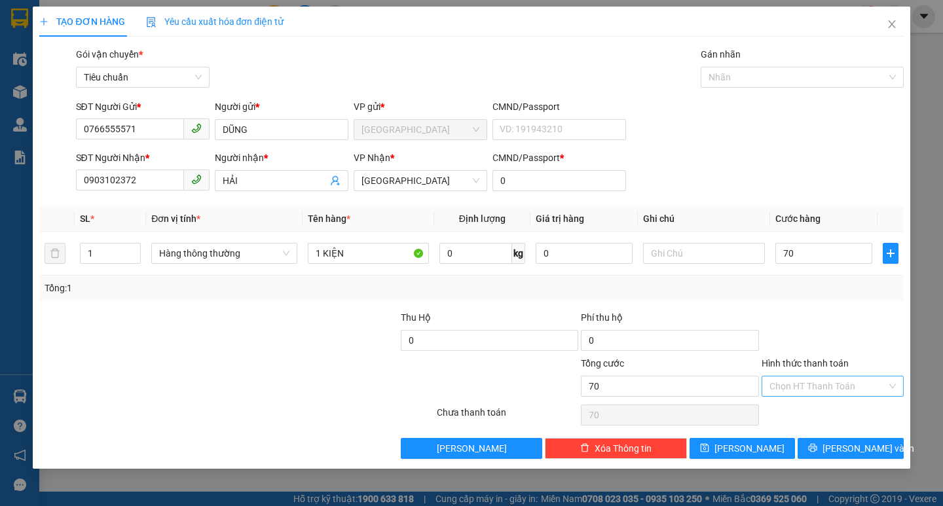
type input "70.000"
click at [828, 381] on input "Hình thức thanh toán" at bounding box center [828, 387] width 117 height 20
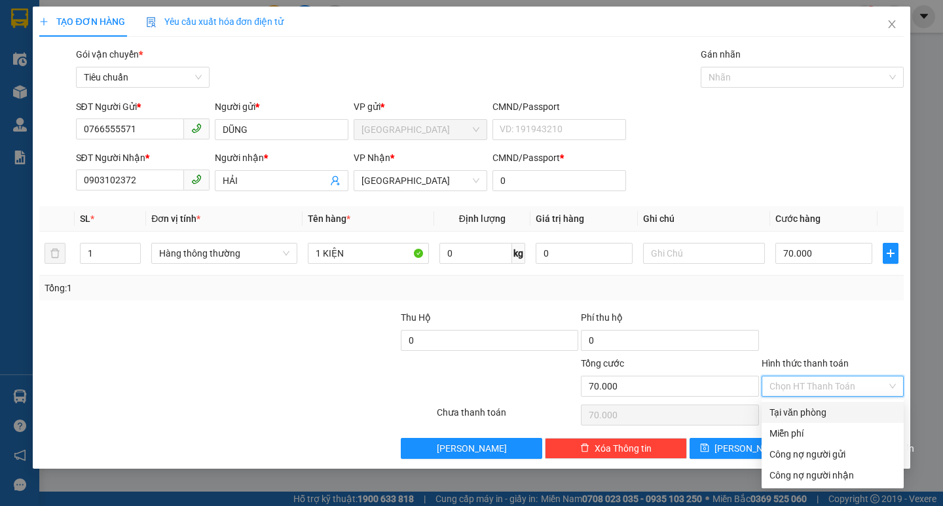
click at [812, 410] on div "Tại văn phòng" at bounding box center [833, 412] width 126 height 14
type input "0"
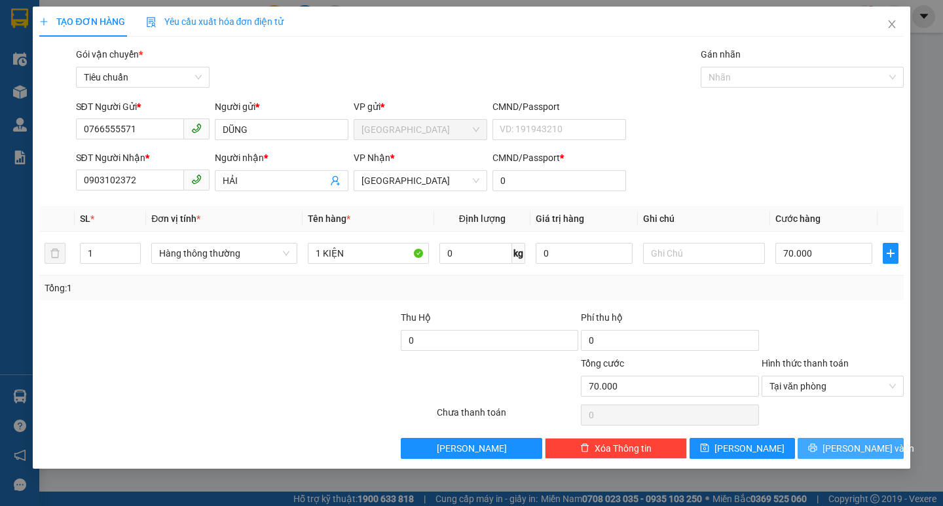
click at [840, 456] on button "[PERSON_NAME] và In" at bounding box center [850, 448] width 105 height 21
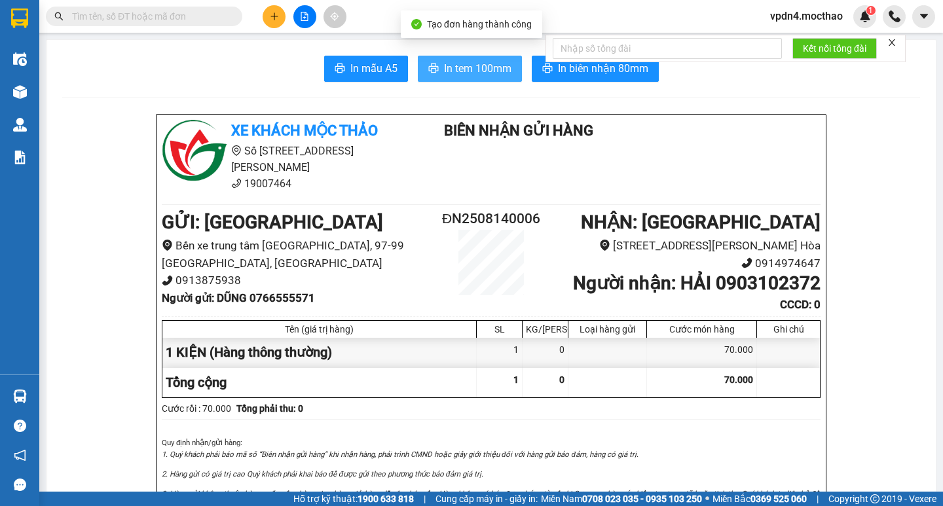
click at [464, 65] on span "In tem 100mm" at bounding box center [477, 68] width 67 height 16
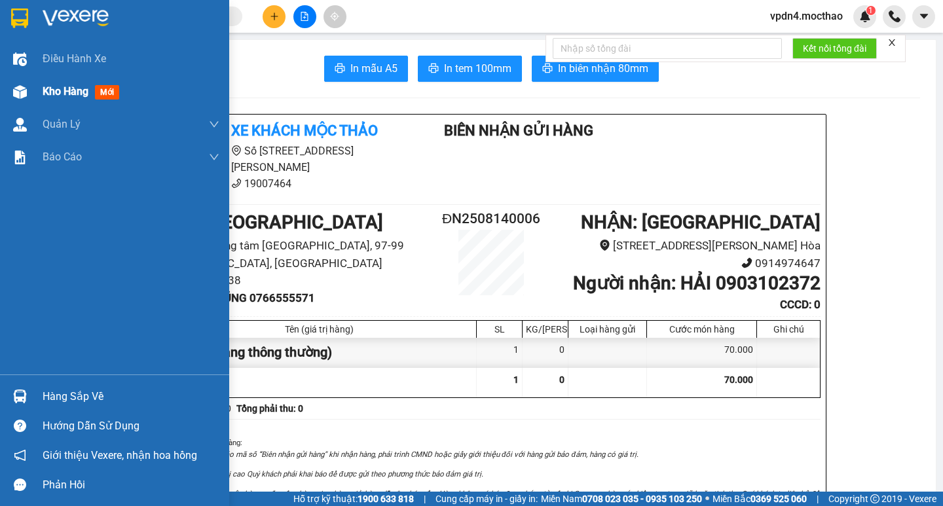
click at [57, 95] on span "Kho hàng" at bounding box center [66, 91] width 46 height 12
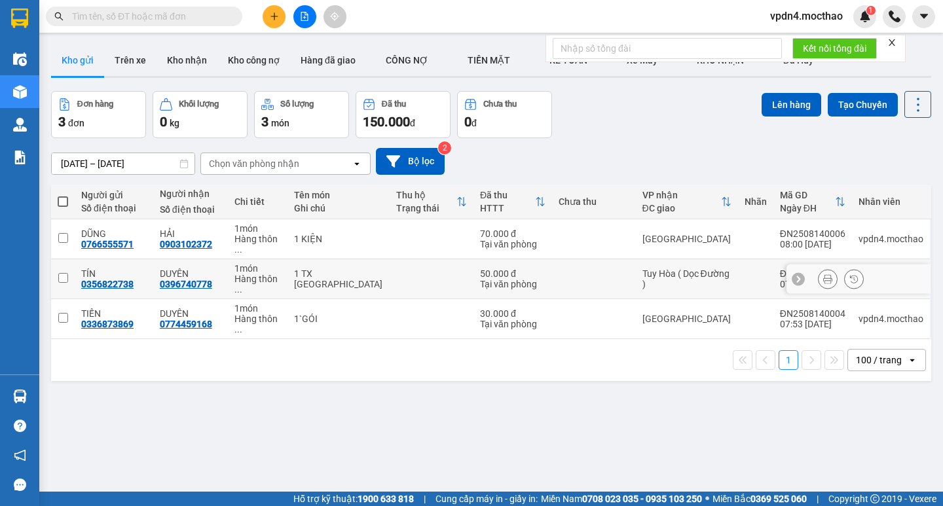
click at [65, 273] on input "checkbox" at bounding box center [63, 278] width 10 height 10
checkbox input "true"
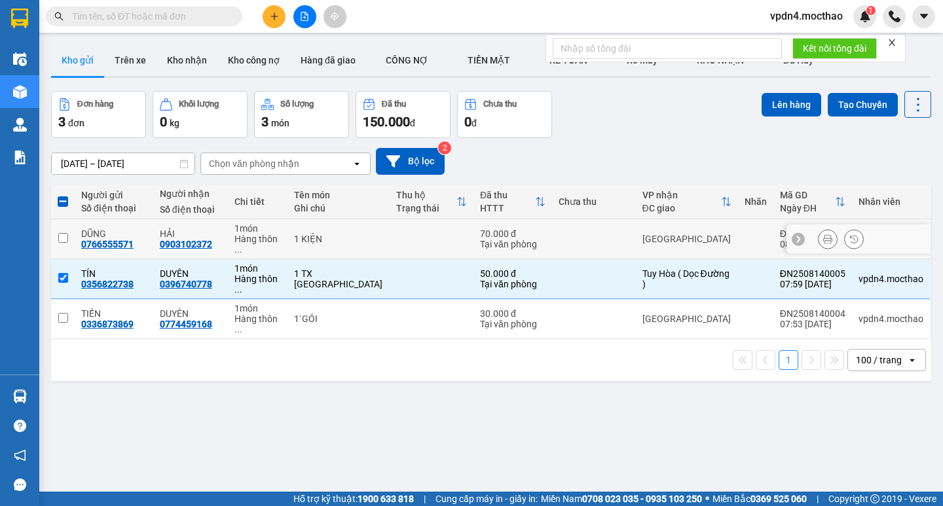
click at [61, 233] on input "checkbox" at bounding box center [63, 238] width 10 height 10
checkbox input "true"
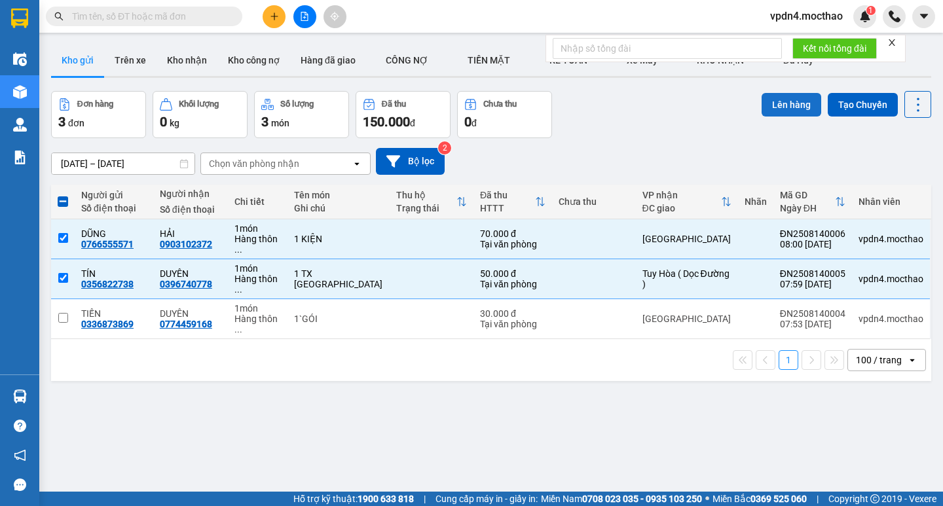
click at [778, 107] on button "Lên hàng" at bounding box center [792, 105] width 60 height 24
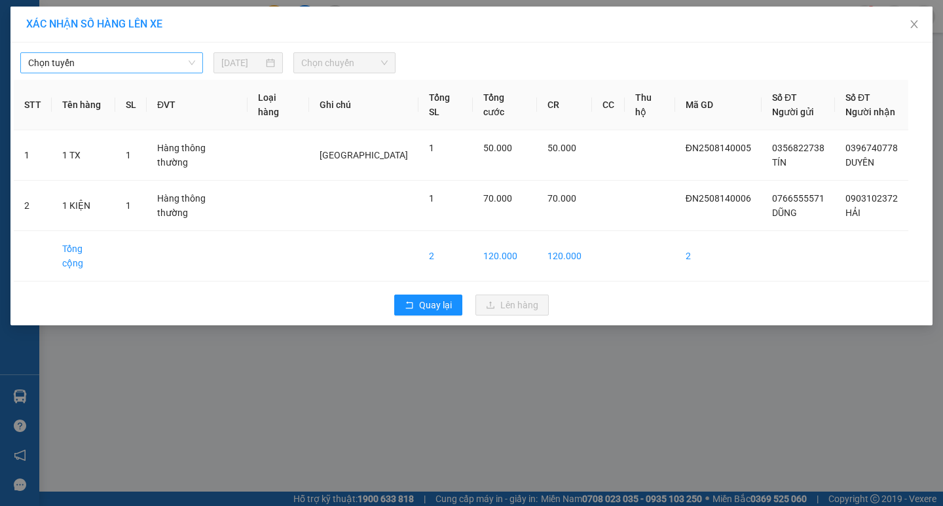
click at [134, 64] on span "Chọn tuyến" at bounding box center [111, 63] width 167 height 20
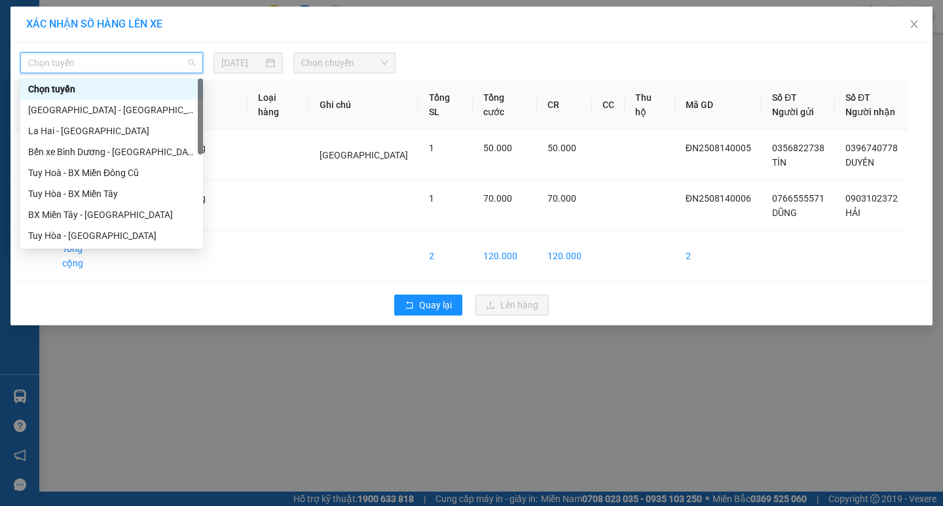
type input "D"
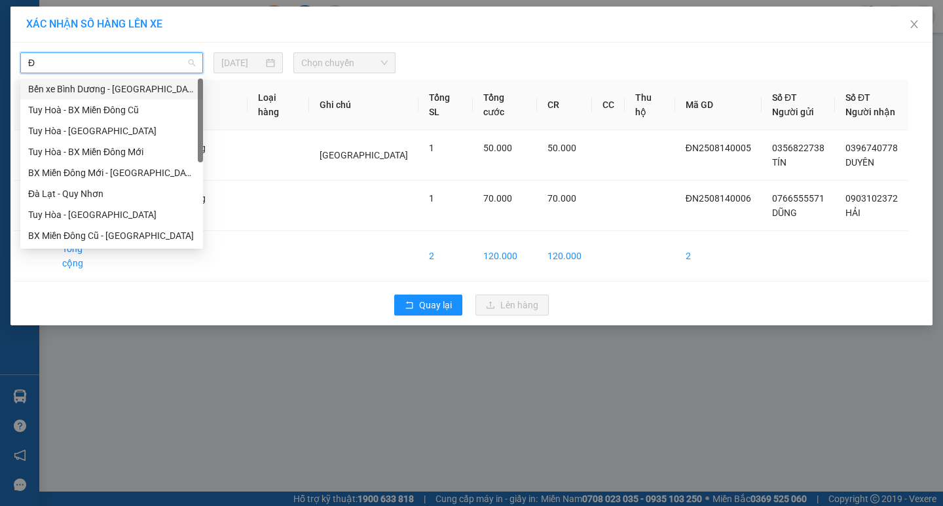
type input "ĐA"
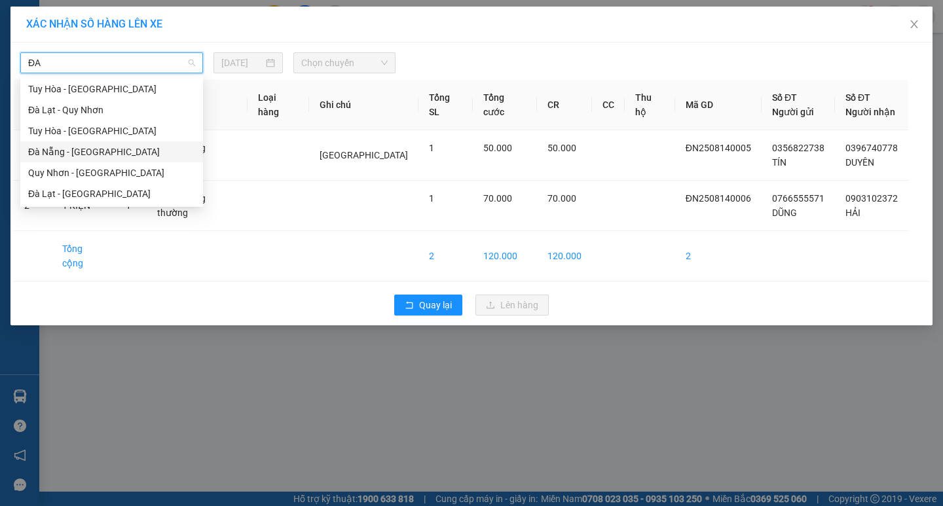
click at [130, 147] on div "Đà Nẵng - [GEOGRAPHIC_DATA]" at bounding box center [111, 152] width 167 height 14
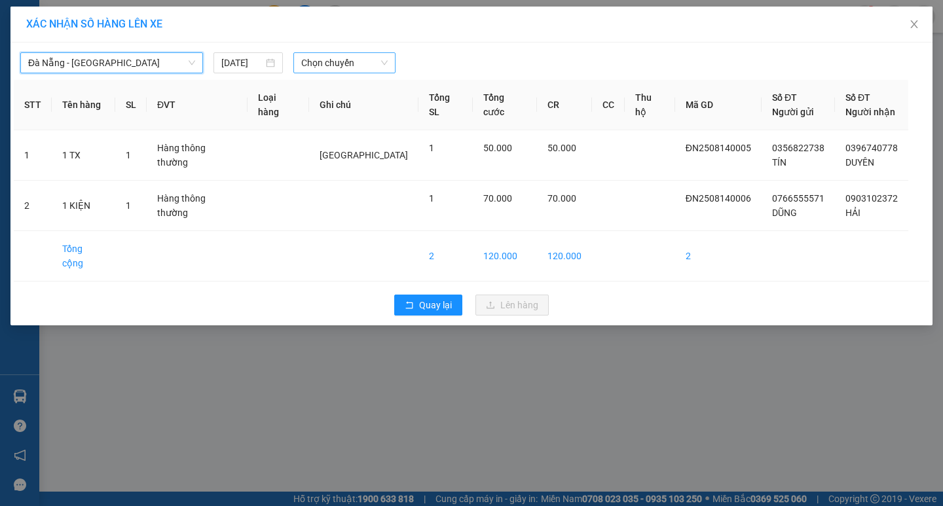
click at [319, 71] on span "Chọn chuyến" at bounding box center [344, 63] width 86 height 20
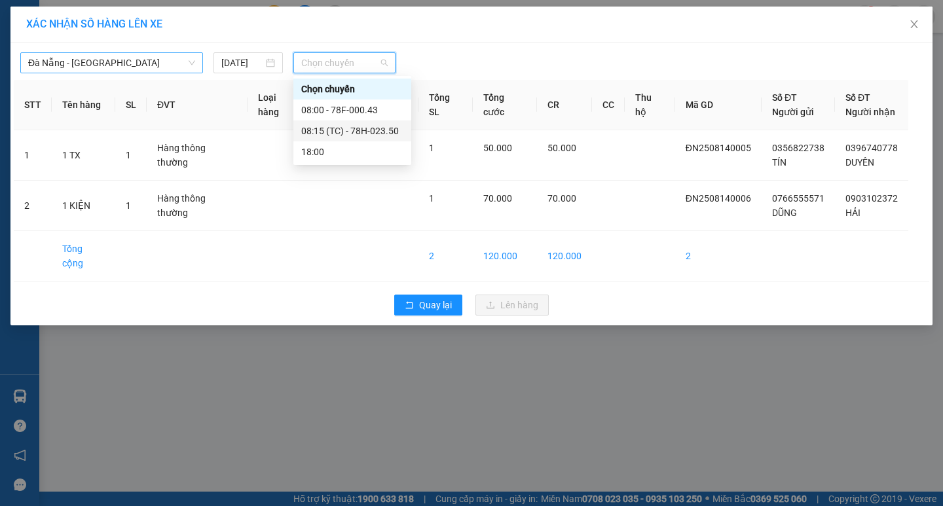
click at [350, 136] on div "08:15 (TC) - 78H-023.50" at bounding box center [352, 131] width 102 height 14
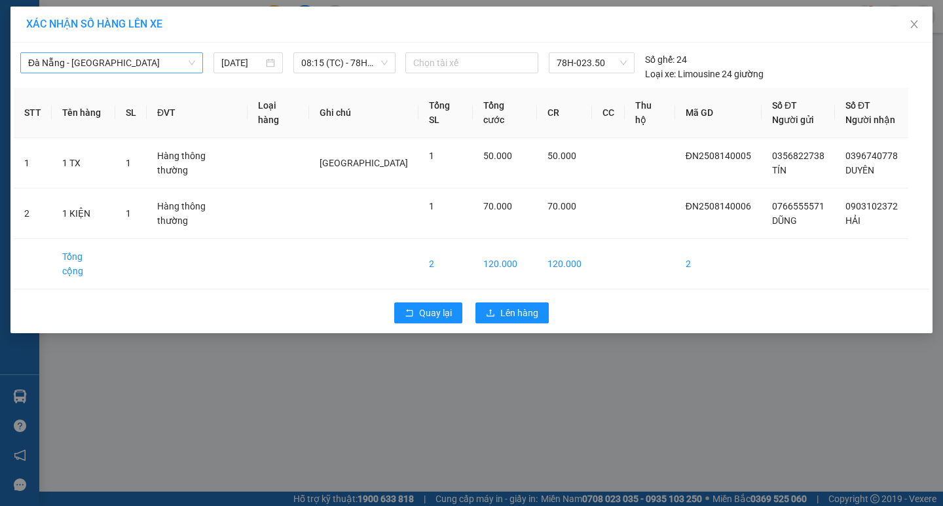
click at [509, 296] on div "Quay lại Lên hàng" at bounding box center [472, 313] width 916 height 34
click at [523, 306] on span "Lên hàng" at bounding box center [519, 313] width 38 height 14
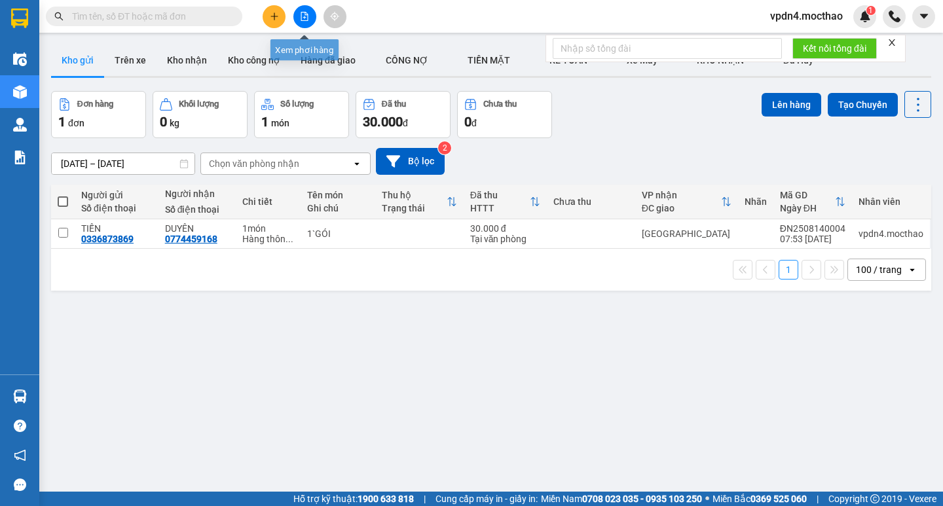
click at [305, 15] on icon "file-add" at bounding box center [304, 16] width 7 height 9
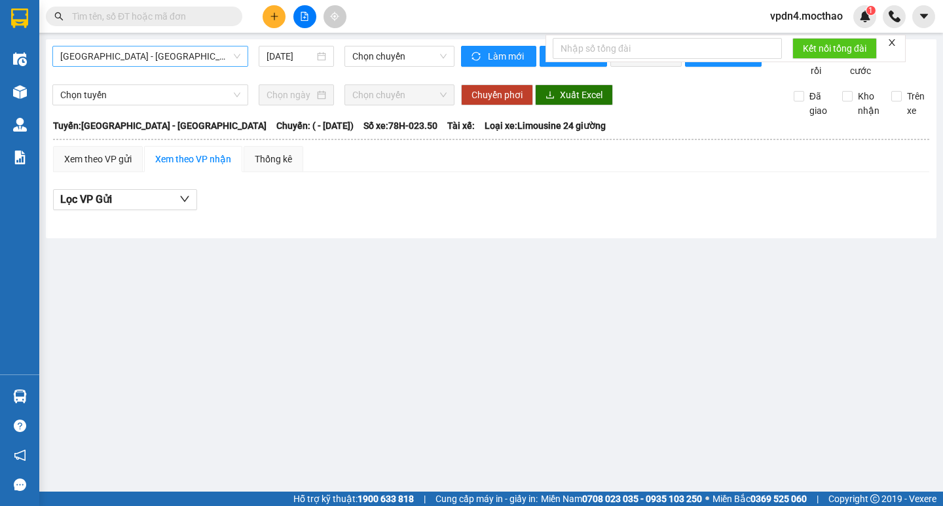
click at [199, 63] on span "[GEOGRAPHIC_DATA] - [GEOGRAPHIC_DATA]" at bounding box center [150, 56] width 180 height 20
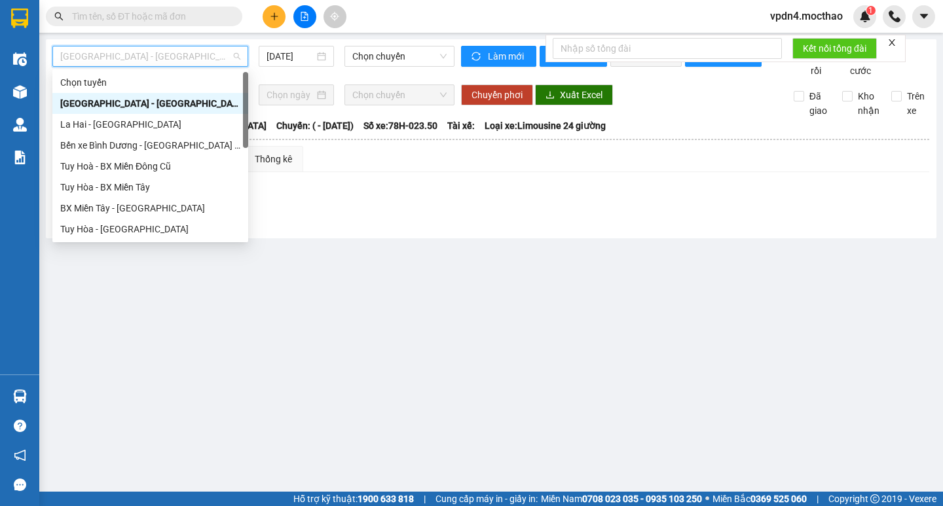
type input "D"
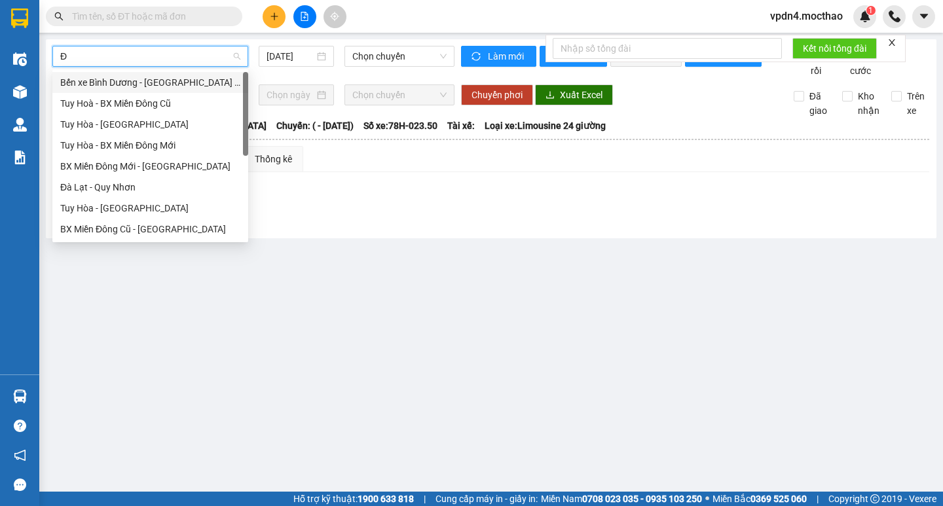
type input "ĐA"
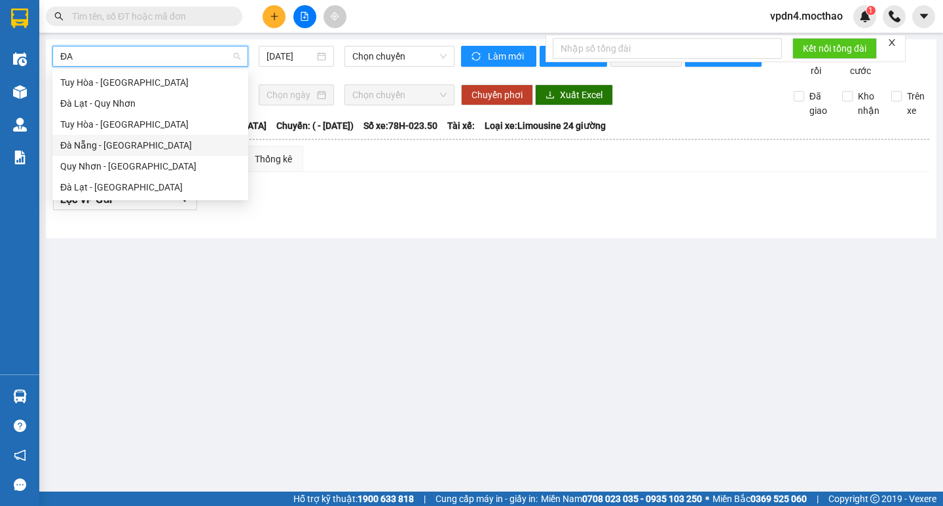
click at [228, 138] on div "Đà Nẵng - [GEOGRAPHIC_DATA]" at bounding box center [150, 145] width 196 height 21
type input "[DATE]"
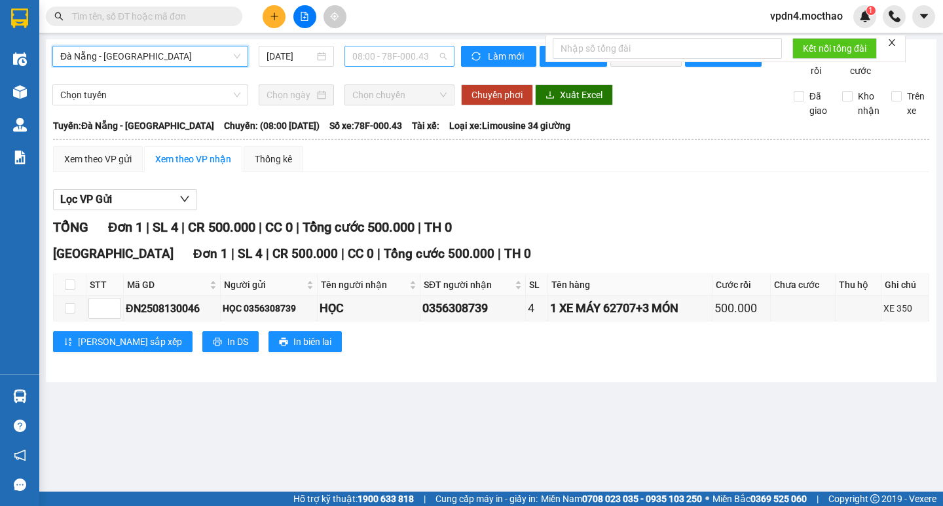
click at [362, 60] on span "08:00 - 78F-000.43" at bounding box center [399, 56] width 94 height 20
click at [393, 125] on div "08:15 (TC) - 78H-023.50" at bounding box center [403, 124] width 102 height 14
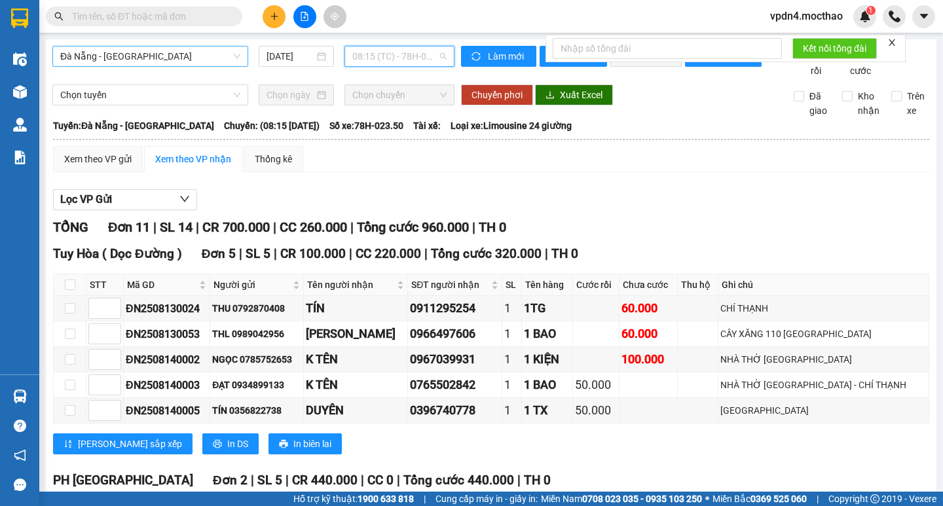
click at [436, 54] on span "08:15 (TC) - 78H-023.50" at bounding box center [399, 56] width 94 height 20
click at [672, 228] on div "Lọc VP Gửi TỔNG Đơn 11 | SL 14 | CR 700.000 | CC 260.000 | Tổng cước 960.000 |…" at bounding box center [491, 502] width 876 height 639
click at [363, 57] on span "08:15 (TC) - 78H-023.50" at bounding box center [399, 56] width 94 height 20
click at [381, 105] on div "08:00 - 78F-000.43" at bounding box center [400, 103] width 102 height 14
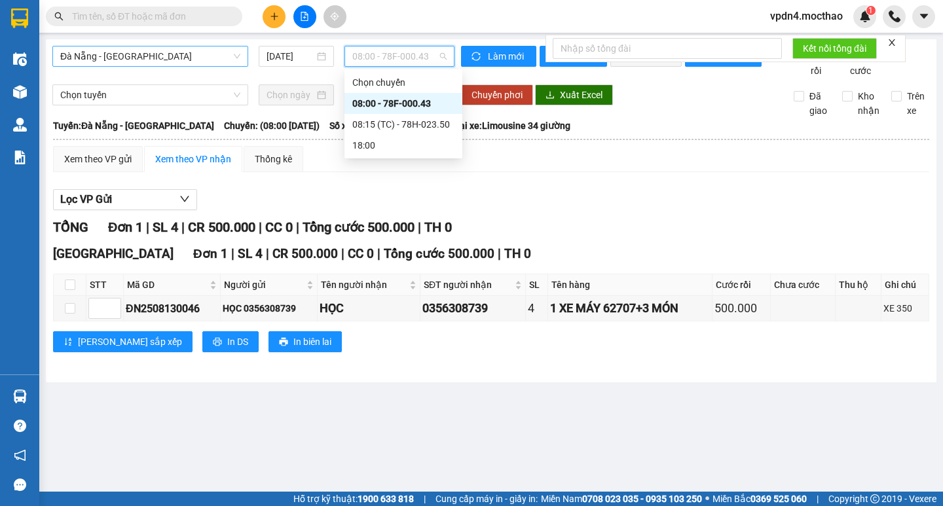
click at [389, 59] on span "08:00 - 78F-000.43" at bounding box center [399, 56] width 94 height 20
click at [295, 52] on input "[DATE]" at bounding box center [291, 56] width 48 height 14
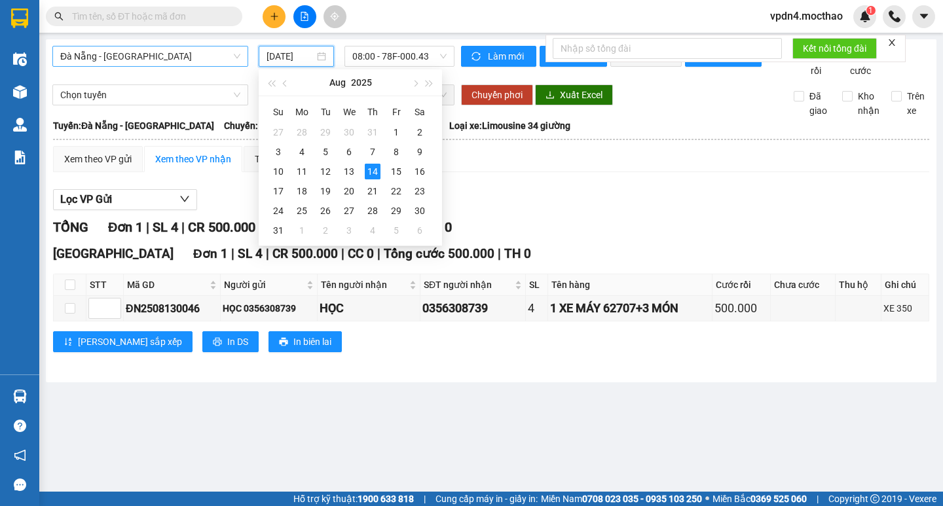
click at [491, 211] on div "Lọc VP Gửi" at bounding box center [491, 200] width 876 height 22
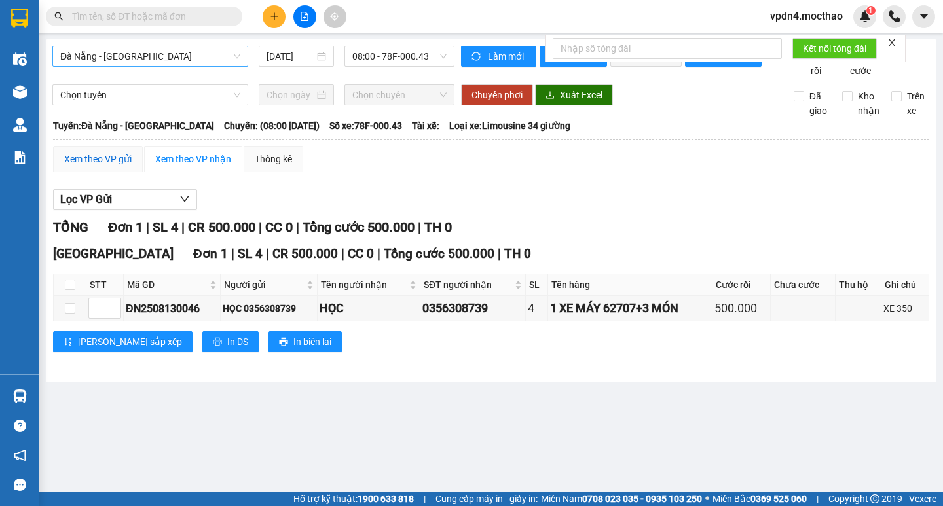
click at [98, 166] on div "Xem theo VP gửi" at bounding box center [97, 159] width 67 height 14
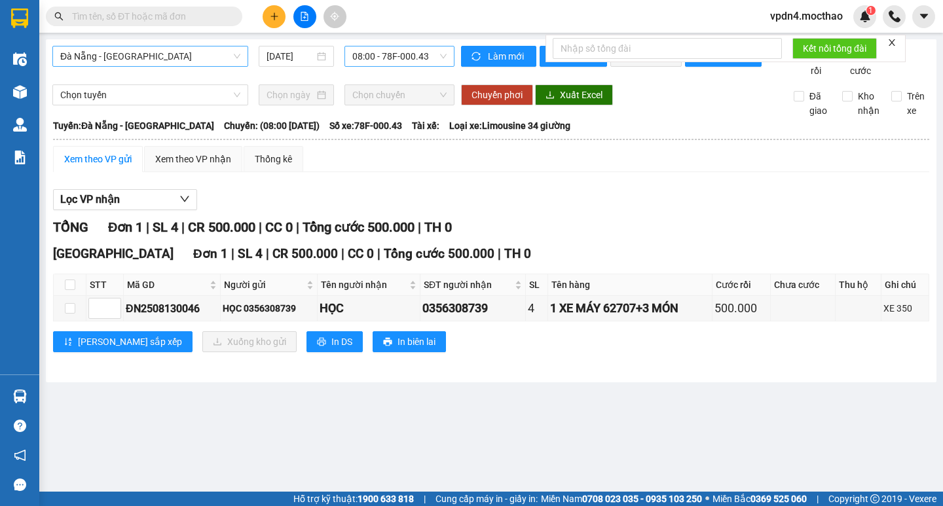
click at [379, 56] on span "08:00 - 78F-000.43" at bounding box center [399, 56] width 94 height 20
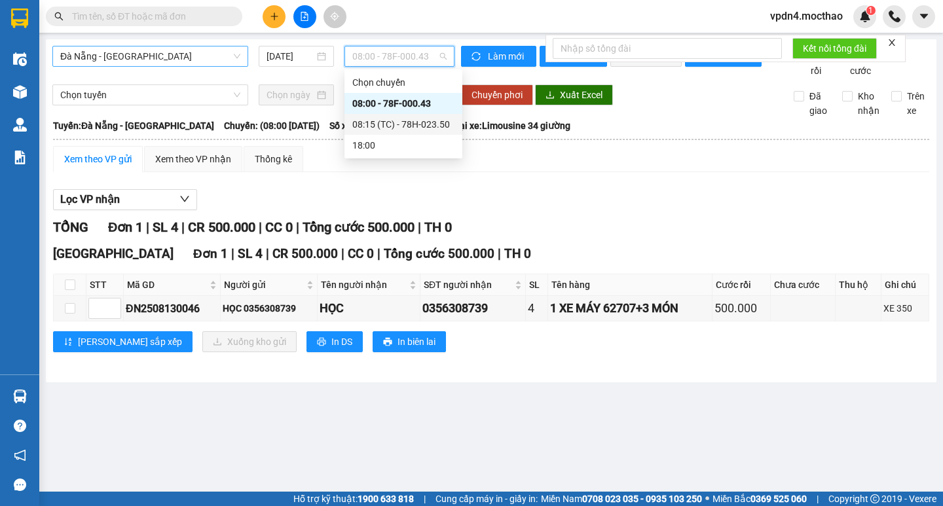
click at [405, 123] on div "08:15 (TC) - 78H-023.50" at bounding box center [403, 124] width 102 height 14
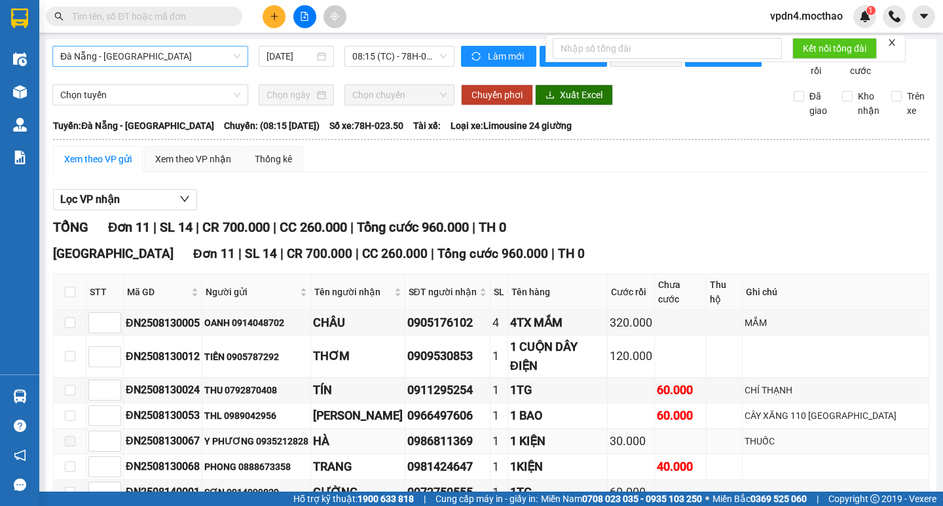
click at [71, 436] on span at bounding box center [70, 441] width 10 height 10
click at [67, 287] on input "checkbox" at bounding box center [70, 292] width 10 height 10
checkbox input "true"
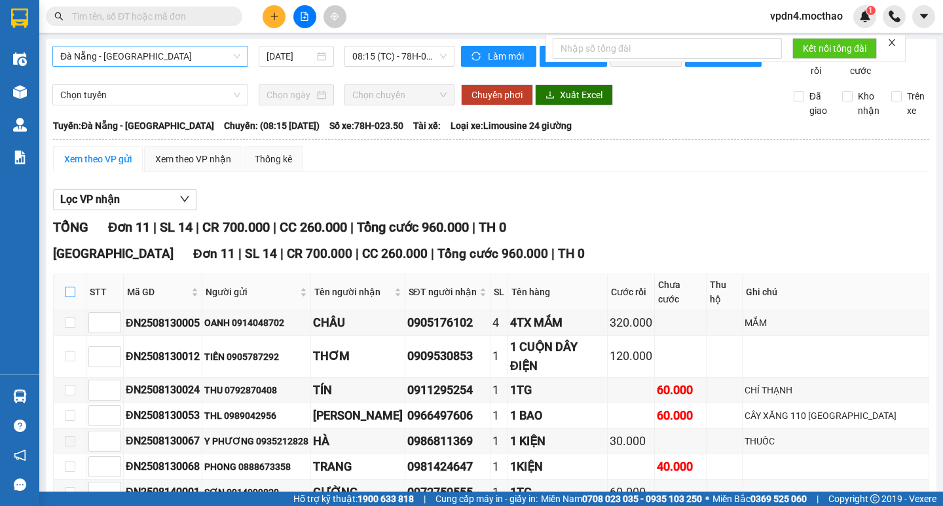
checkbox input "true"
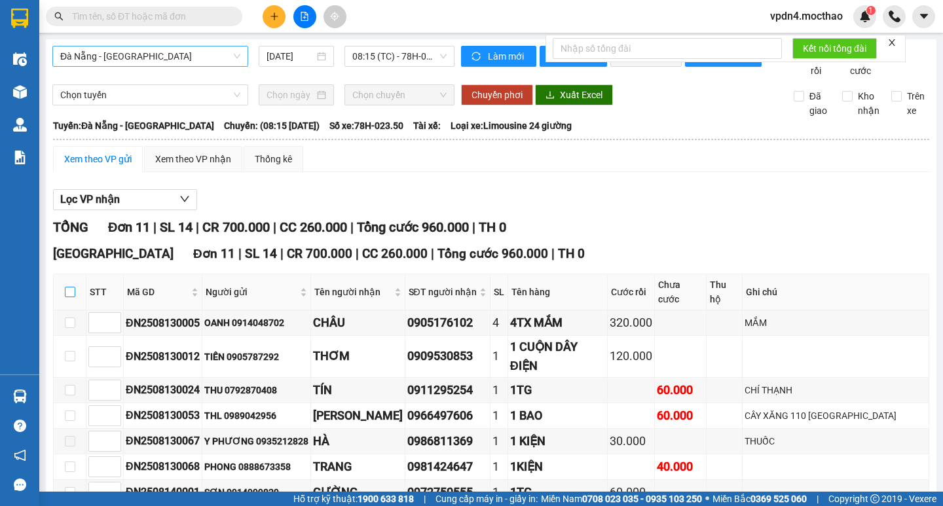
checkbox input "true"
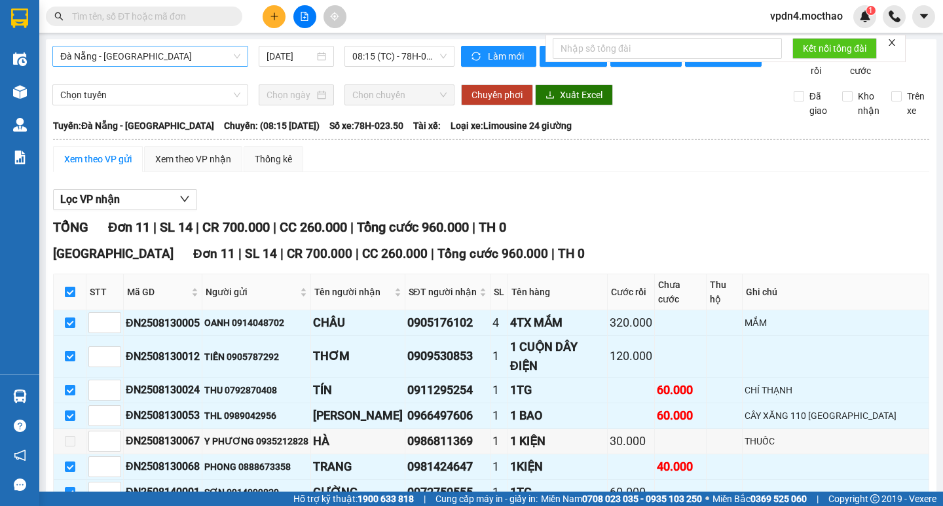
click at [71, 287] on input "checkbox" at bounding box center [70, 292] width 10 height 10
checkbox input "false"
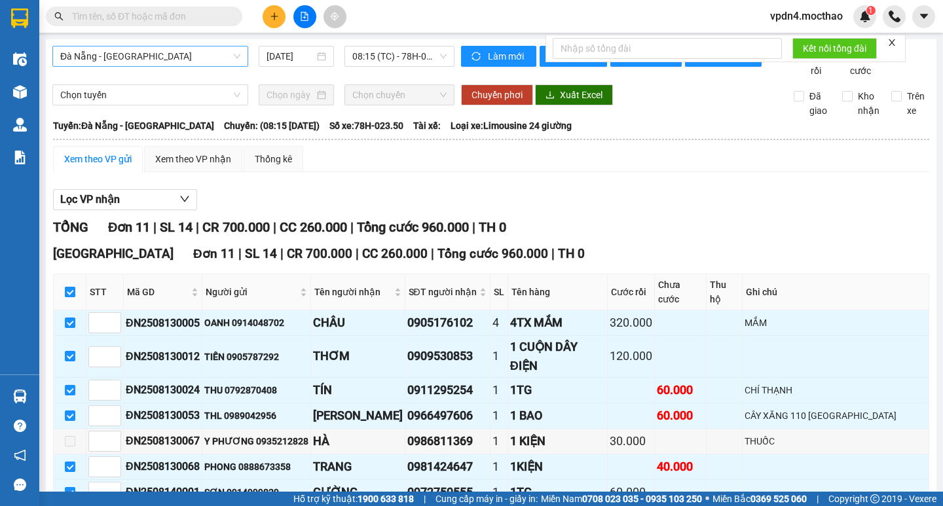
checkbox input "false"
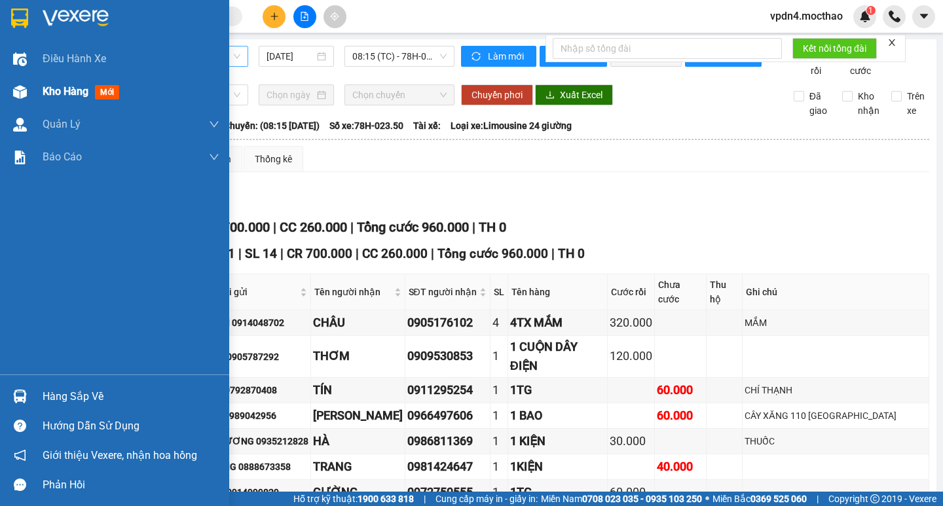
click at [77, 91] on span "Kho hàng" at bounding box center [66, 91] width 46 height 12
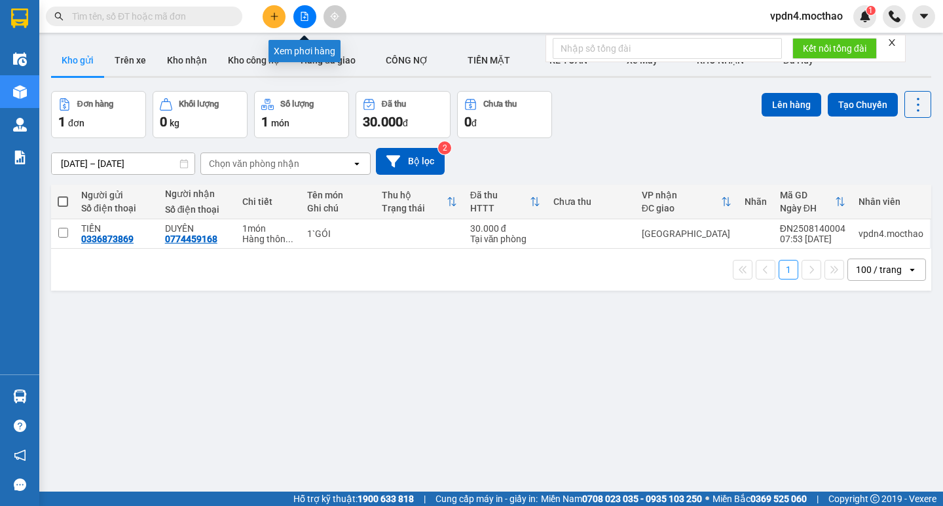
click at [295, 16] on button at bounding box center [304, 16] width 23 height 23
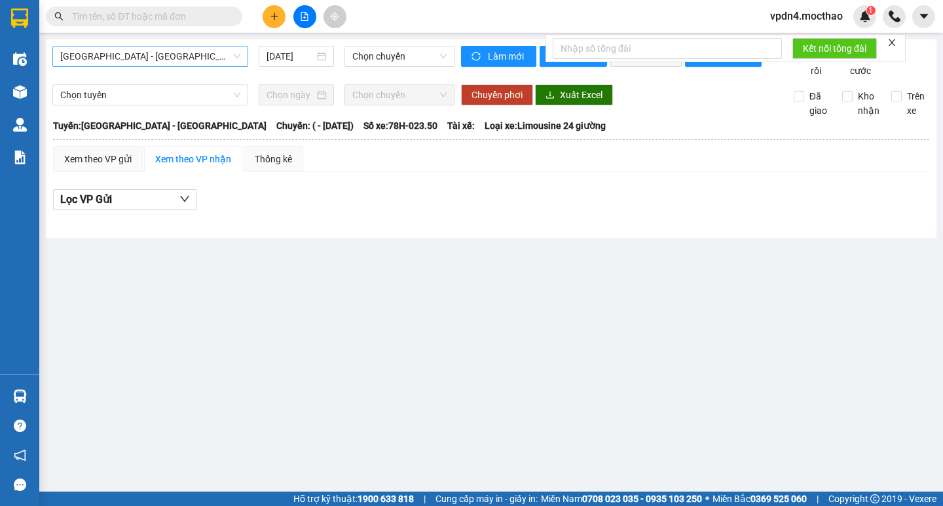
click at [239, 57] on span "[GEOGRAPHIC_DATA] - [GEOGRAPHIC_DATA]" at bounding box center [150, 56] width 180 height 20
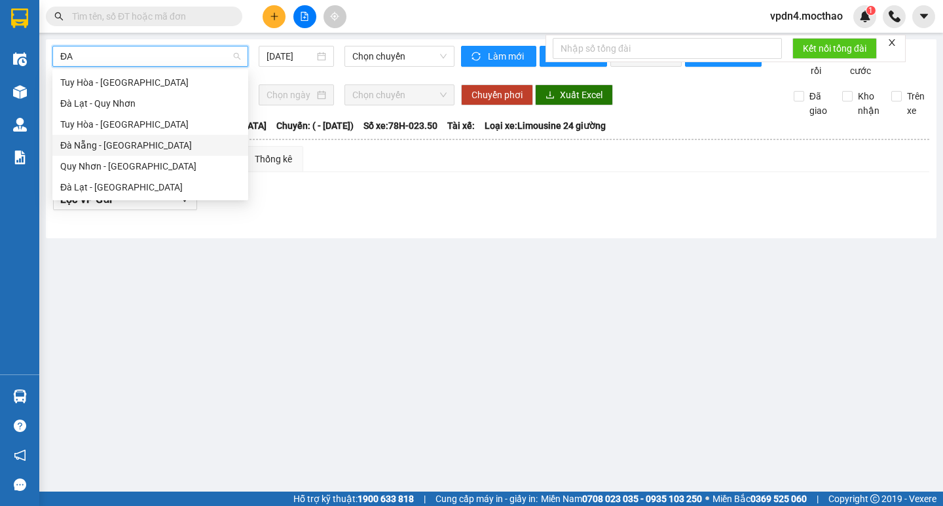
click at [168, 139] on div "Đà Nẵng - [GEOGRAPHIC_DATA]" at bounding box center [150, 145] width 180 height 14
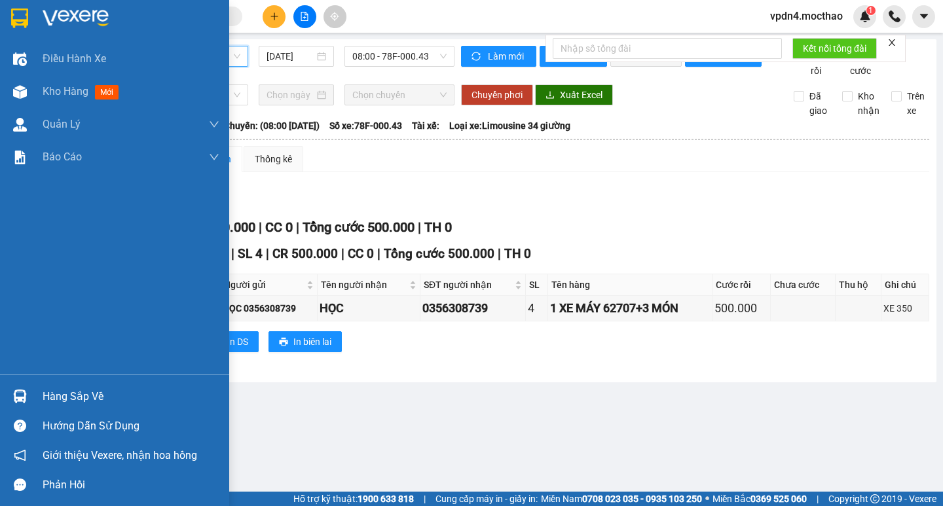
click at [45, 394] on div "Hàng sắp về" at bounding box center [131, 397] width 177 height 20
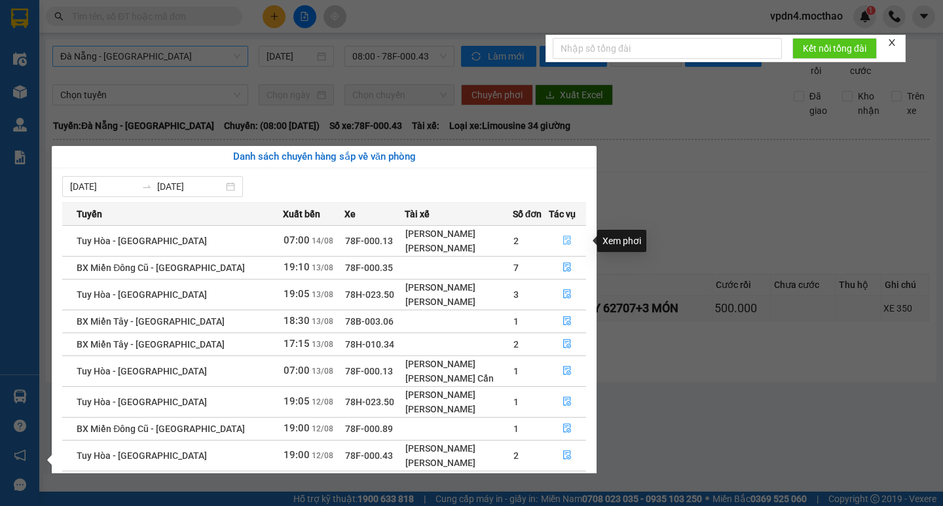
click at [565, 244] on icon "file-done" at bounding box center [568, 240] width 8 height 9
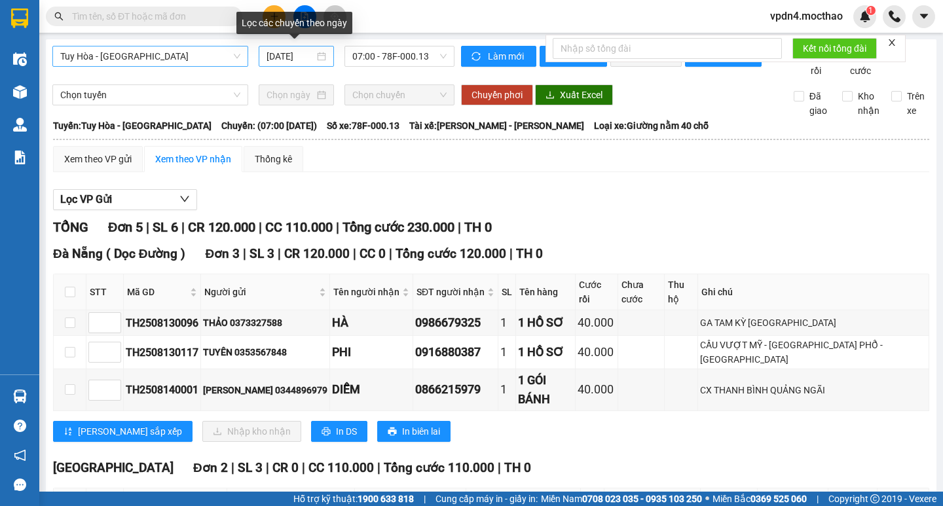
click at [307, 61] on input "[DATE]" at bounding box center [291, 56] width 48 height 14
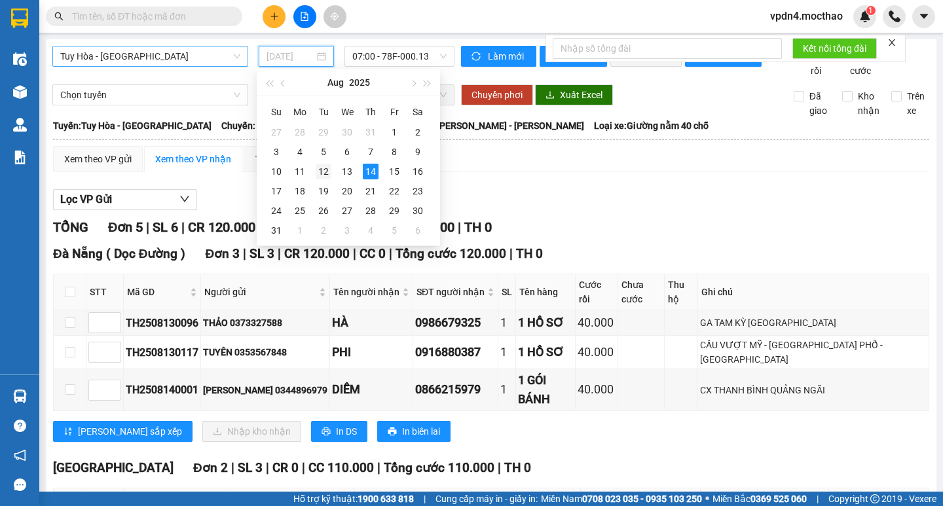
click at [326, 175] on div "12" at bounding box center [324, 172] width 16 height 16
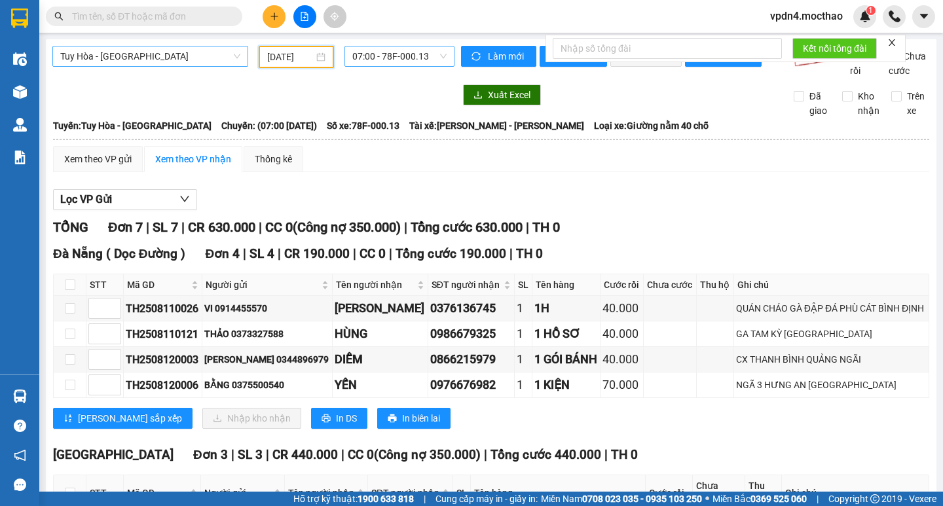
click at [416, 58] on span "07:00 - 78F-000.13" at bounding box center [399, 56] width 94 height 20
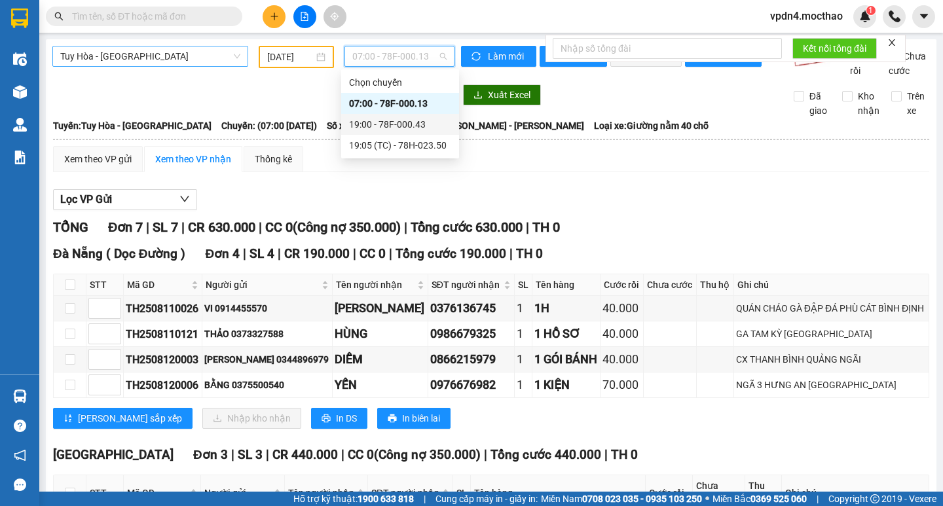
click at [417, 119] on div "19:00 - 78F-000.43" at bounding box center [400, 124] width 102 height 14
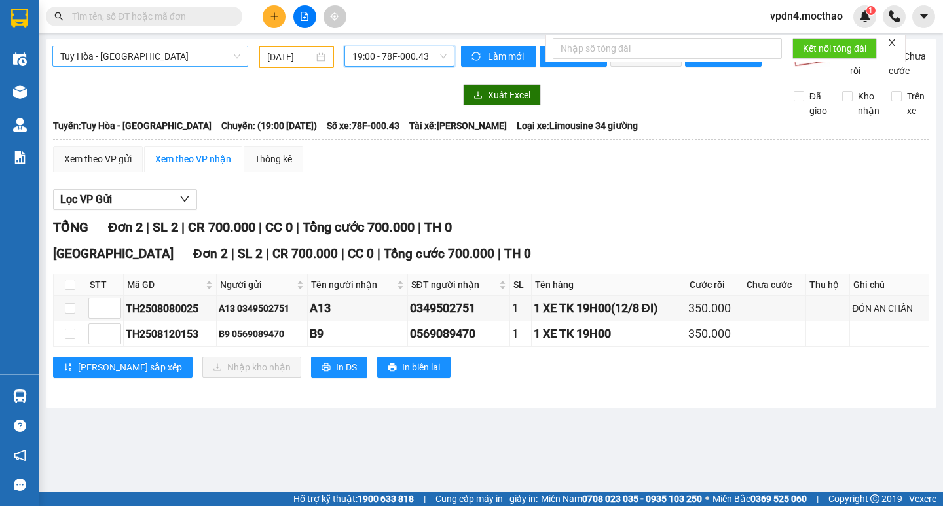
click at [421, 64] on span "19:00 - 78F-000.43" at bounding box center [399, 56] width 94 height 20
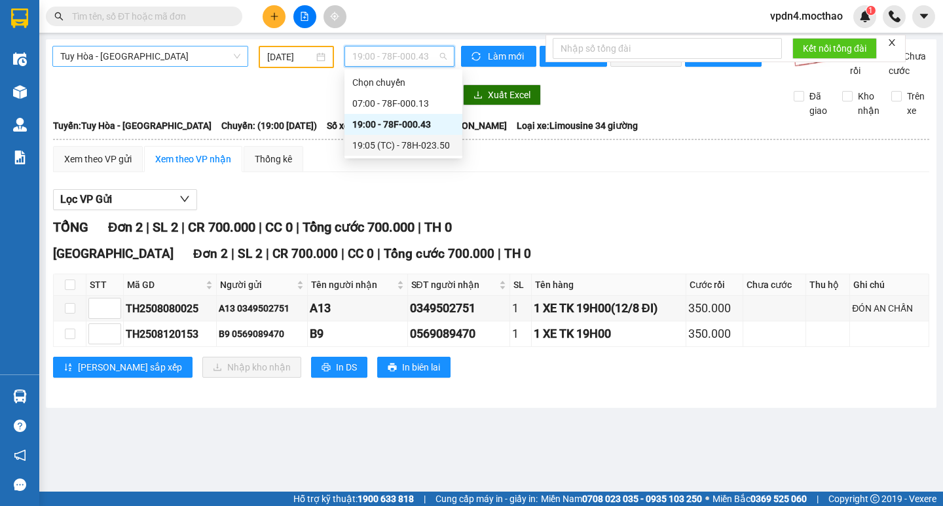
click at [419, 144] on div "19:05 (TC) - 78H-023.50" at bounding box center [403, 145] width 102 height 14
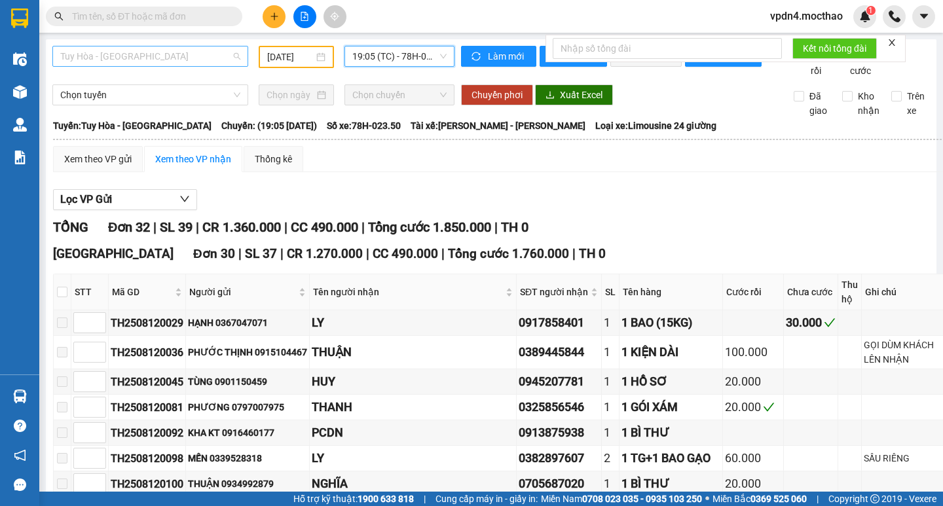
click at [197, 56] on span "Tuy Hòa - [GEOGRAPHIC_DATA]" at bounding box center [150, 56] width 180 height 20
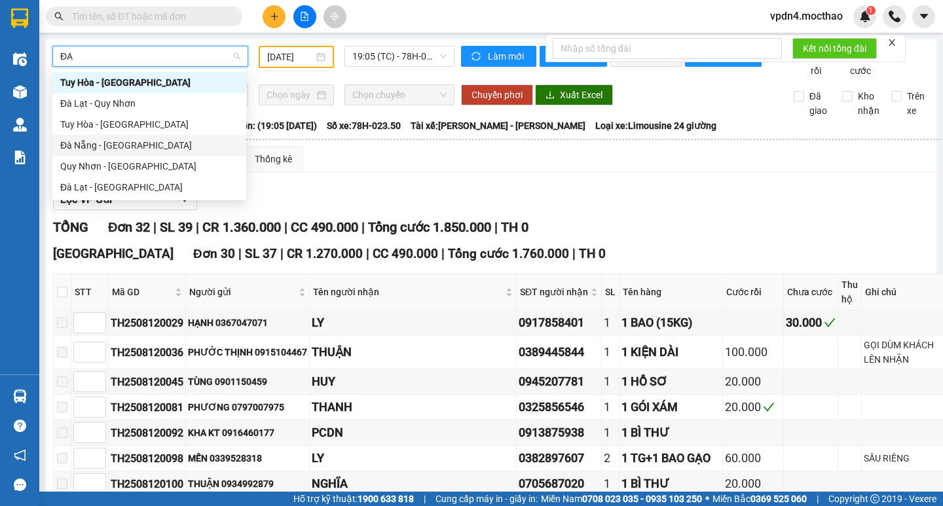
click at [154, 137] on div "Đà Nẵng - [GEOGRAPHIC_DATA]" at bounding box center [149, 145] width 194 height 21
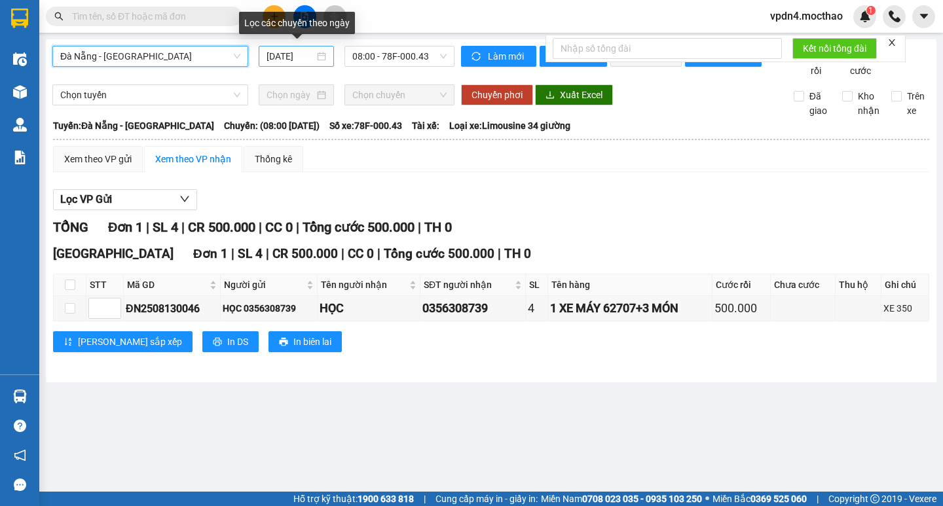
click at [307, 50] on input "[DATE]" at bounding box center [291, 56] width 48 height 14
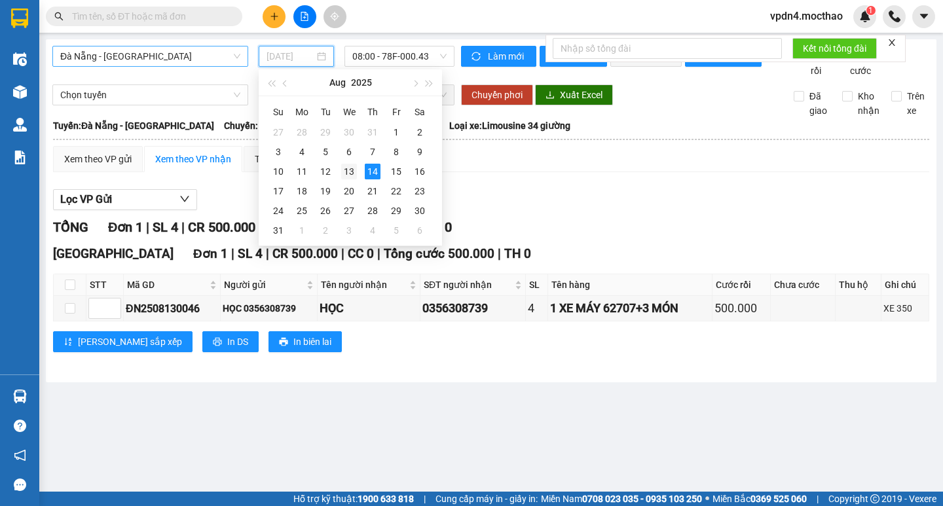
click at [350, 174] on div "13" at bounding box center [349, 172] width 16 height 16
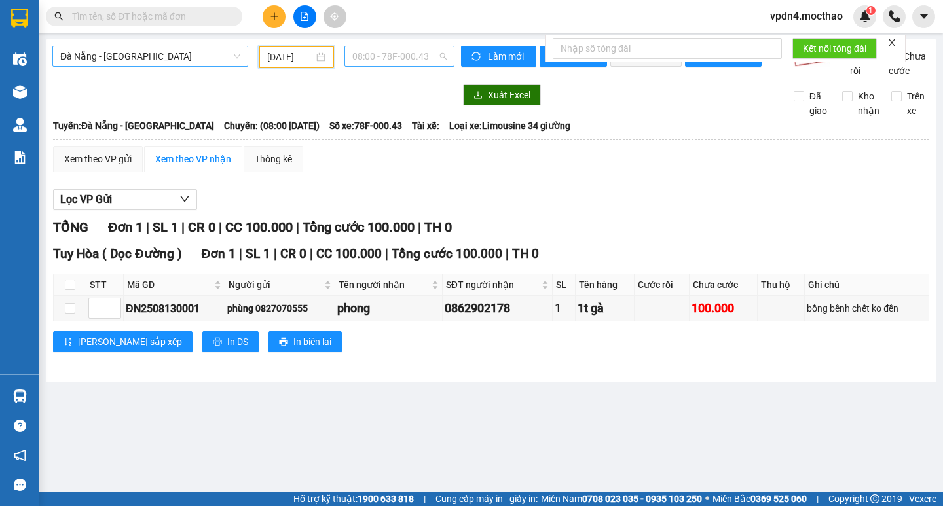
click at [399, 60] on span "08:00 - 78F-000.43" at bounding box center [399, 56] width 94 height 20
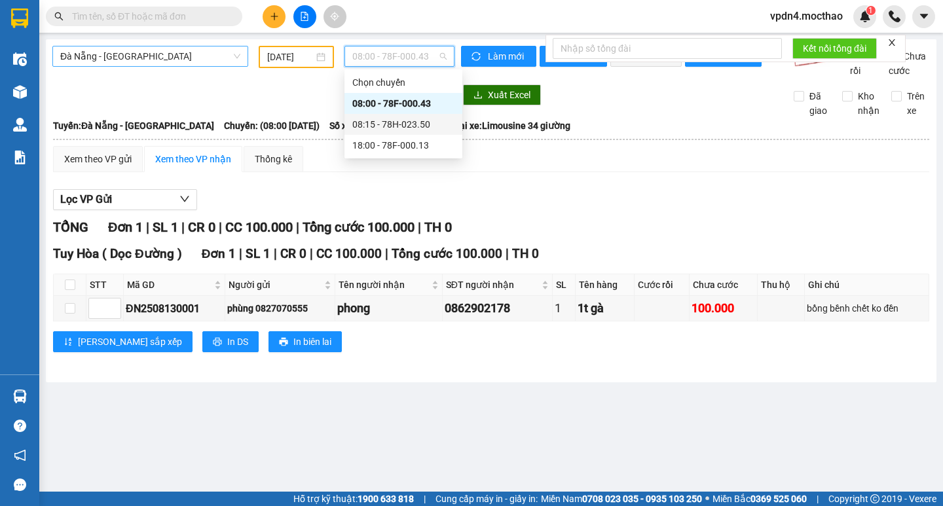
click at [398, 128] on div "08:15 - 78H-023.50" at bounding box center [403, 124] width 102 height 14
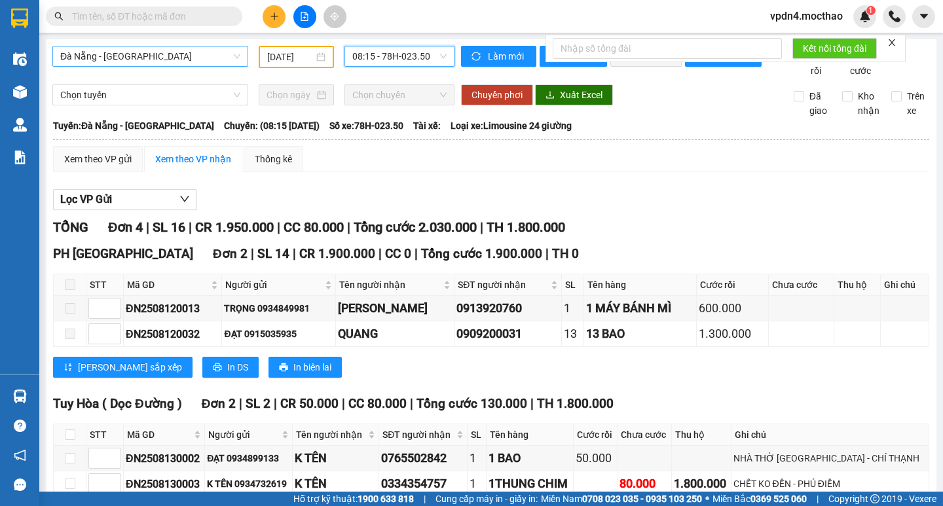
click at [397, 54] on span "08:15 - 78H-023.50" at bounding box center [399, 56] width 94 height 20
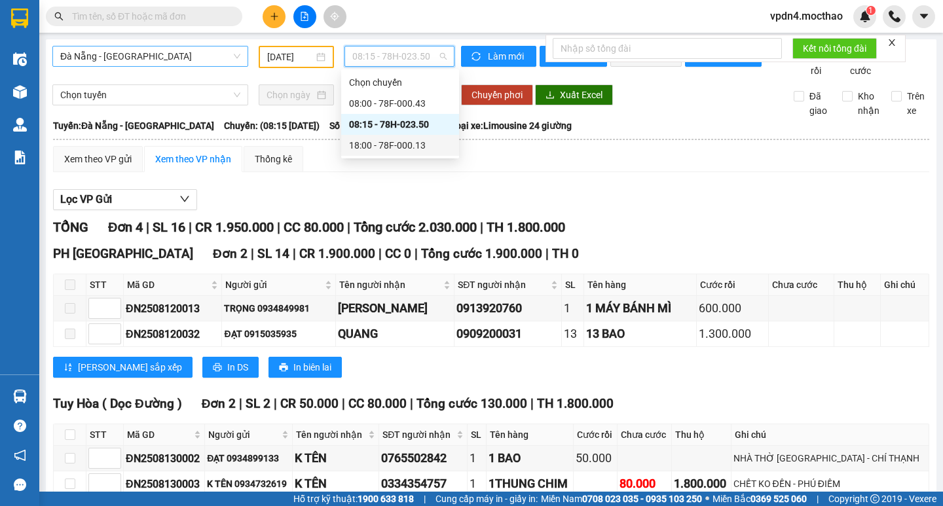
click at [390, 142] on div "18:00 - 78F-000.13" at bounding box center [400, 145] width 102 height 14
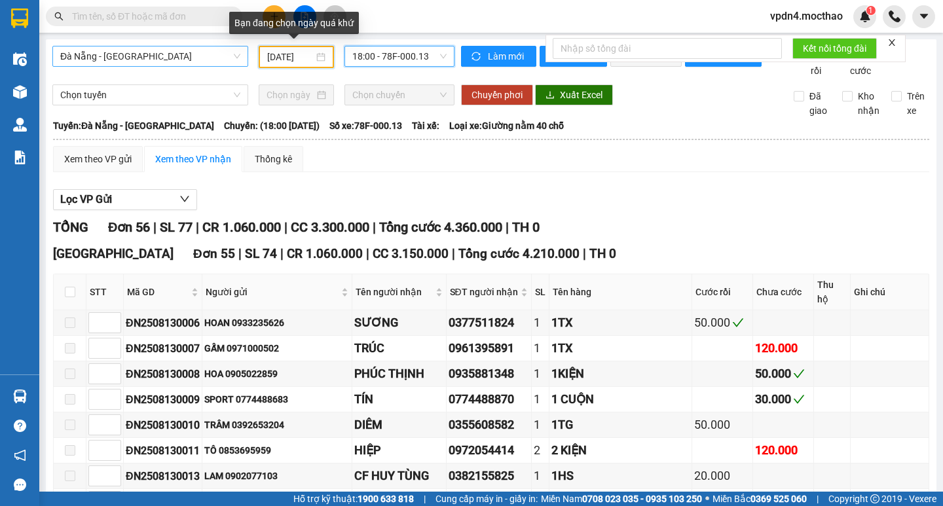
click at [300, 53] on input "[DATE]" at bounding box center [290, 57] width 46 height 14
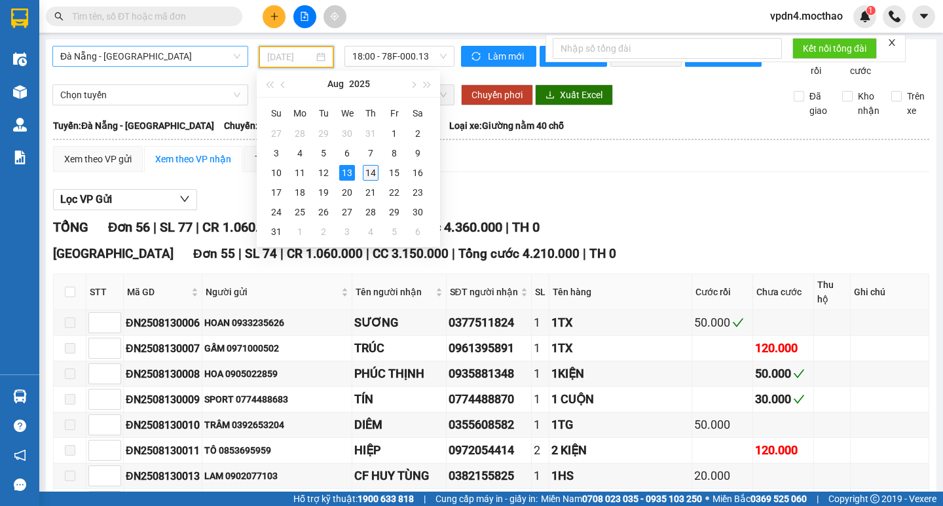
click at [371, 171] on div "14" at bounding box center [371, 173] width 16 height 16
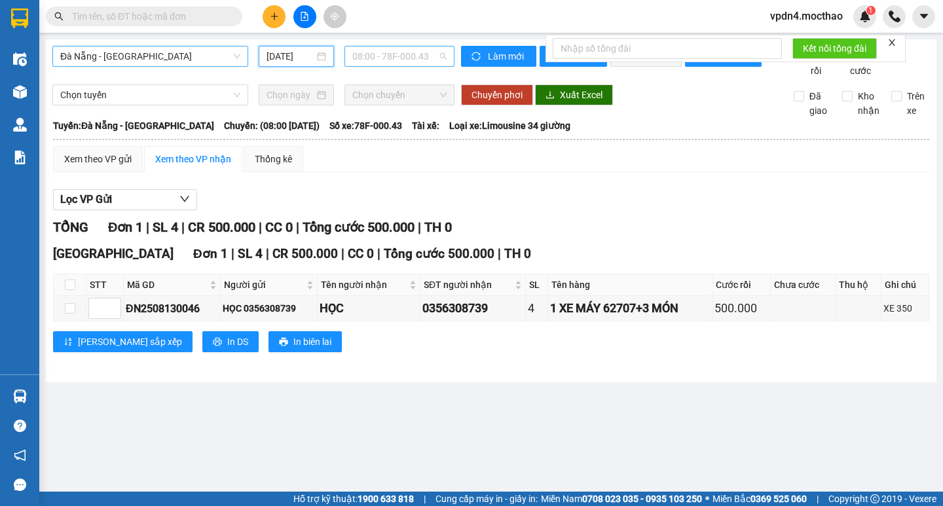
click at [396, 56] on span "08:00 - 78F-000.43" at bounding box center [399, 56] width 94 height 20
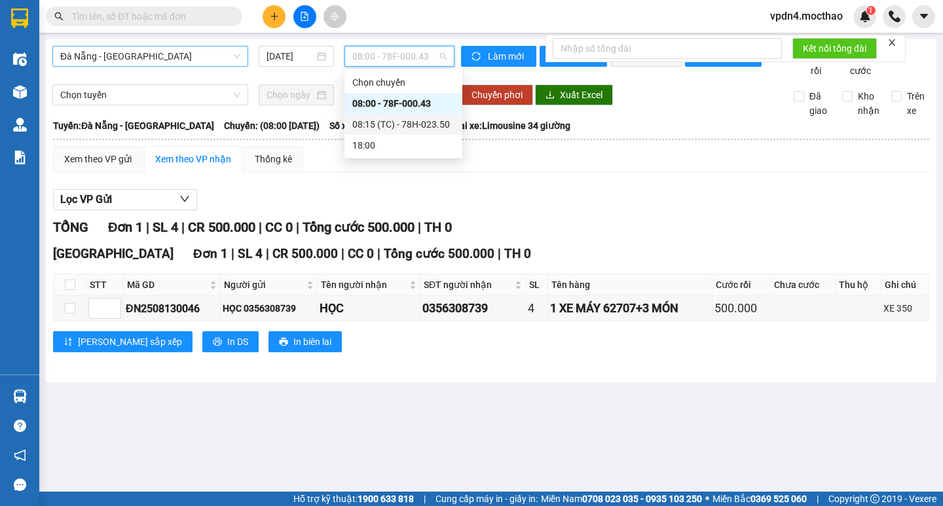
click at [428, 120] on div "08:15 (TC) - 78H-023.50" at bounding box center [403, 124] width 102 height 14
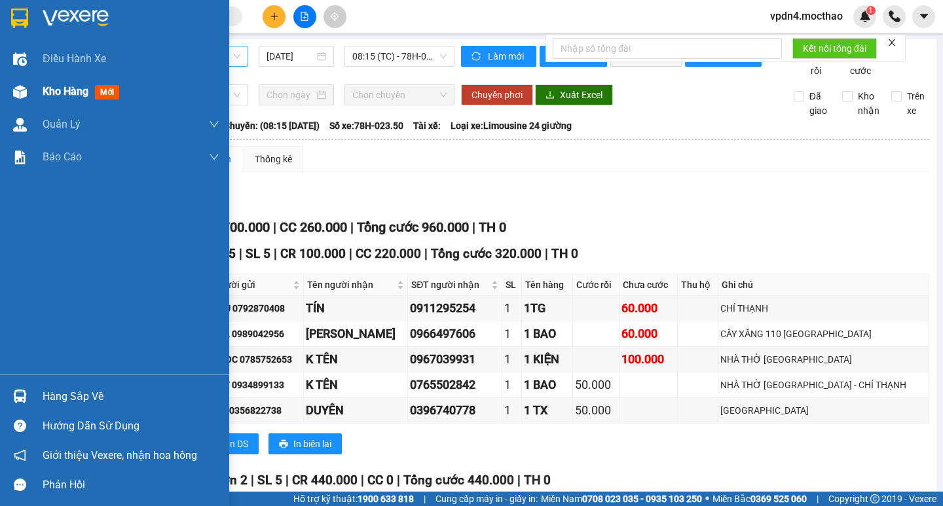
click at [69, 96] on span "Kho hàng" at bounding box center [66, 91] width 46 height 12
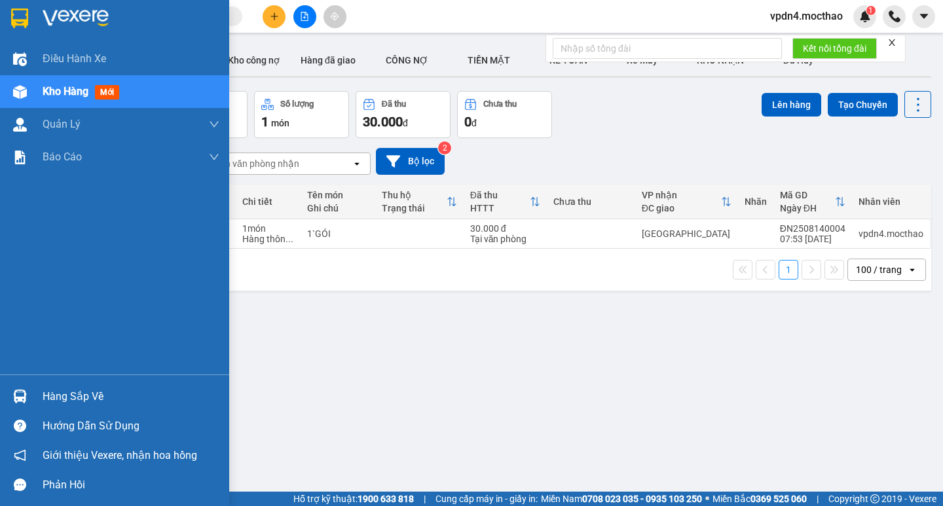
click at [69, 401] on div "Hàng sắp về" at bounding box center [131, 397] width 177 height 20
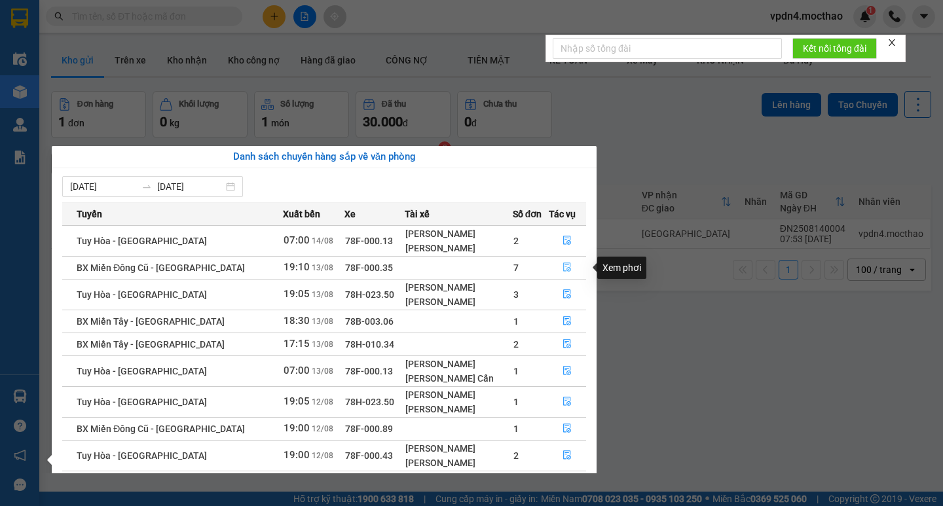
click at [568, 264] on icon "file-done" at bounding box center [567, 267] width 9 height 9
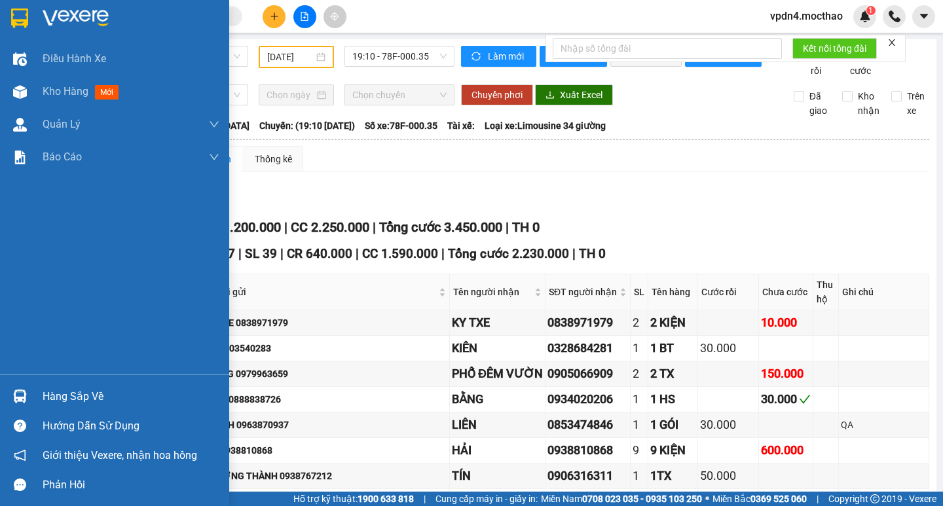
click at [91, 397] on div "Hàng sắp về" at bounding box center [131, 397] width 177 height 20
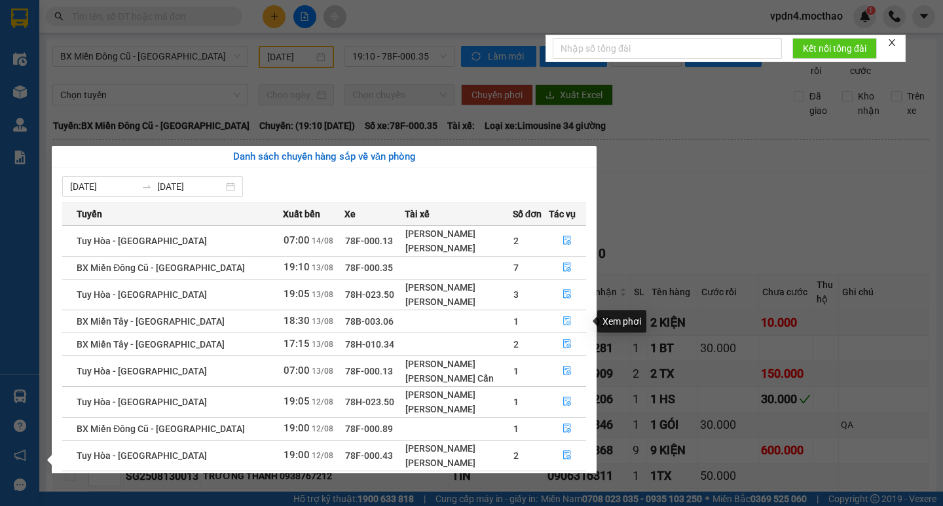
click at [568, 317] on icon "file-done" at bounding box center [567, 320] width 9 height 9
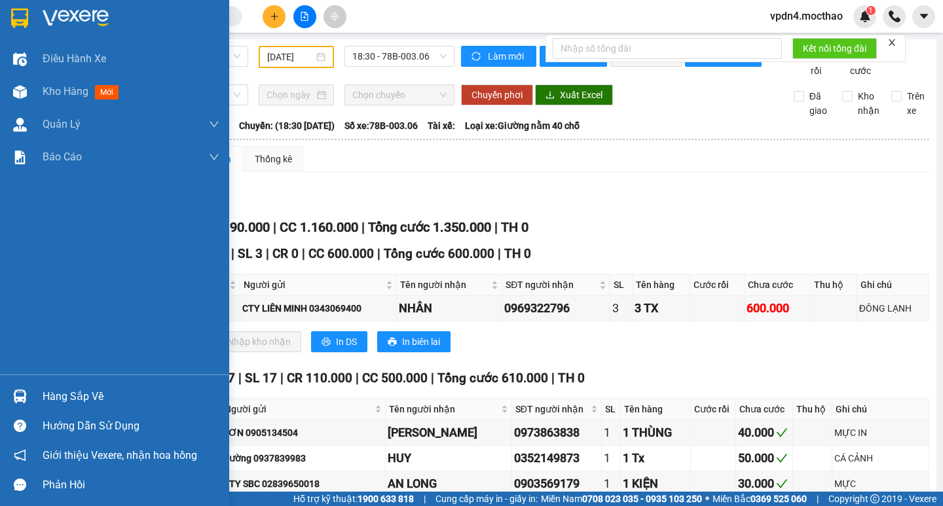
click at [60, 398] on div "Hàng sắp về" at bounding box center [131, 397] width 177 height 20
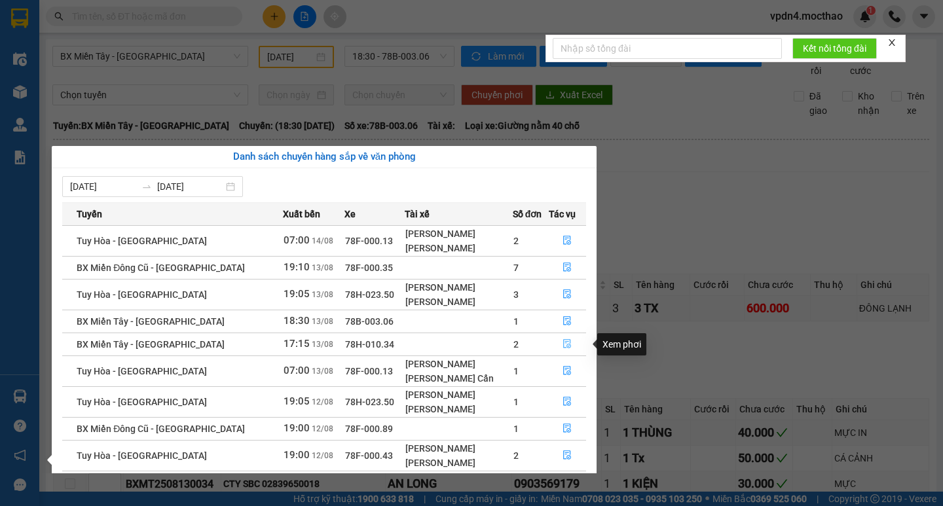
click at [564, 346] on icon "file-done" at bounding box center [568, 344] width 8 height 9
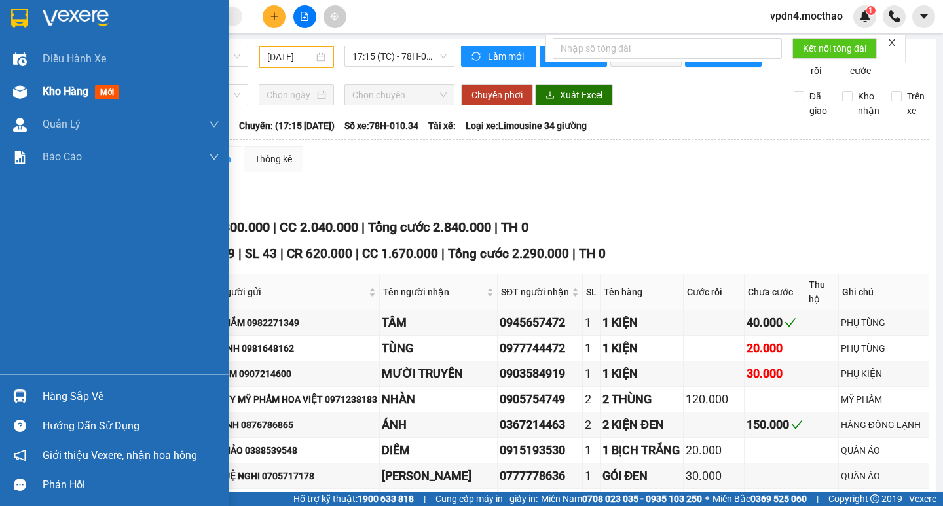
click at [57, 90] on span "Kho hàng" at bounding box center [66, 91] width 46 height 12
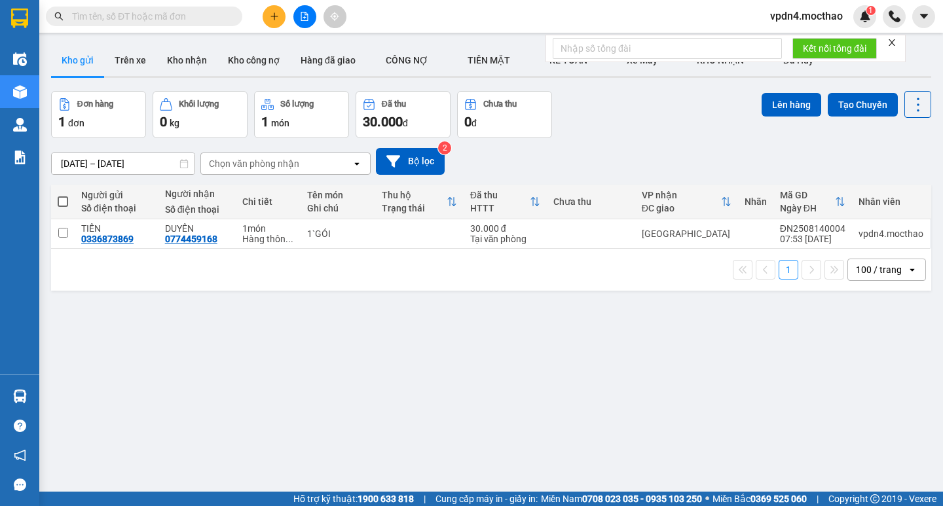
click at [164, 16] on input "text" at bounding box center [149, 16] width 155 height 14
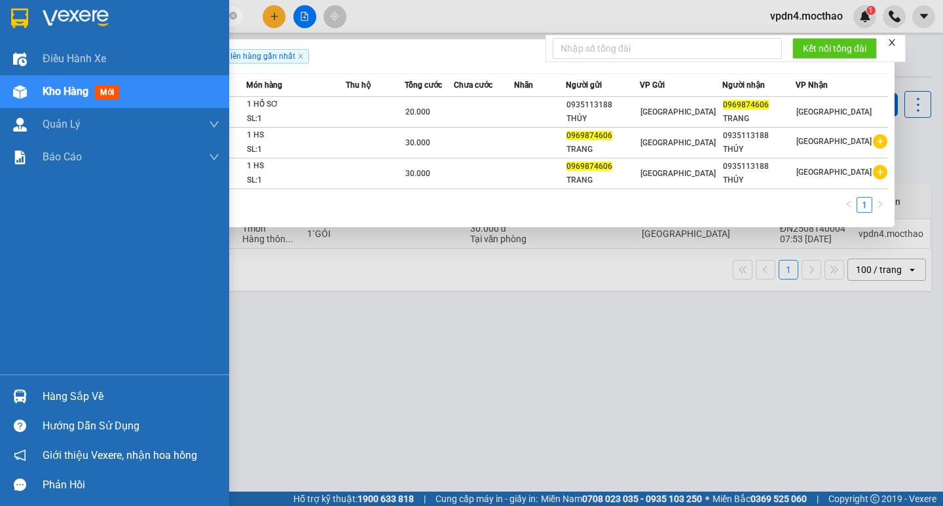
click at [36, 92] on div "Kho hàng mới" at bounding box center [114, 91] width 229 height 33
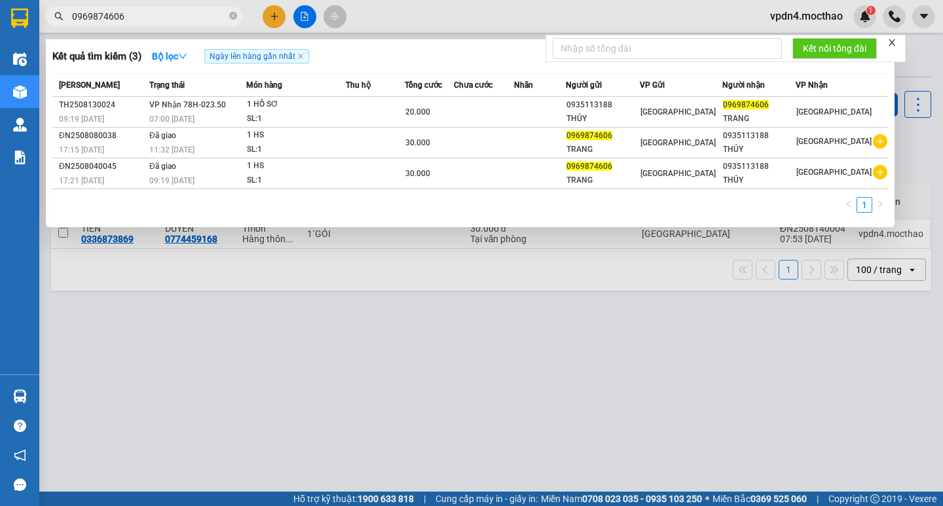
click at [270, 18] on div at bounding box center [471, 253] width 943 height 506
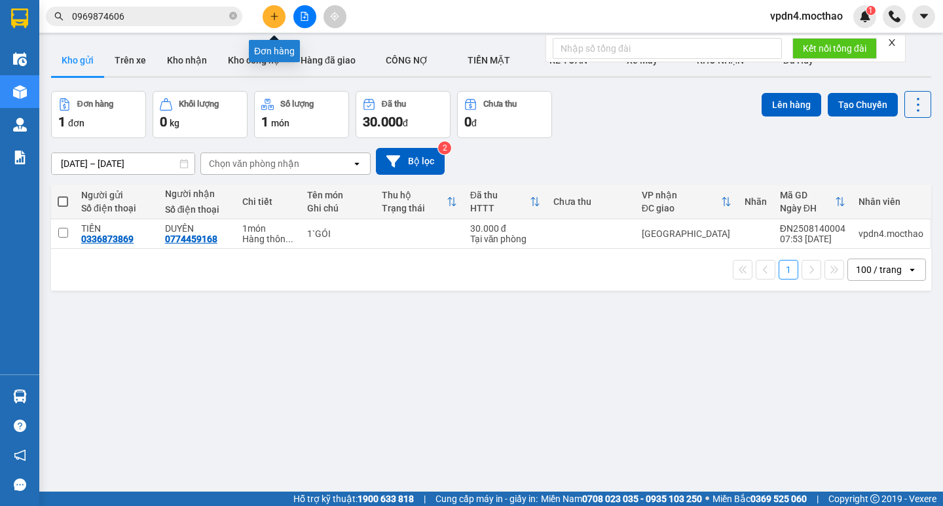
click at [269, 24] on button at bounding box center [274, 16] width 23 height 23
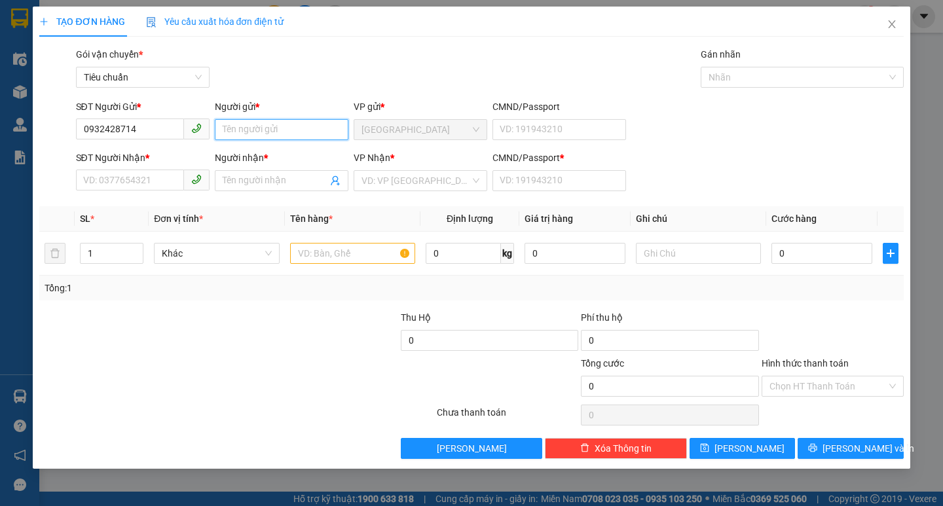
click at [291, 133] on input "Người gửi *" at bounding box center [282, 129] width 134 height 21
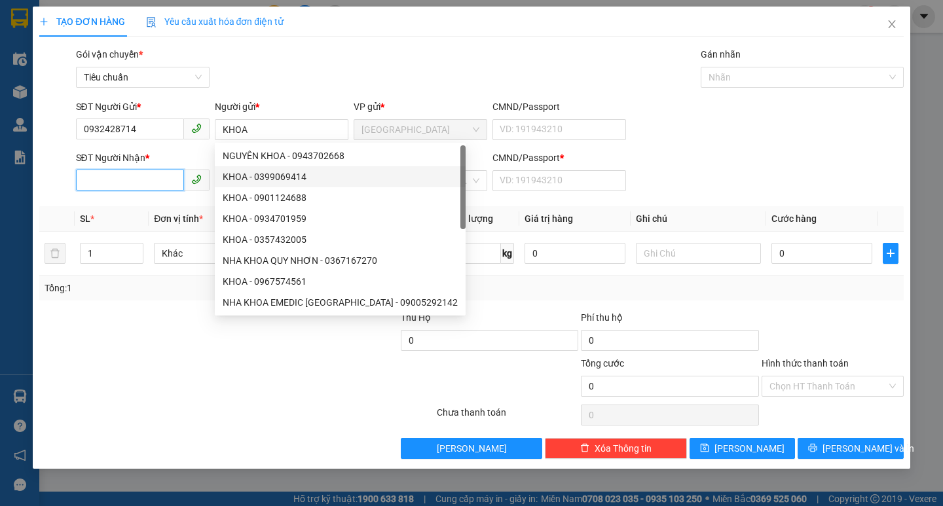
click at [160, 181] on input "SĐT Người Nhận *" at bounding box center [130, 180] width 108 height 21
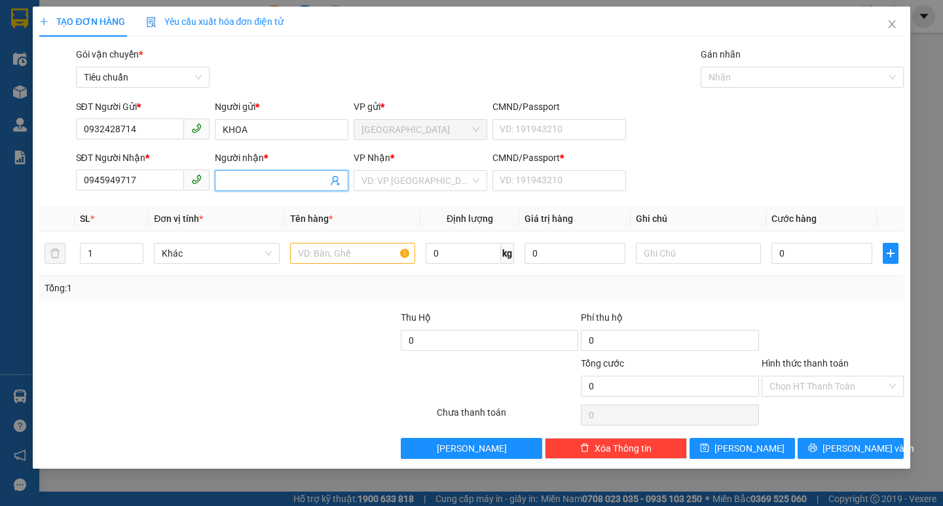
click at [267, 176] on input "Người nhận *" at bounding box center [275, 181] width 105 height 14
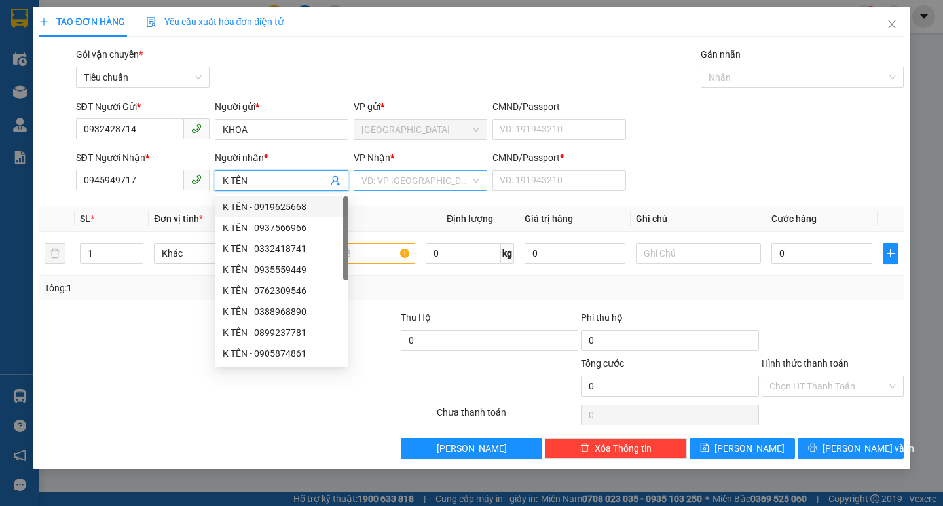
click at [404, 184] on input "search" at bounding box center [416, 181] width 109 height 20
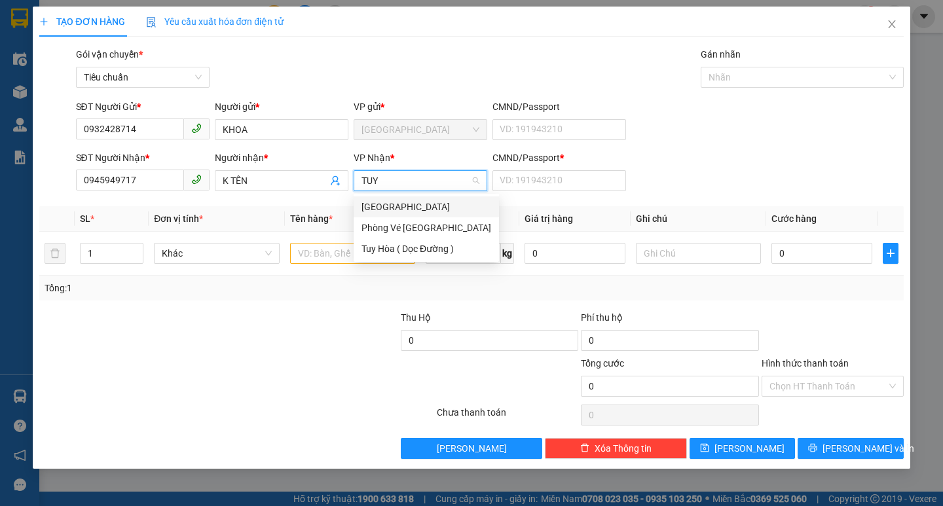
click at [391, 204] on div "[GEOGRAPHIC_DATA]" at bounding box center [427, 207] width 130 height 14
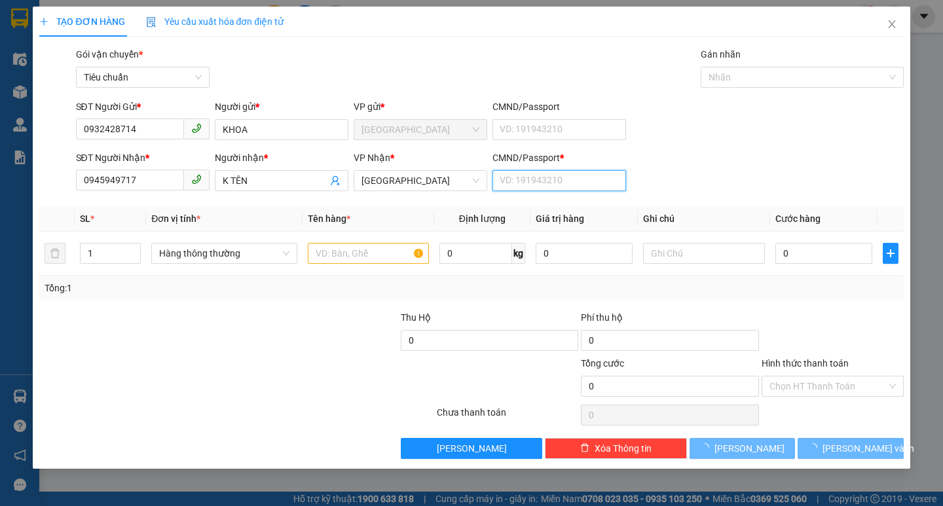
click at [563, 179] on input "CMND/Passport *" at bounding box center [559, 180] width 134 height 21
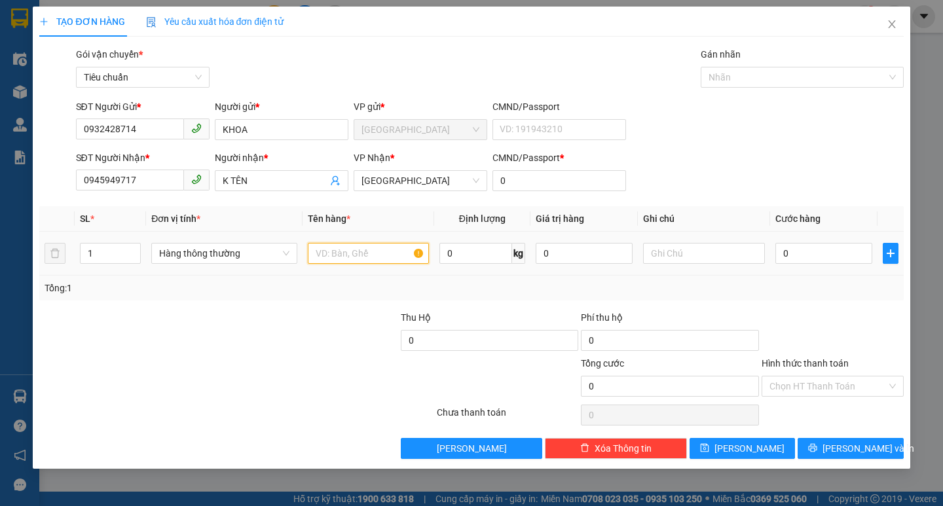
click at [367, 260] on input "text" at bounding box center [368, 253] width 121 height 21
click at [834, 248] on input "0" at bounding box center [824, 253] width 98 height 21
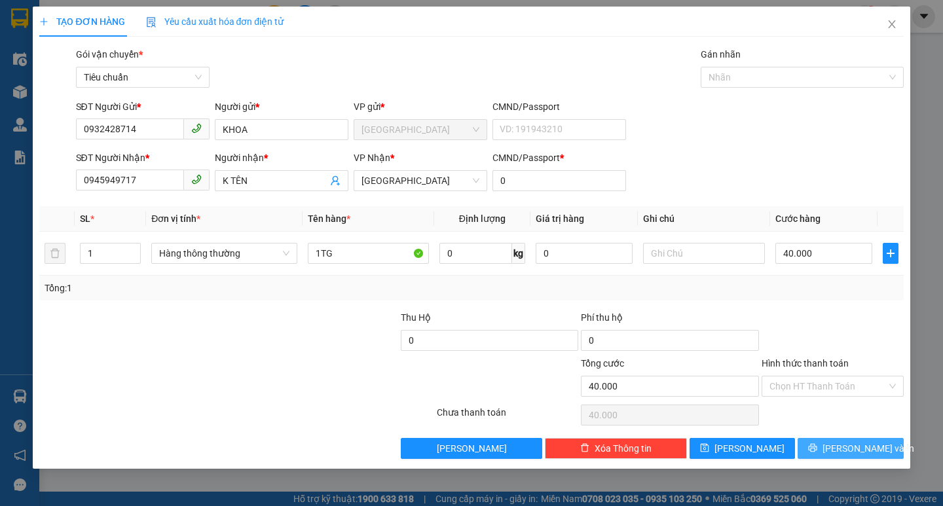
click at [874, 440] on button "[PERSON_NAME] và In" at bounding box center [850, 448] width 105 height 21
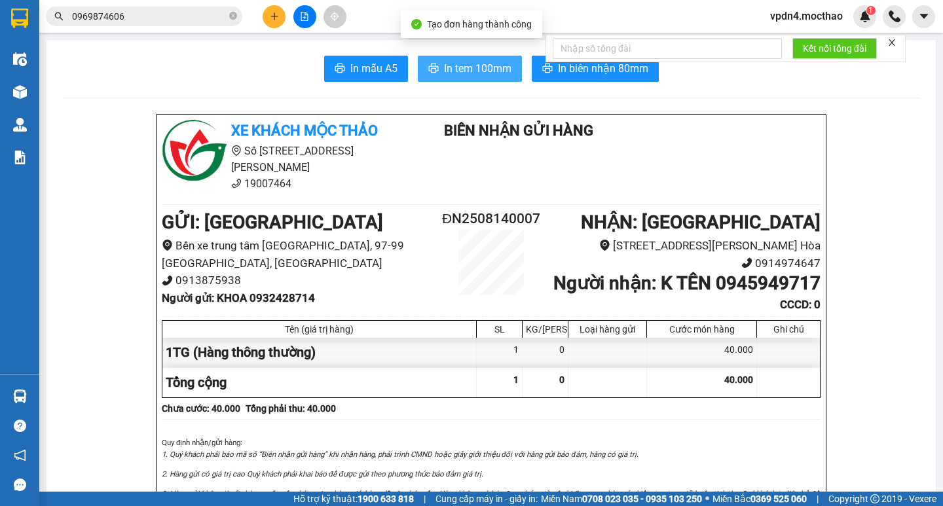
click at [472, 66] on span "In tem 100mm" at bounding box center [477, 68] width 67 height 16
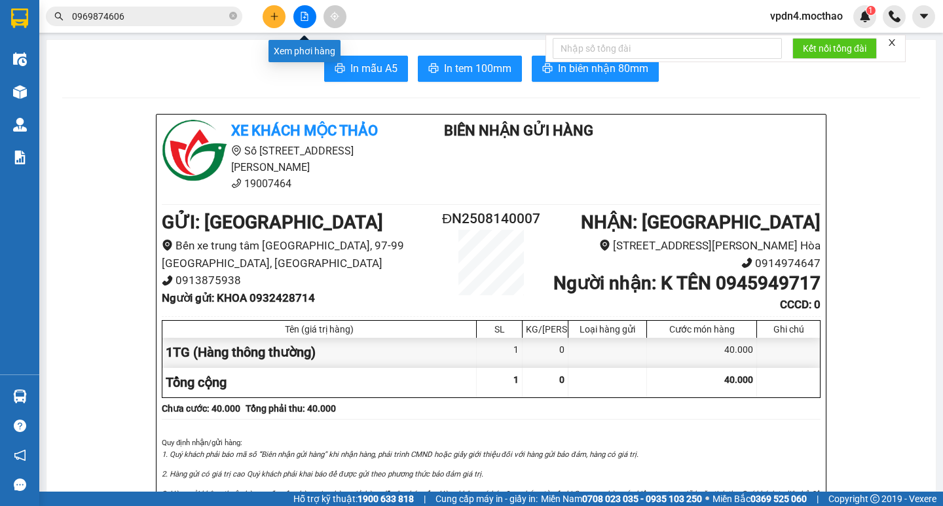
click at [305, 24] on button at bounding box center [304, 16] width 23 height 23
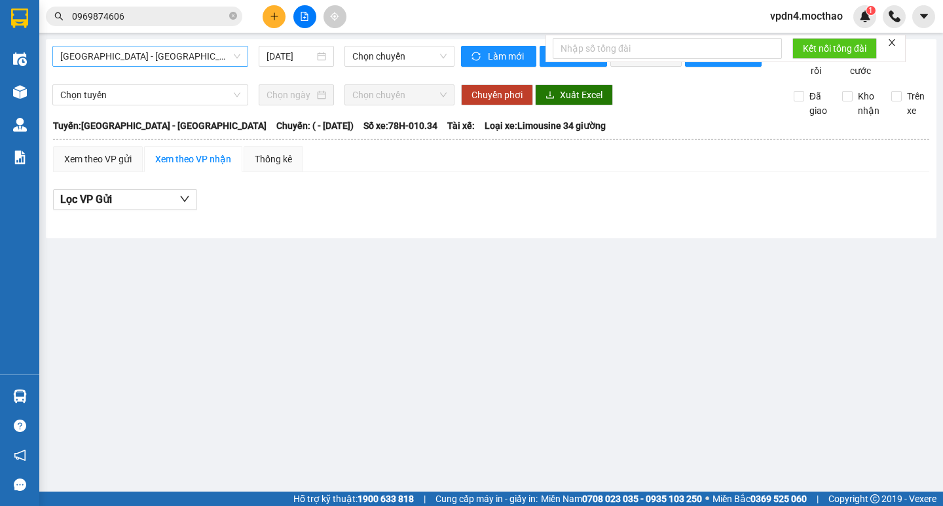
click at [201, 58] on span "[GEOGRAPHIC_DATA] - [GEOGRAPHIC_DATA]" at bounding box center [150, 56] width 180 height 20
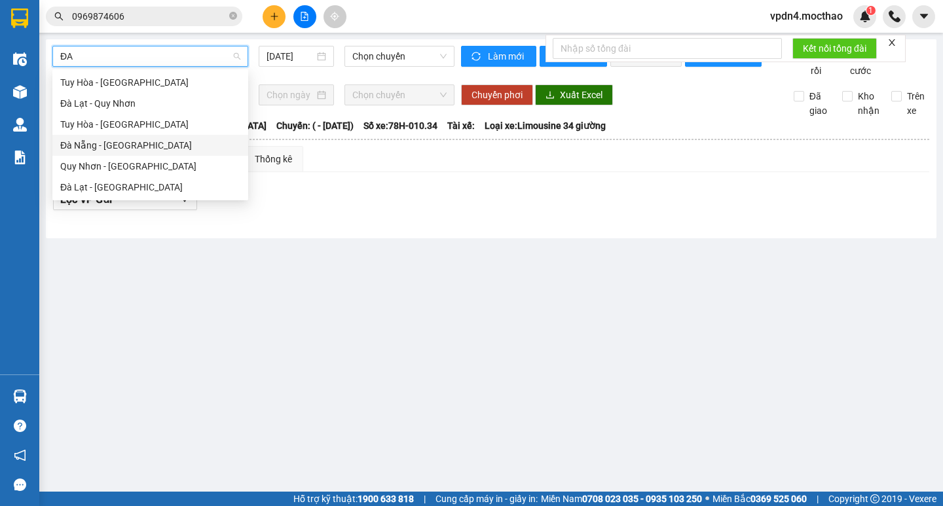
click at [191, 142] on div "Đà Nẵng - [GEOGRAPHIC_DATA]" at bounding box center [150, 145] width 180 height 14
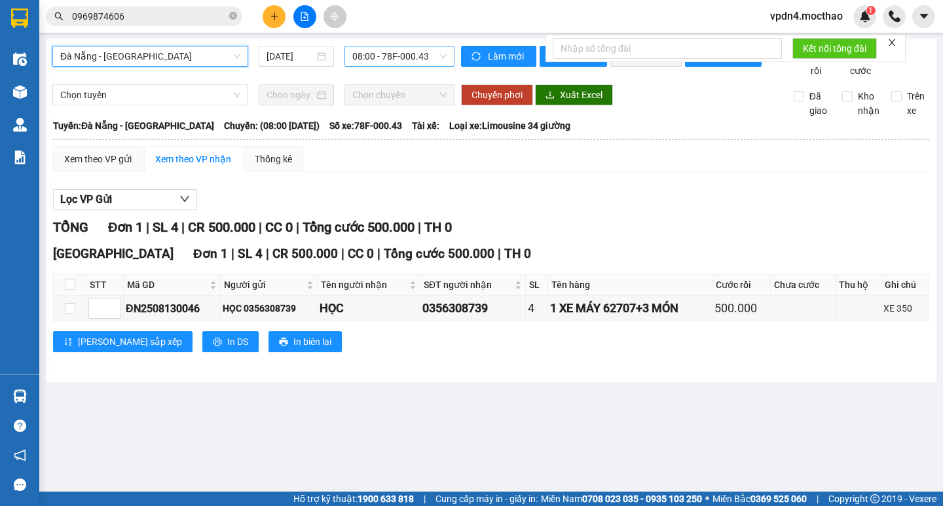
click at [390, 59] on span "08:00 - 78F-000.43" at bounding box center [399, 56] width 94 height 20
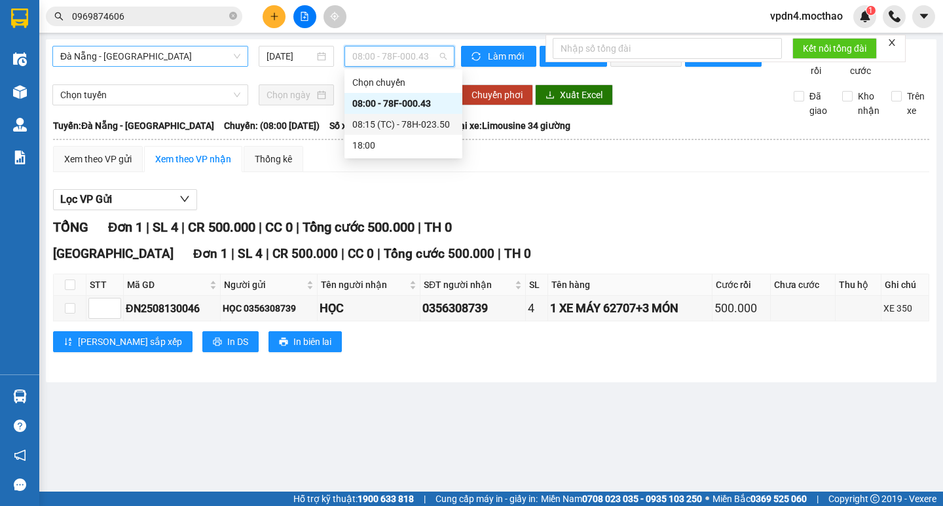
click at [403, 124] on div "08:15 (TC) - 78H-023.50" at bounding box center [403, 124] width 102 height 14
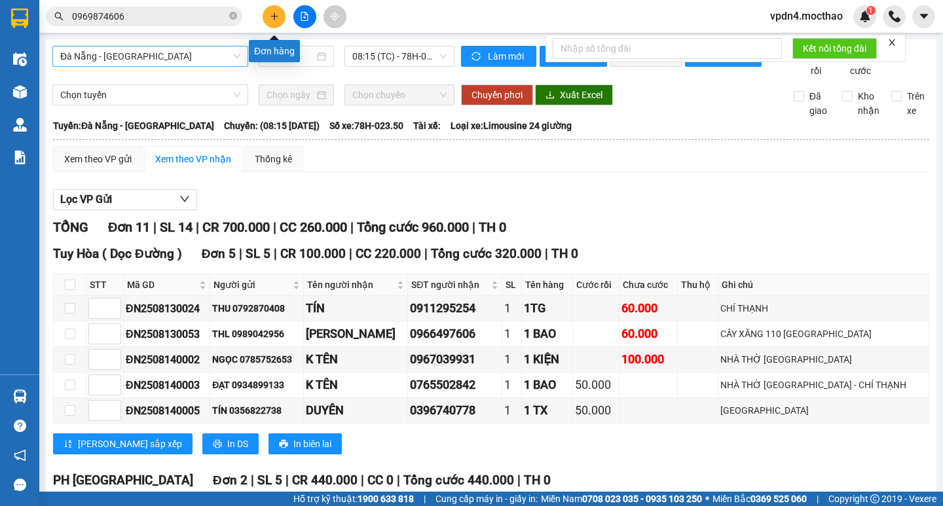
click at [268, 10] on button at bounding box center [274, 16] width 23 height 23
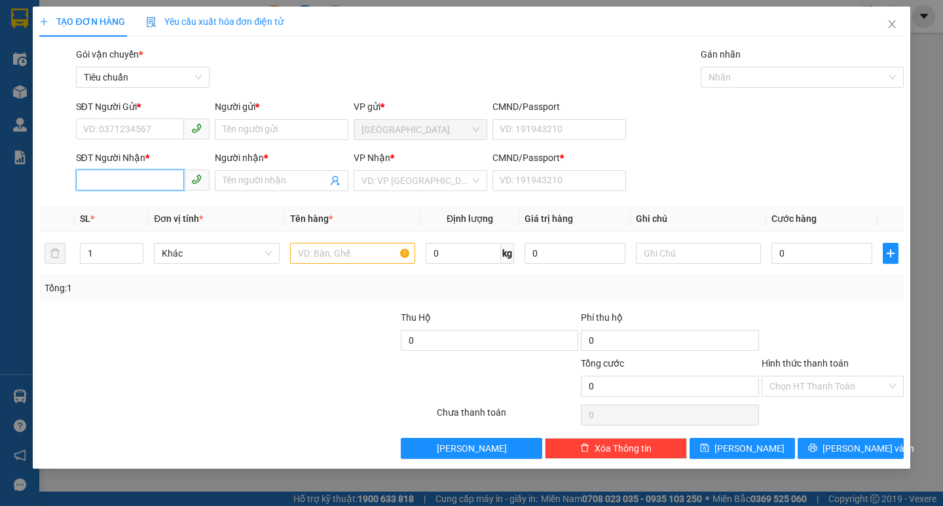
click at [142, 183] on input "SĐT Người Nhận *" at bounding box center [130, 180] width 108 height 21
click at [160, 201] on div "0972202882 - CF PHÊ KA" at bounding box center [143, 207] width 118 height 14
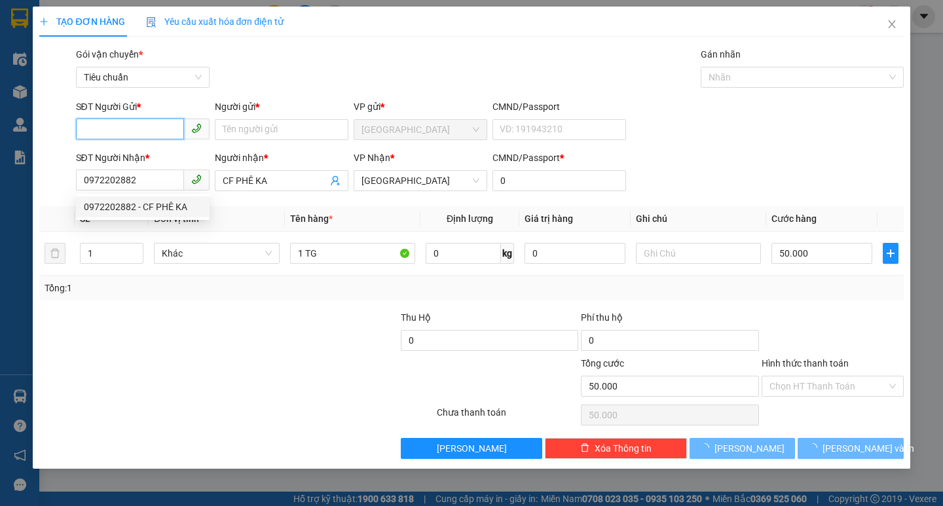
click at [162, 127] on input "SĐT Người Gửi *" at bounding box center [130, 129] width 108 height 21
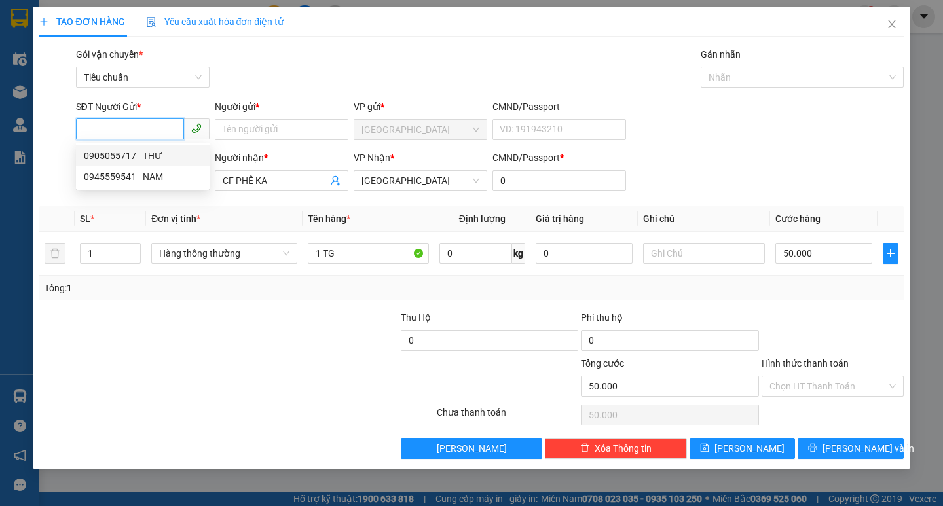
click at [179, 147] on div "0905055717 - THƯ" at bounding box center [143, 155] width 134 height 21
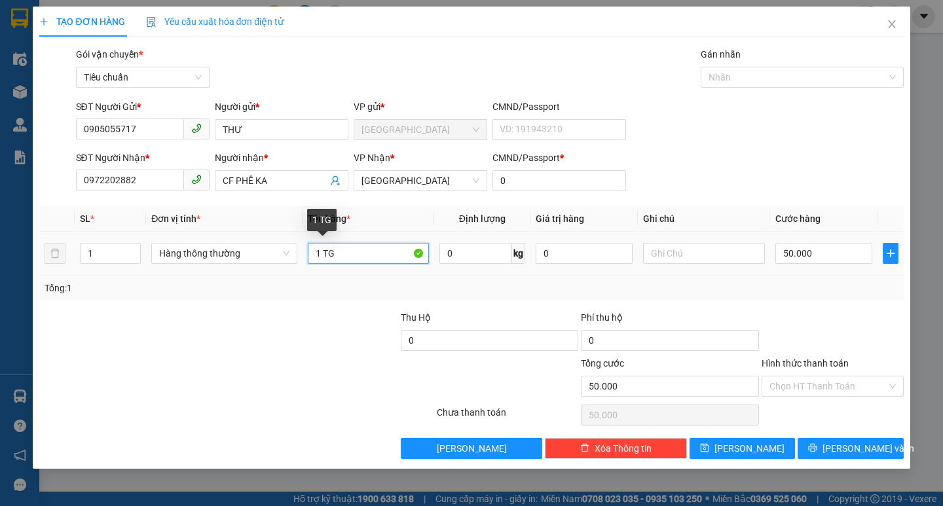
click at [359, 256] on input "1 TG" at bounding box center [368, 253] width 121 height 21
click at [810, 247] on input "50.000" at bounding box center [824, 253] width 98 height 21
click at [788, 387] on input "Hình thức thanh toán" at bounding box center [828, 387] width 117 height 20
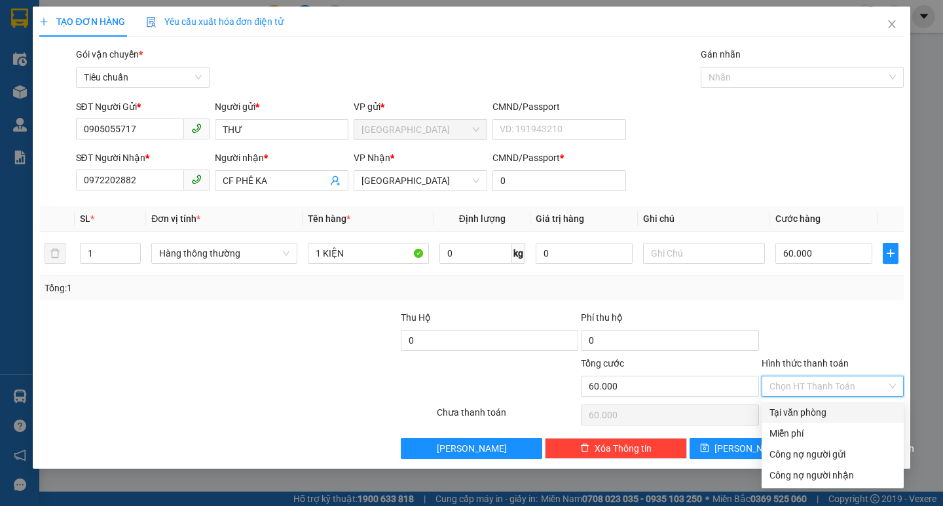
click at [822, 417] on div "Tại văn phòng" at bounding box center [833, 412] width 126 height 14
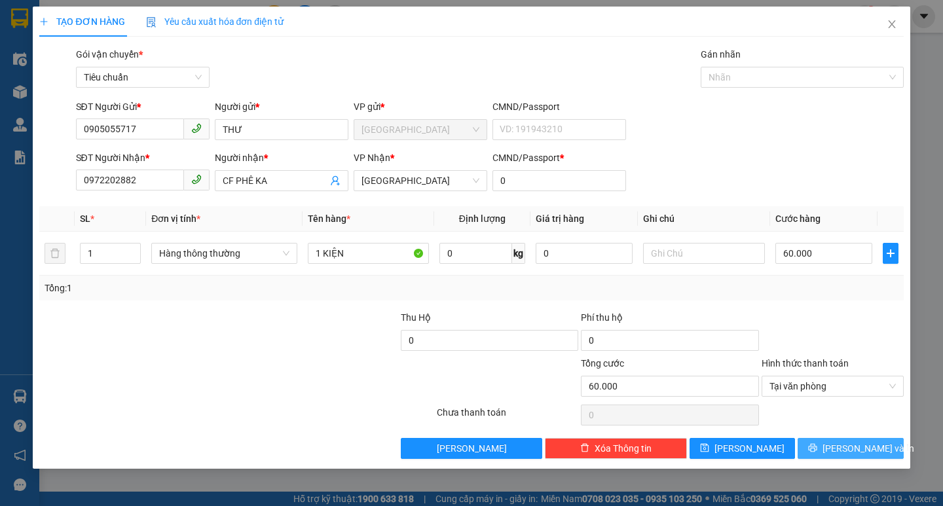
click at [839, 439] on button "[PERSON_NAME] và In" at bounding box center [850, 448] width 105 height 21
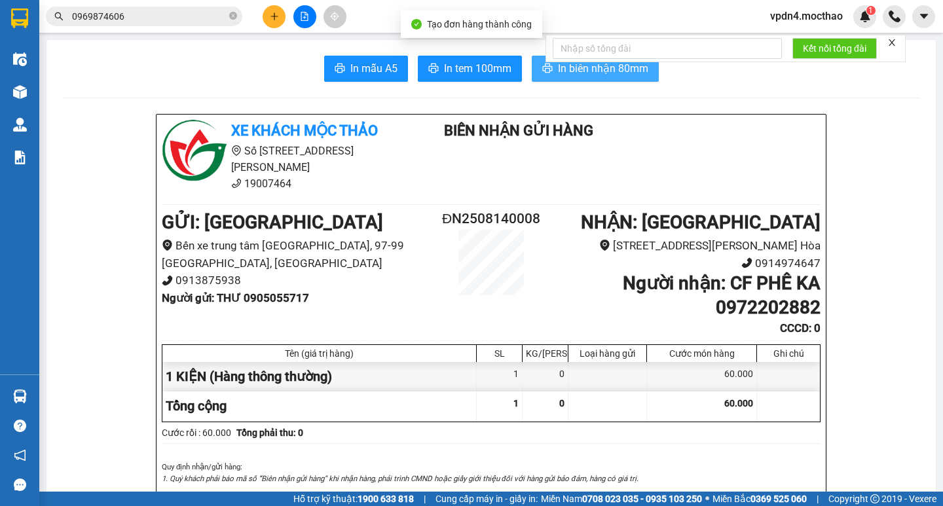
click at [608, 72] on span "In biên nhận 80mm" at bounding box center [603, 68] width 90 height 16
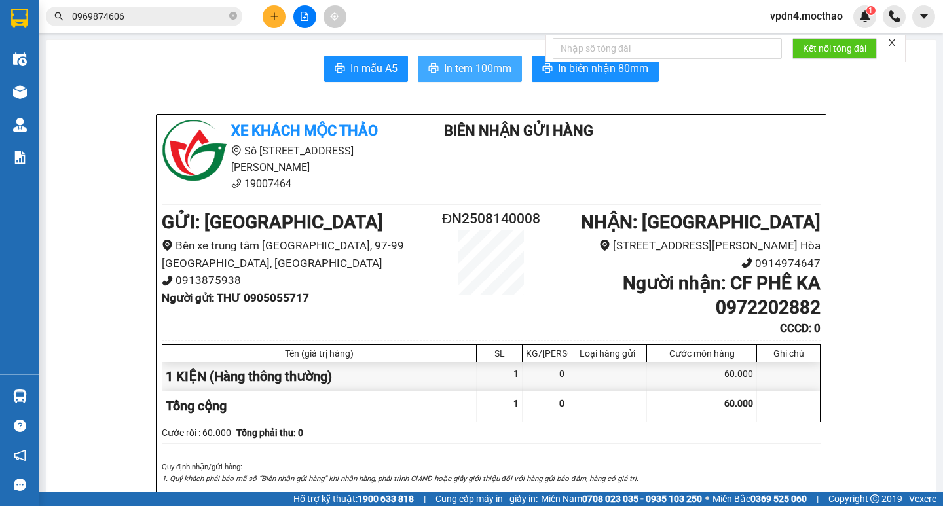
click at [473, 75] on span "In tem 100mm" at bounding box center [477, 68] width 67 height 16
click at [272, 21] on button at bounding box center [274, 16] width 23 height 23
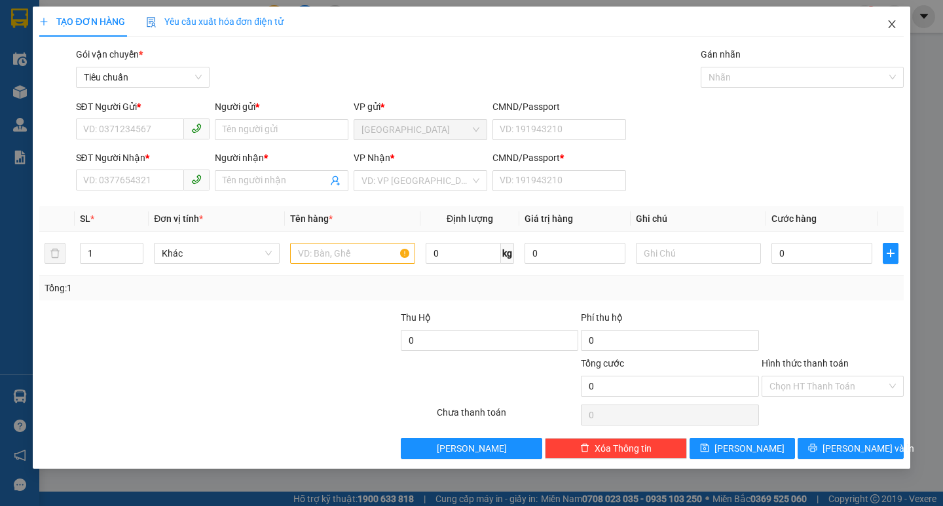
click at [894, 28] on icon "close" at bounding box center [891, 24] width 7 height 8
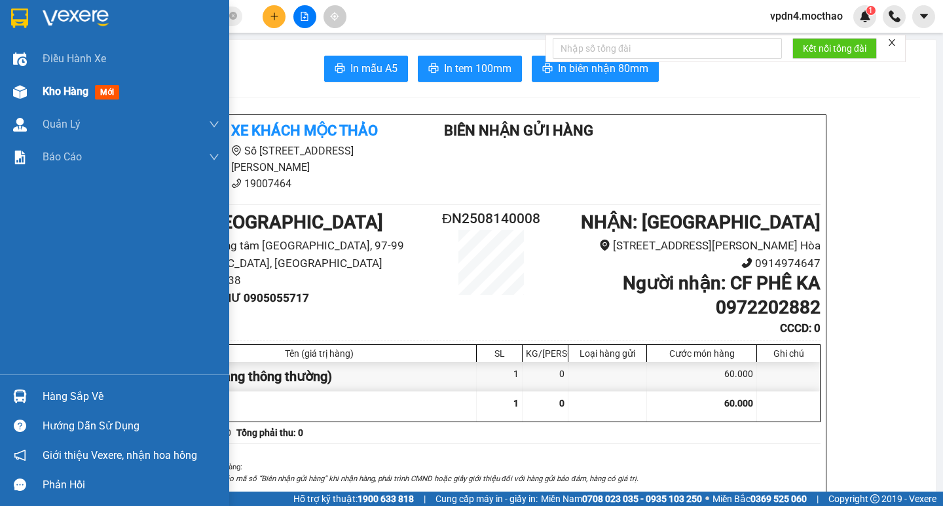
click at [49, 90] on span "Kho hàng" at bounding box center [66, 91] width 46 height 12
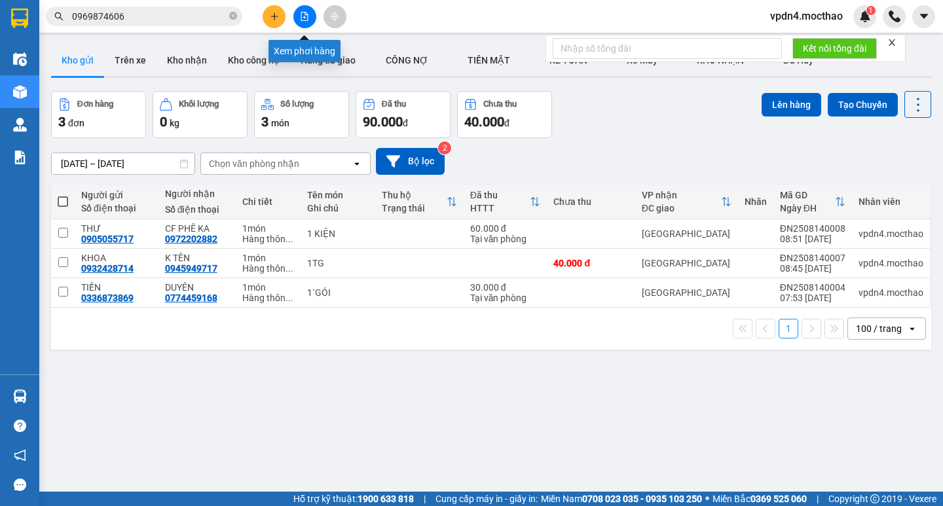
click at [305, 12] on icon "file-add" at bounding box center [304, 16] width 7 height 9
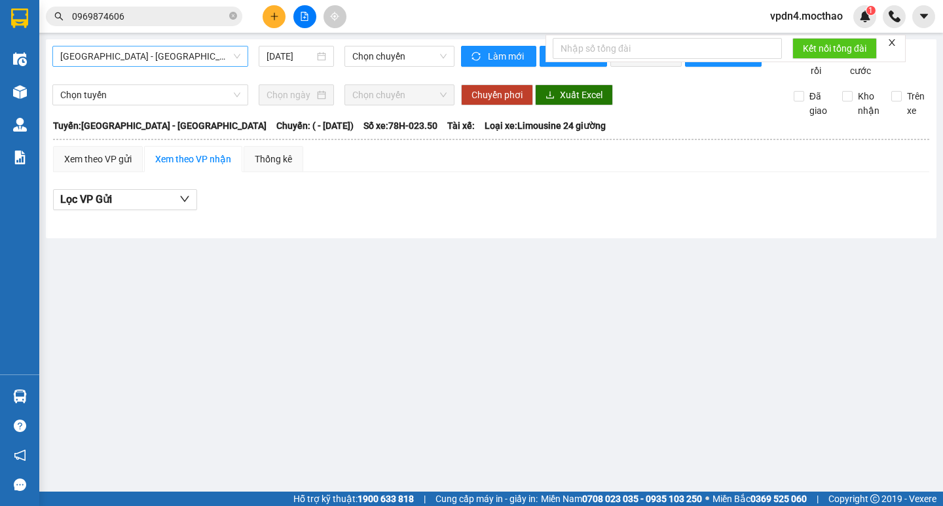
click at [237, 54] on span "[GEOGRAPHIC_DATA] - [GEOGRAPHIC_DATA]" at bounding box center [150, 56] width 180 height 20
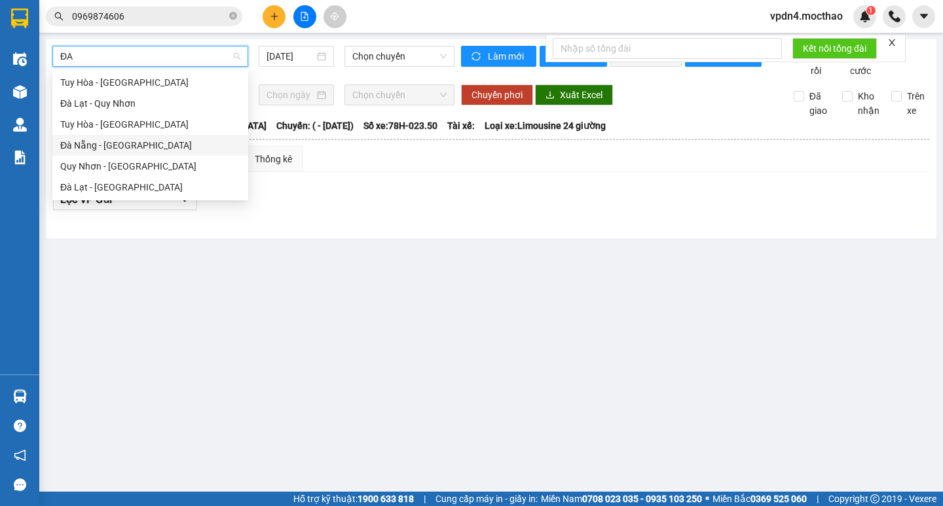
click at [206, 136] on div "Đà Nẵng - [GEOGRAPHIC_DATA]" at bounding box center [150, 145] width 196 height 21
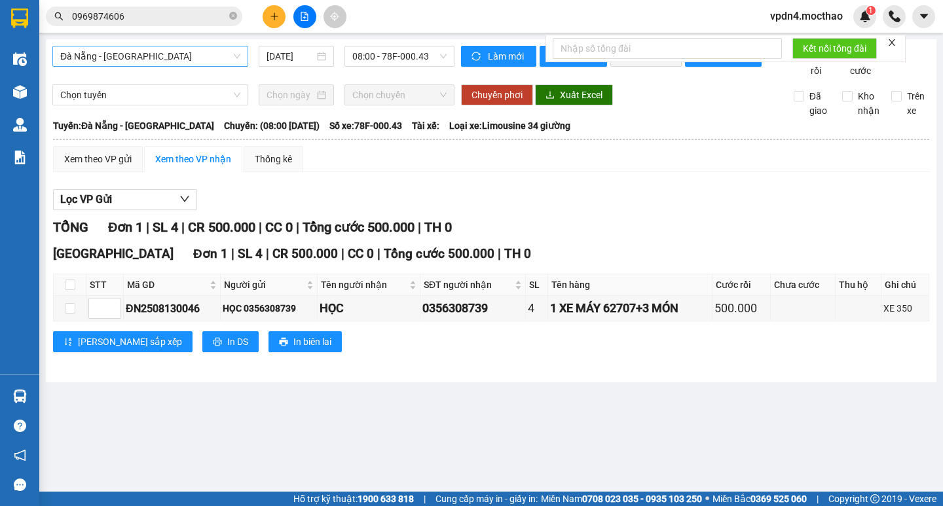
click at [303, 45] on div "Đà Nẵng - Tuy Hoà 14/08/2025 08:00 - 78F-000.43 Làm mới In phơi In đơn chọn Thố…" at bounding box center [491, 210] width 891 height 343
click at [301, 56] on input "[DATE]" at bounding box center [291, 56] width 48 height 14
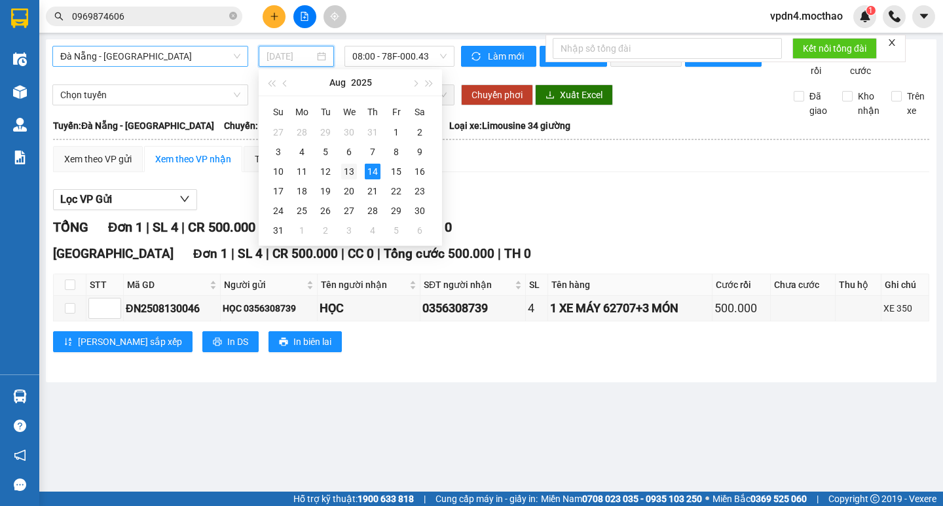
click at [352, 172] on div "13" at bounding box center [349, 172] width 16 height 16
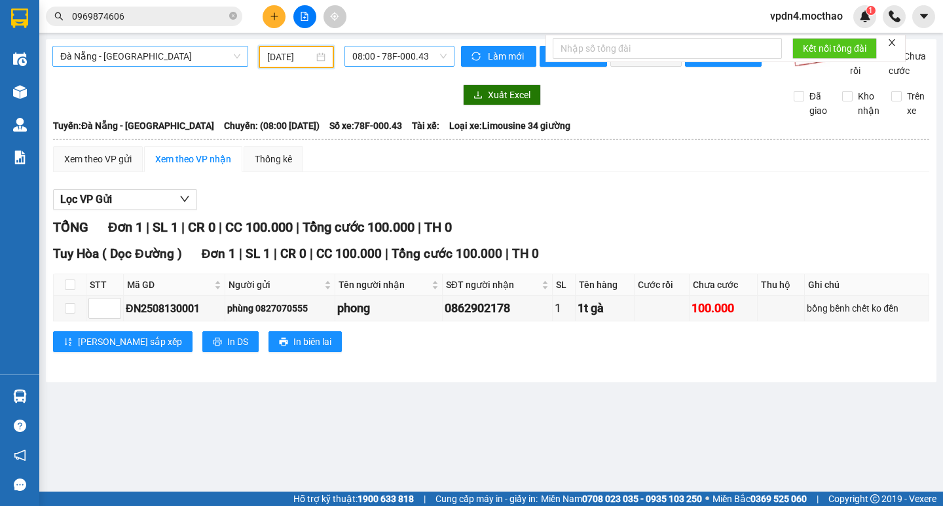
click at [394, 58] on span "08:00 - 78F-000.43" at bounding box center [399, 56] width 94 height 20
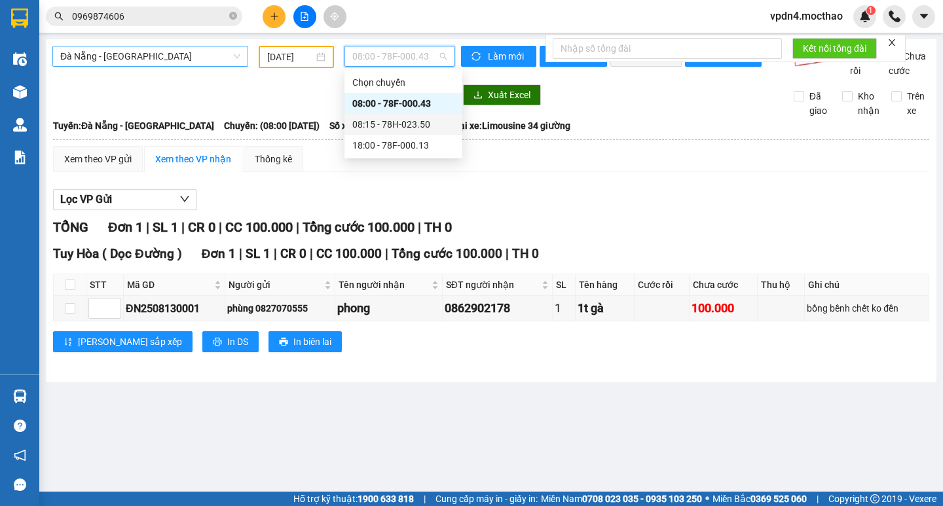
click at [399, 128] on div "08:15 - 78H-023.50" at bounding box center [403, 124] width 102 height 14
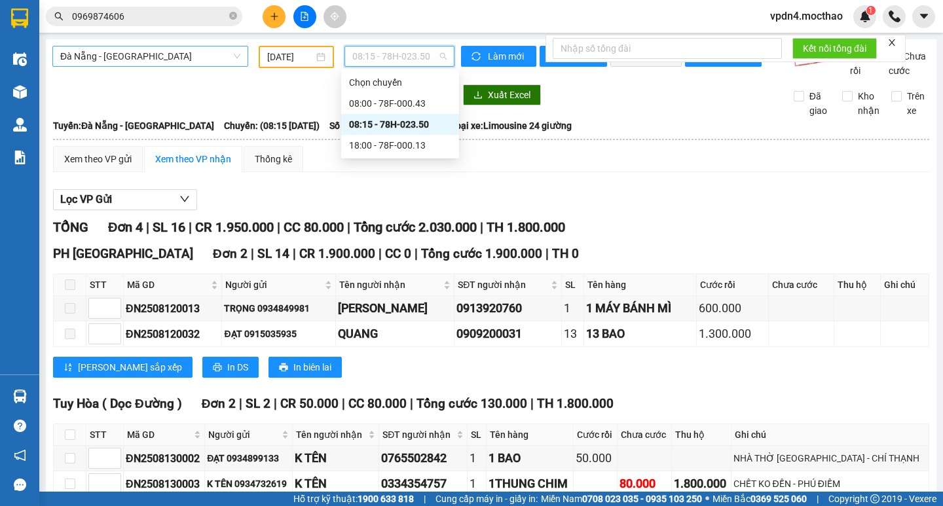
click at [398, 48] on span "08:15 - 78H-023.50" at bounding box center [399, 56] width 94 height 20
click at [417, 146] on div "18:00 - 78F-000.13" at bounding box center [400, 145] width 102 height 14
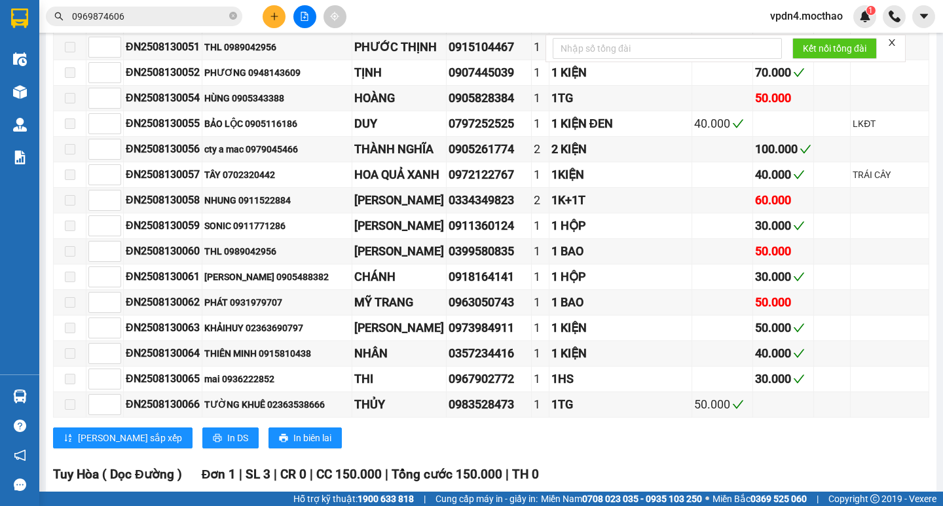
scroll to position [1446, 0]
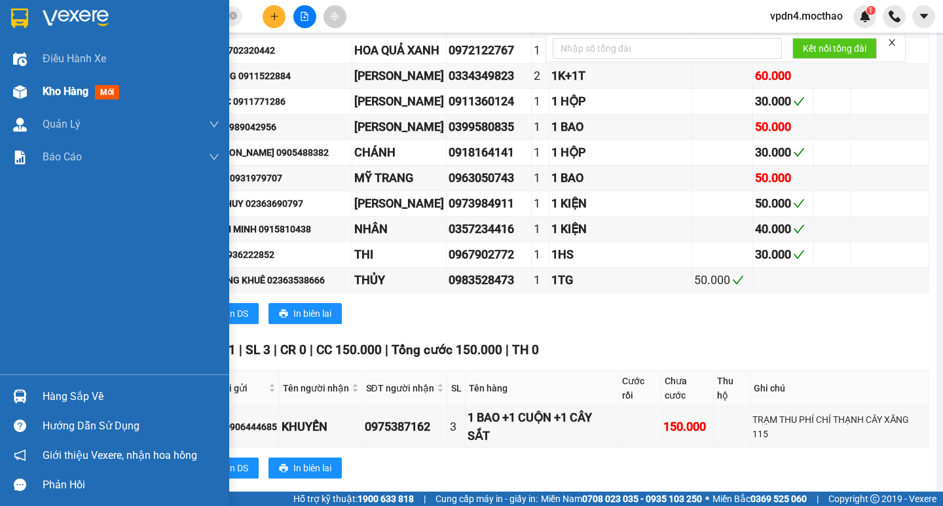
click at [63, 89] on span "Kho hàng" at bounding box center [66, 91] width 46 height 12
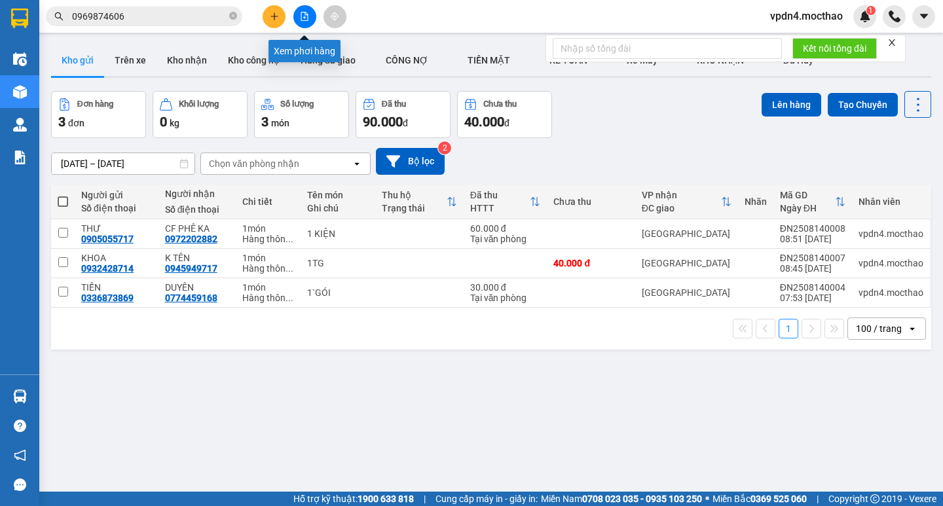
click at [304, 10] on button at bounding box center [304, 16] width 23 height 23
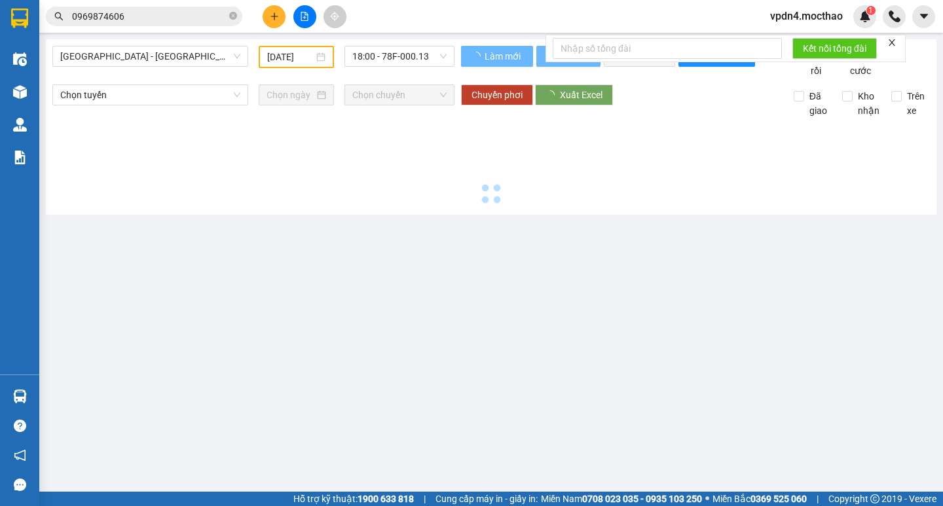
type input "[DATE]"
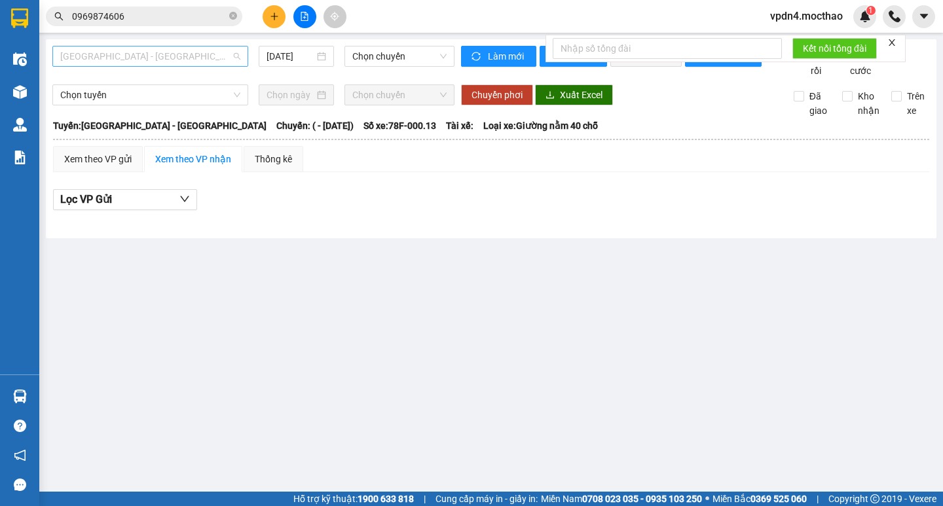
click at [201, 60] on span "[GEOGRAPHIC_DATA] - [GEOGRAPHIC_DATA]" at bounding box center [150, 56] width 180 height 20
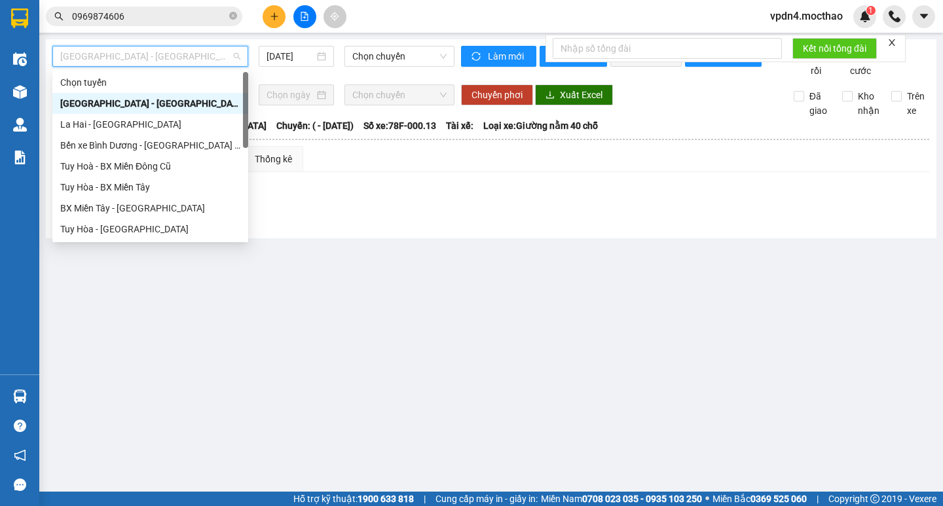
type input "D"
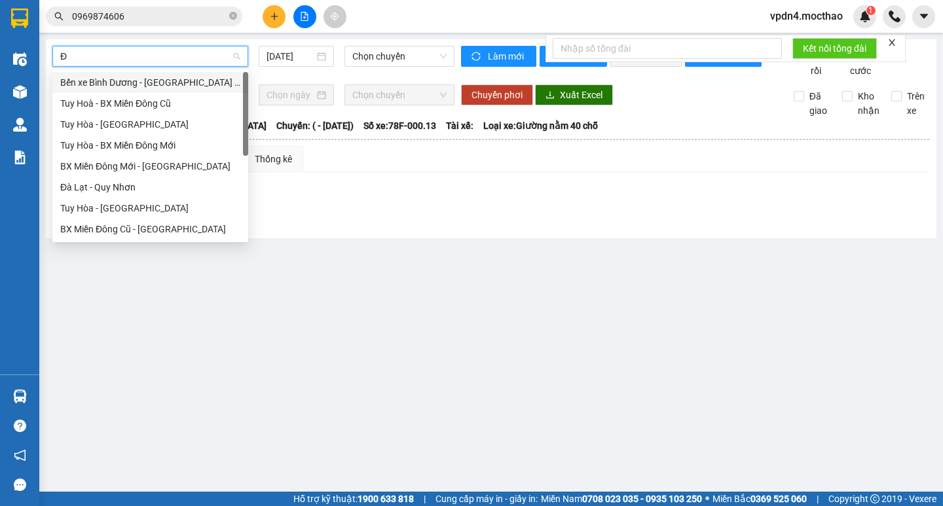
type input "ĐA"
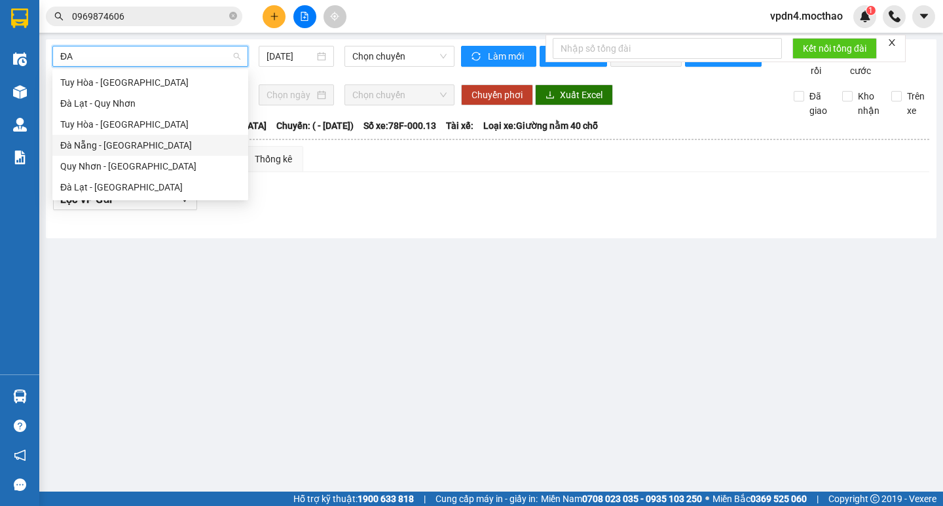
click at [144, 139] on div "Đà Nẵng - [GEOGRAPHIC_DATA]" at bounding box center [150, 145] width 180 height 14
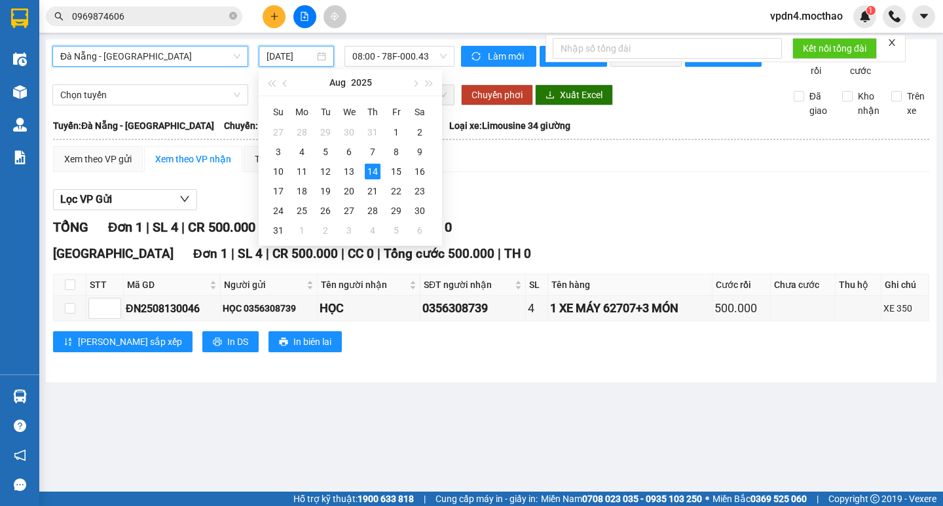
click at [301, 55] on input "[DATE]" at bounding box center [291, 56] width 48 height 14
click at [346, 172] on div "13" at bounding box center [349, 172] width 16 height 16
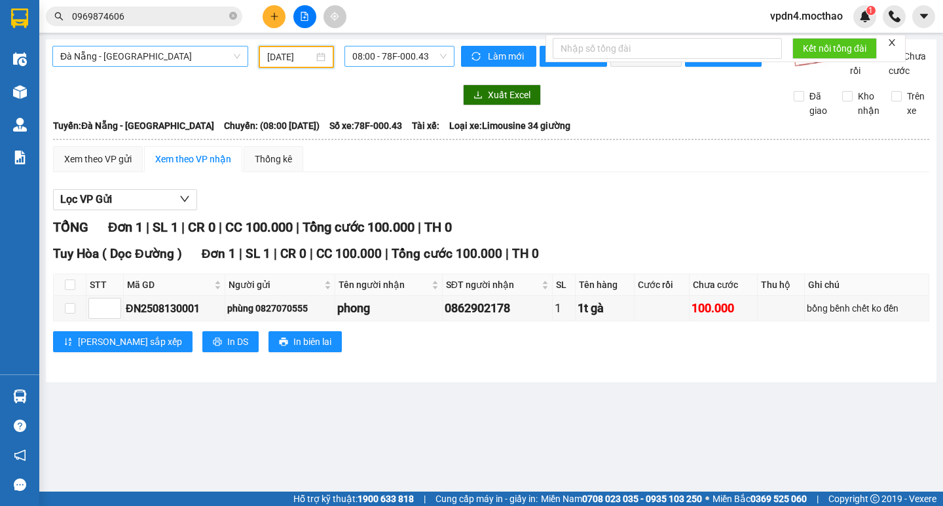
click at [404, 62] on span "08:00 - 78F-000.43" at bounding box center [399, 56] width 94 height 20
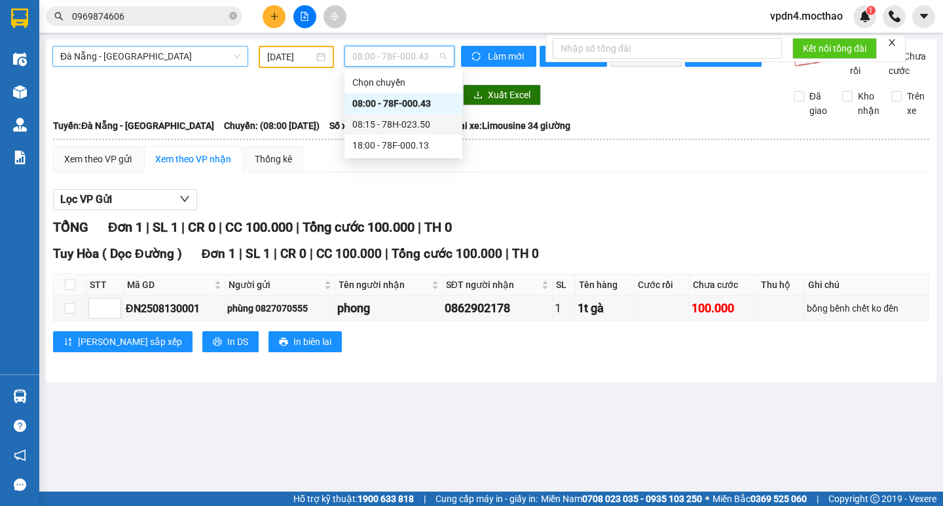
click at [409, 121] on div "08:15 - 78H-023.50" at bounding box center [403, 124] width 102 height 14
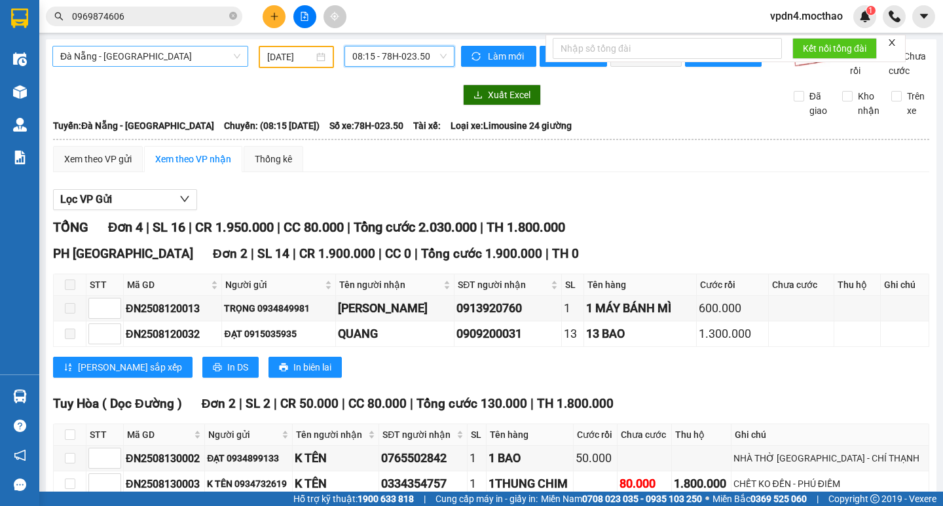
click at [304, 62] on input "[DATE]" at bounding box center [290, 57] width 46 height 14
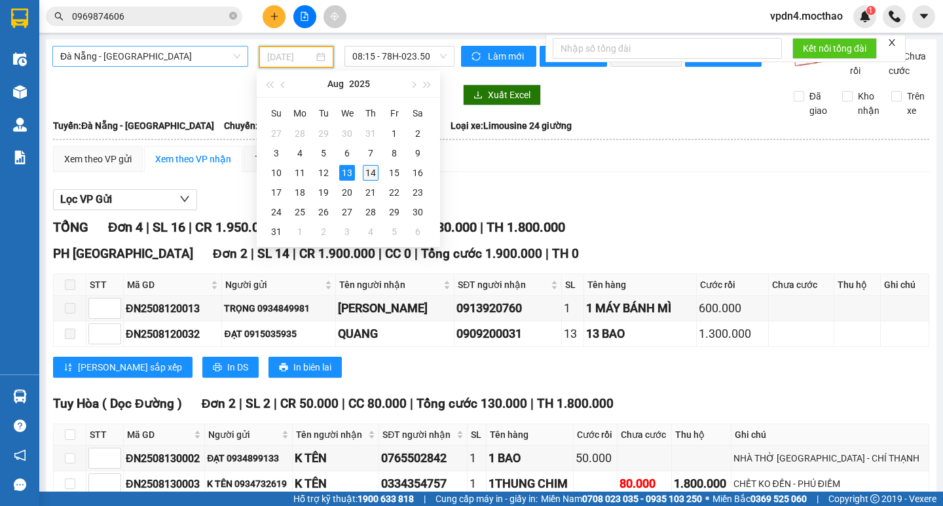
click at [369, 175] on div "14" at bounding box center [371, 173] width 16 height 16
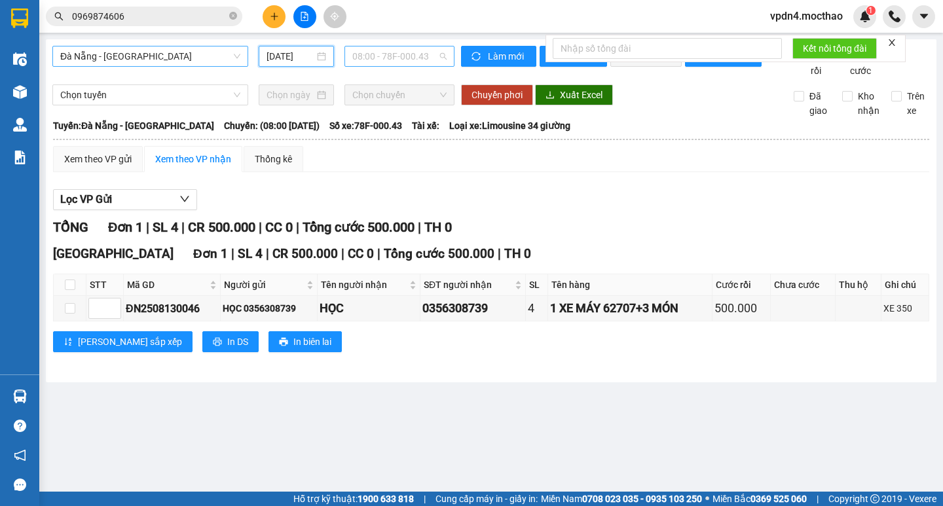
click at [394, 50] on span "08:00 - 78F-000.43" at bounding box center [399, 56] width 94 height 20
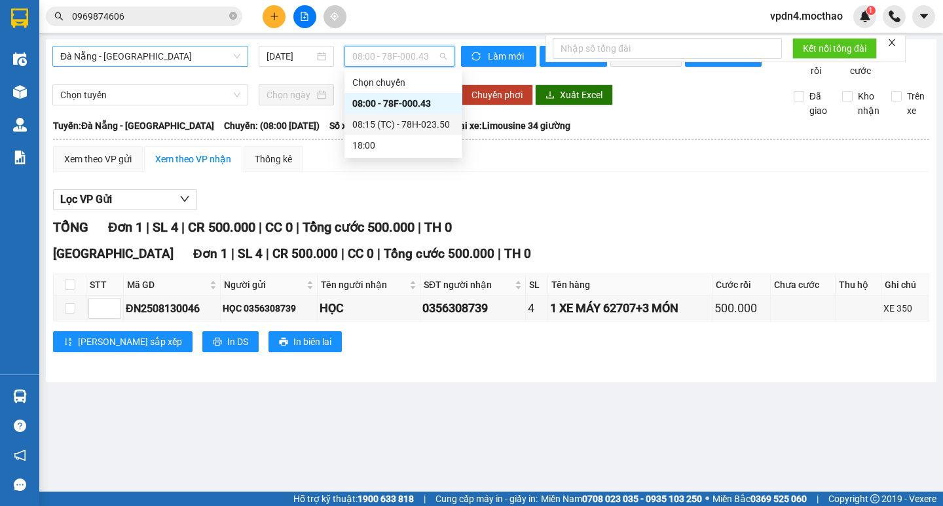
click at [436, 128] on div "08:15 (TC) - 78H-023.50" at bounding box center [403, 124] width 102 height 14
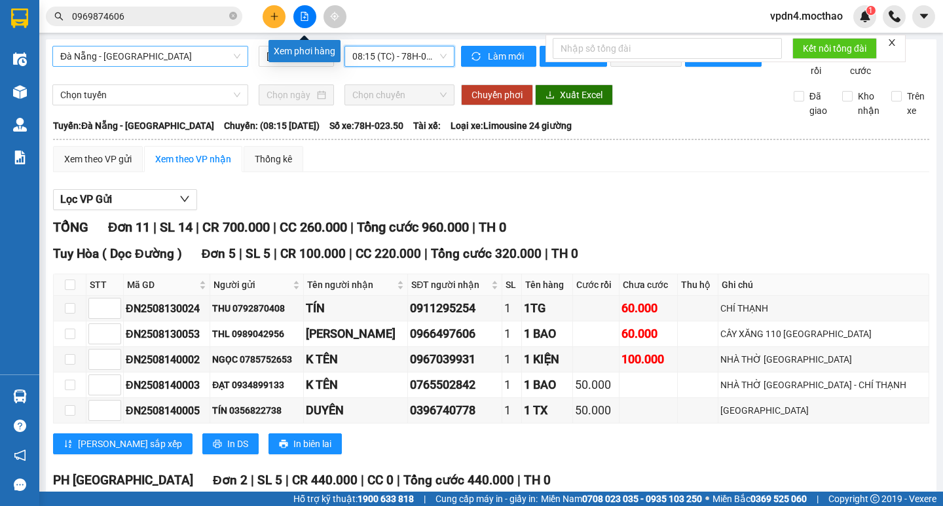
click at [303, 9] on button at bounding box center [304, 16] width 23 height 23
click at [314, 53] on div "[DATE]" at bounding box center [297, 56] width 60 height 14
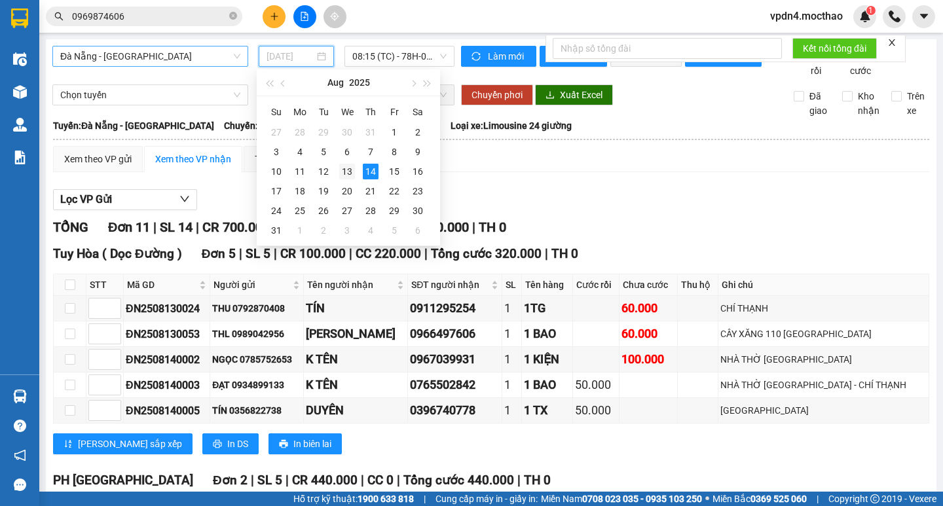
click at [347, 168] on div "13" at bounding box center [347, 172] width 16 height 16
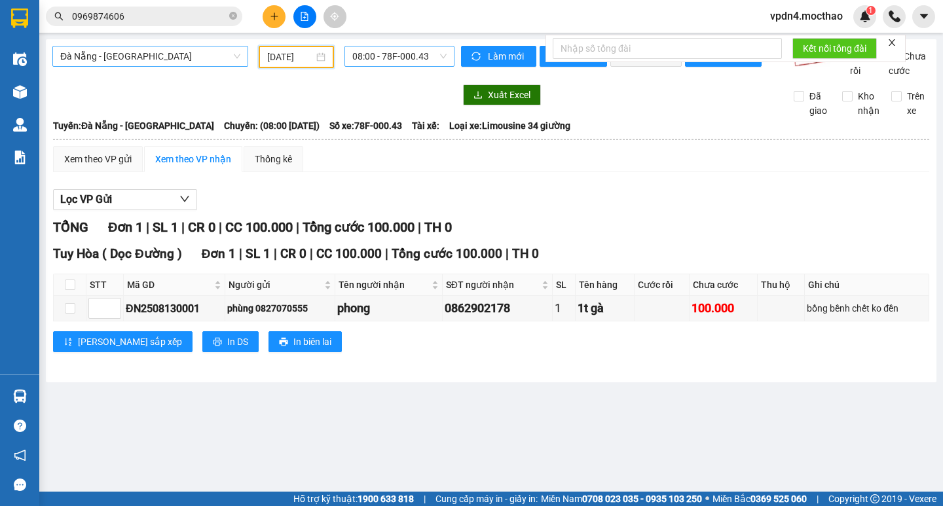
click at [362, 56] on span "08:00 - 78F-000.43" at bounding box center [399, 56] width 94 height 20
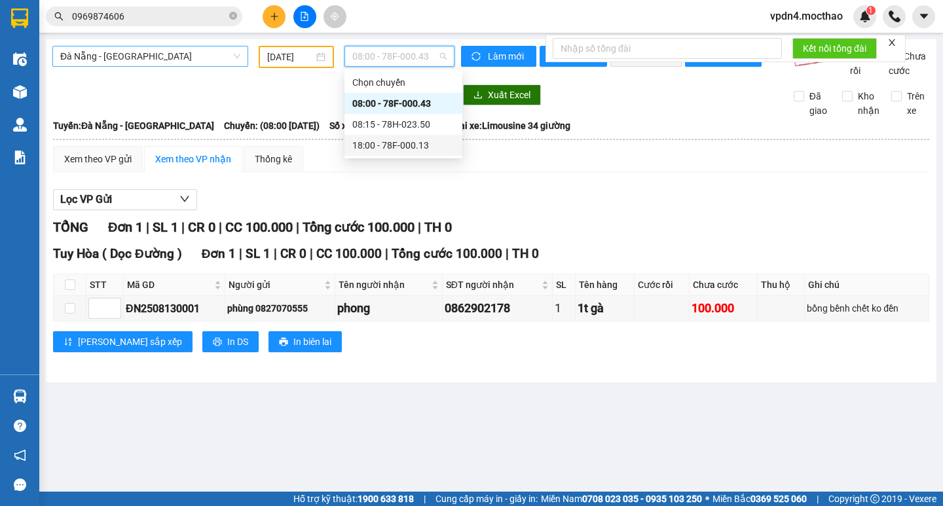
click at [421, 149] on div "18:00 - 78F-000.13" at bounding box center [403, 145] width 102 height 14
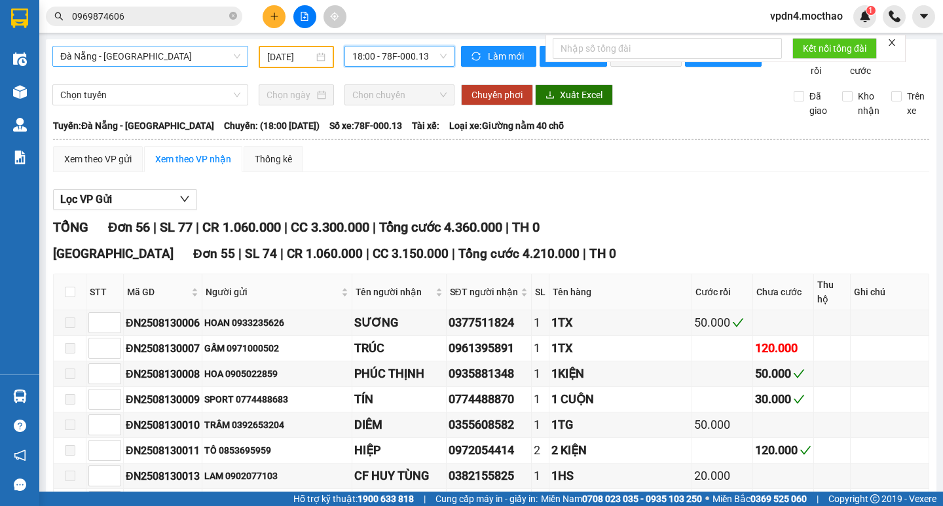
click at [286, 60] on input "[DATE]" at bounding box center [290, 57] width 46 height 14
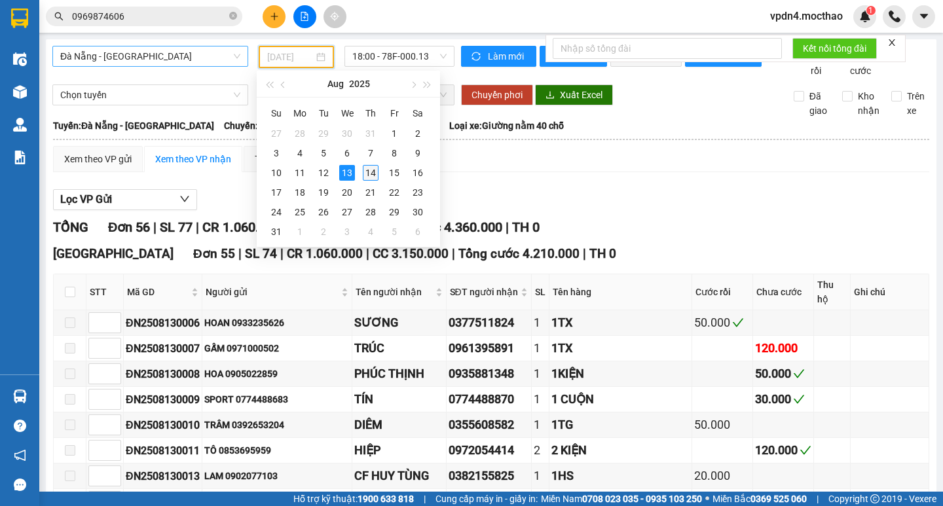
click at [373, 166] on div "14" at bounding box center [371, 173] width 16 height 16
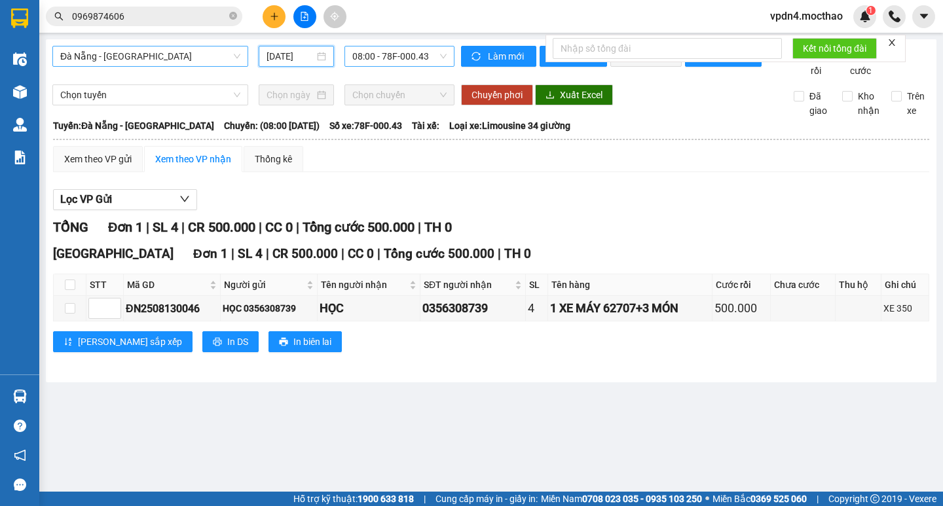
click at [369, 55] on span "08:00 - 78F-000.43" at bounding box center [399, 56] width 94 height 20
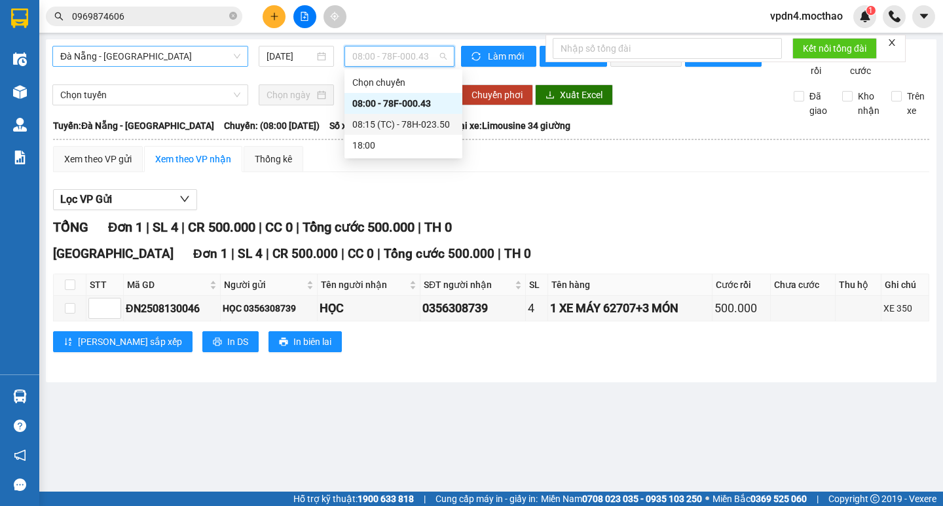
click at [431, 126] on div "08:15 (TC) - 78H-023.50" at bounding box center [403, 124] width 102 height 14
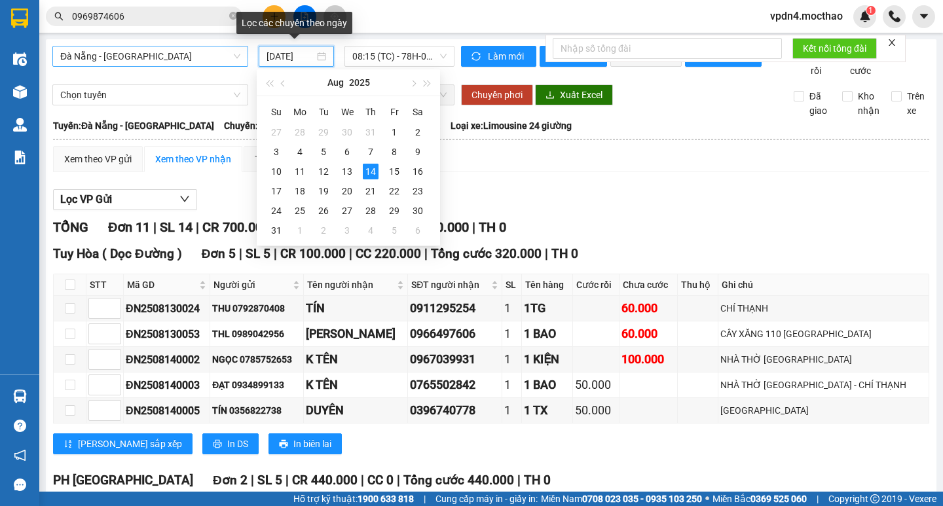
click at [292, 52] on input "[DATE]" at bounding box center [291, 56] width 48 height 14
type input "[DATE]"
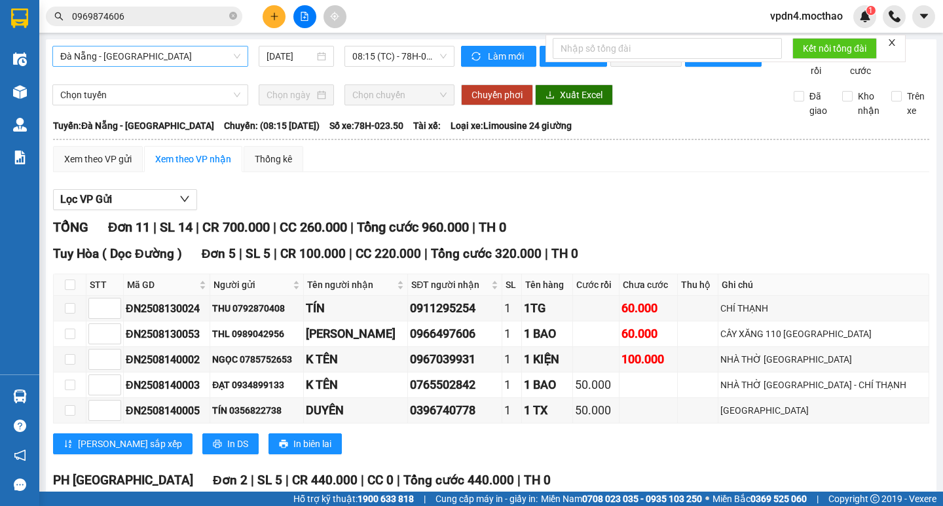
click at [567, 200] on div "Lọc VP Gửi TỔNG Đơn 11 | SL 14 | CR 700.000 | CC 260.000 | Tổng cước 960.000 |…" at bounding box center [491, 502] width 876 height 639
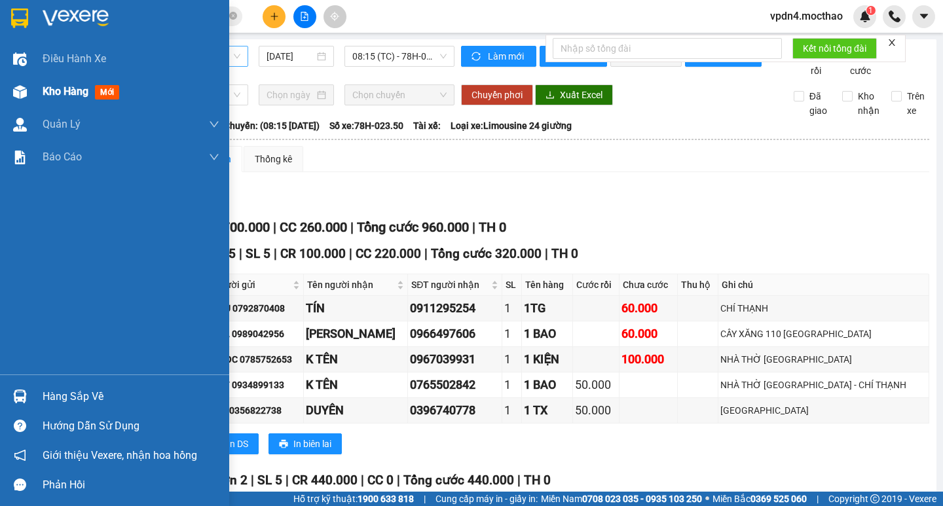
click at [53, 92] on span "Kho hàng" at bounding box center [66, 91] width 46 height 12
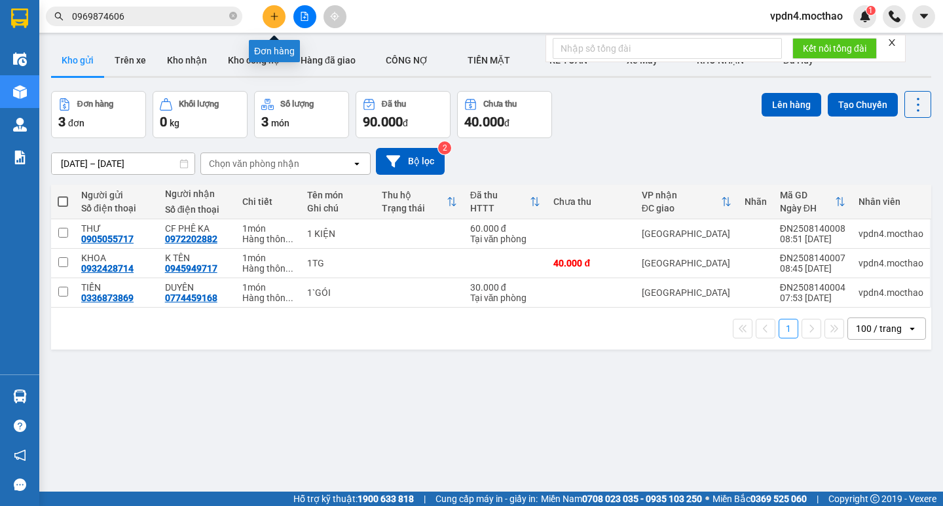
click at [272, 21] on button at bounding box center [274, 16] width 23 height 23
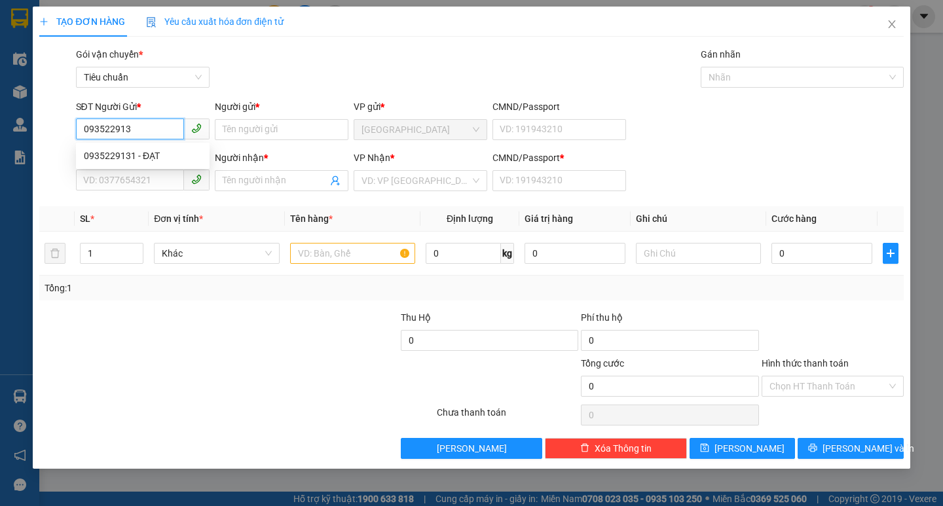
type input "0935229131"
click at [143, 156] on div "0935229131 - ĐẠT" at bounding box center [143, 156] width 118 height 14
type input "ĐẠT"
type input "0935446494"
type input "CHI"
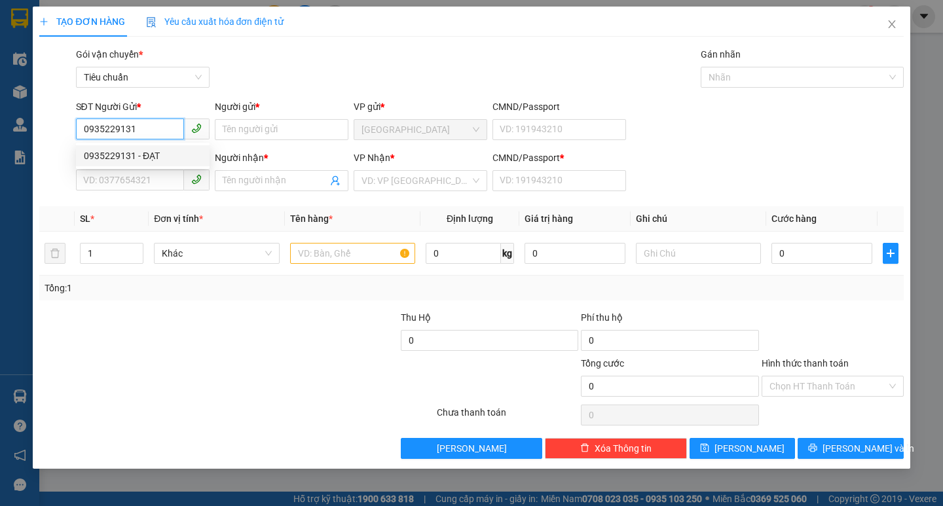
type input "0"
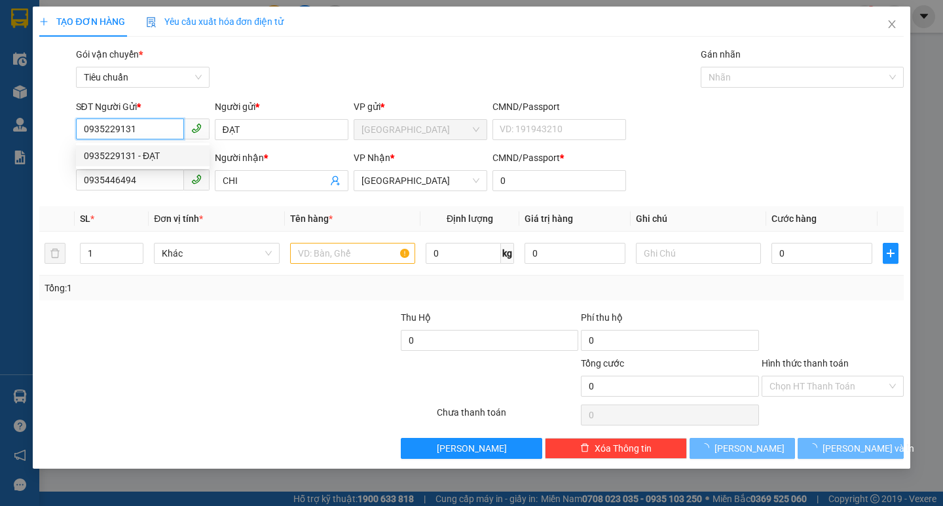
type input "40.000"
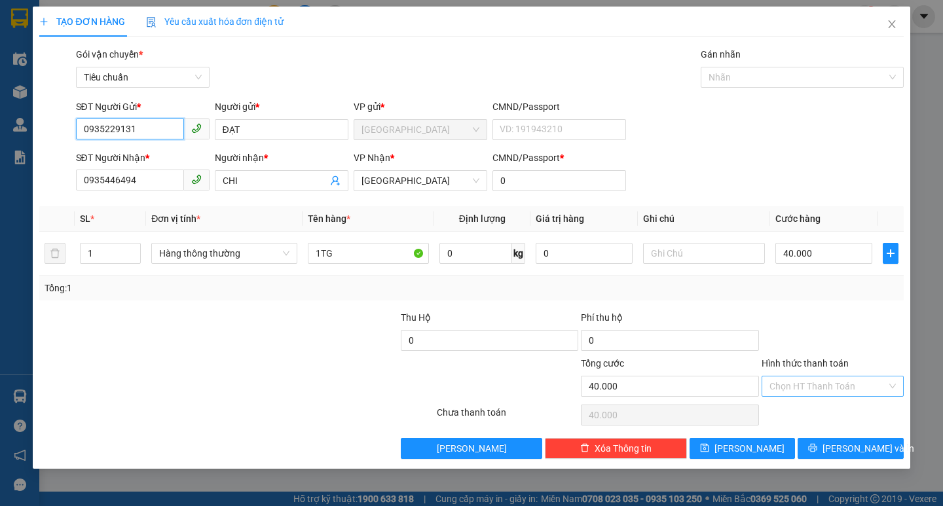
type input "0935229131"
click at [819, 377] on input "Hình thức thanh toán" at bounding box center [828, 387] width 117 height 20
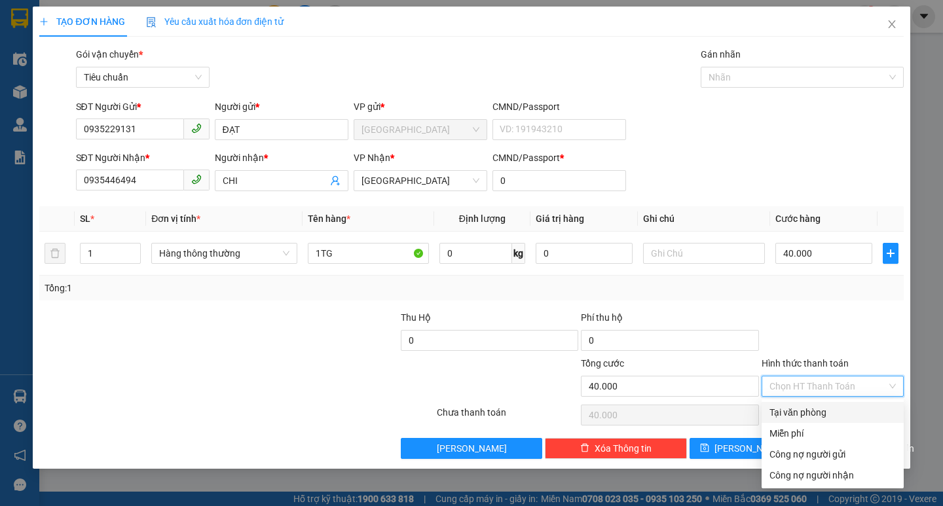
click at [820, 416] on div "Tại văn phòng" at bounding box center [833, 412] width 126 height 14
type input "0"
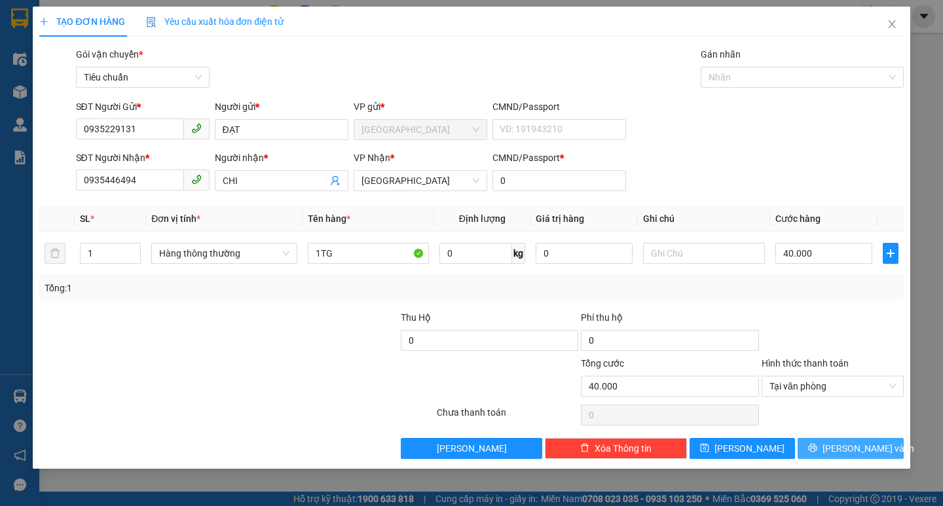
click at [851, 449] on span "[PERSON_NAME] và In" at bounding box center [869, 448] width 92 height 14
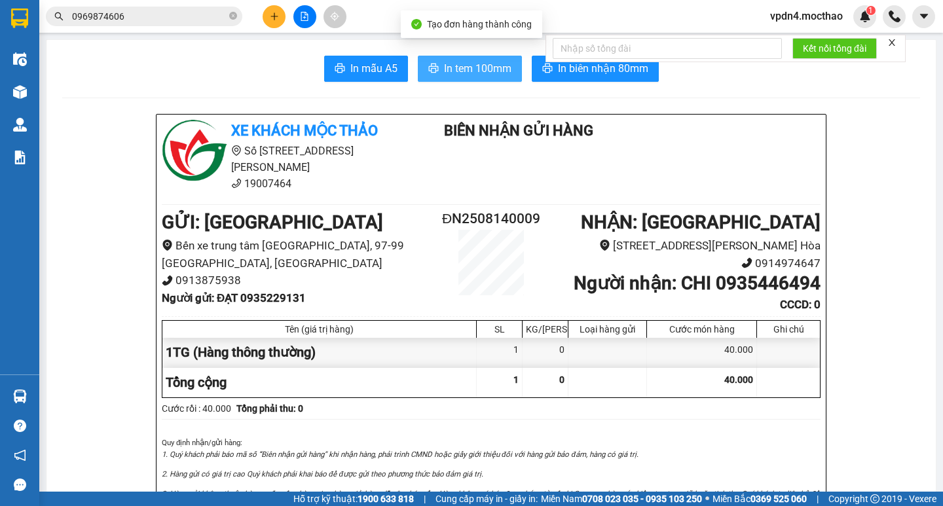
click at [456, 69] on span "In tem 100mm" at bounding box center [477, 68] width 67 height 16
